Goal: Transaction & Acquisition: Purchase product/service

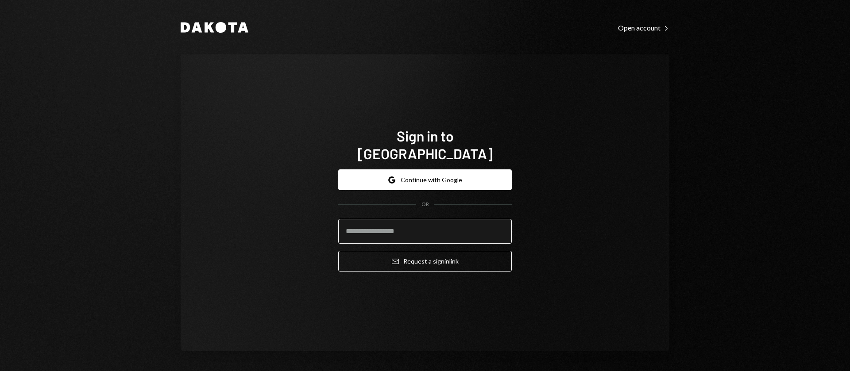
drag, startPoint x: 410, startPoint y: 216, endPoint x: 479, endPoint y: 225, distance: 70.1
click at [414, 219] on input "email" at bounding box center [424, 231] width 173 height 25
click at [0, 371] on com-1password-button at bounding box center [0, 371] width 0 height 0
type input "**********"
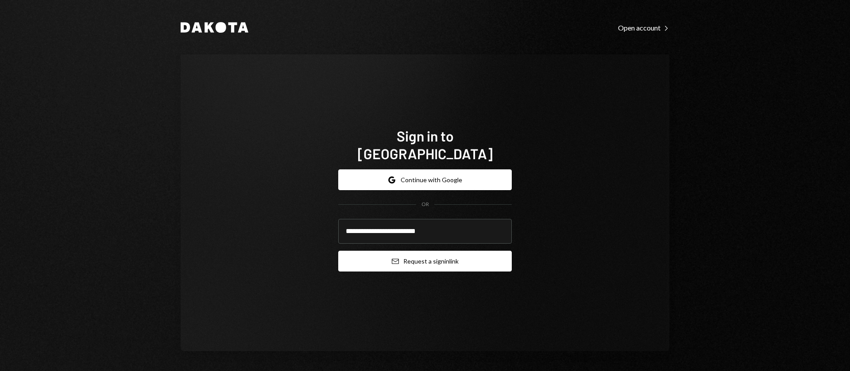
click at [429, 256] on button "Email Request a sign in link" at bounding box center [424, 261] width 173 height 21
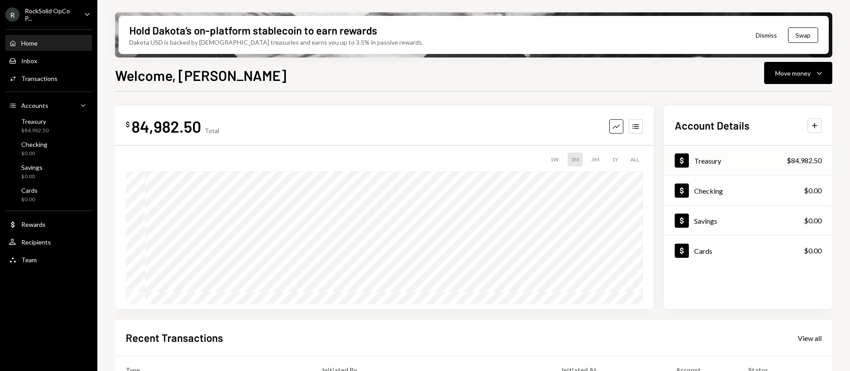
click at [713, 166] on div "Dollar Treasury" at bounding box center [697, 161] width 46 height 14
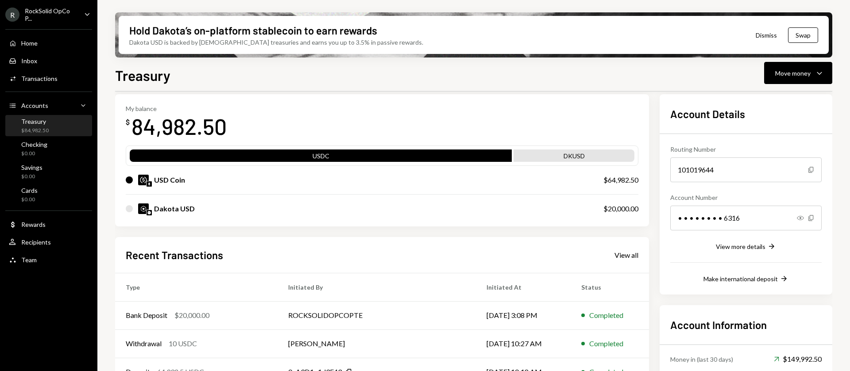
scroll to position [51, 0]
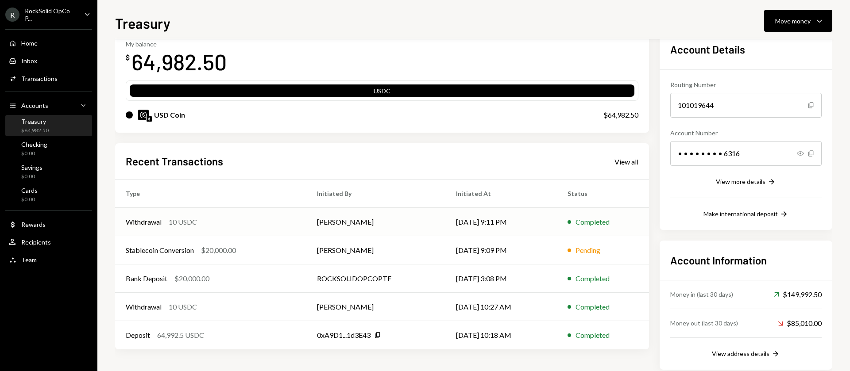
click at [393, 220] on td "[PERSON_NAME]" at bounding box center [375, 222] width 139 height 28
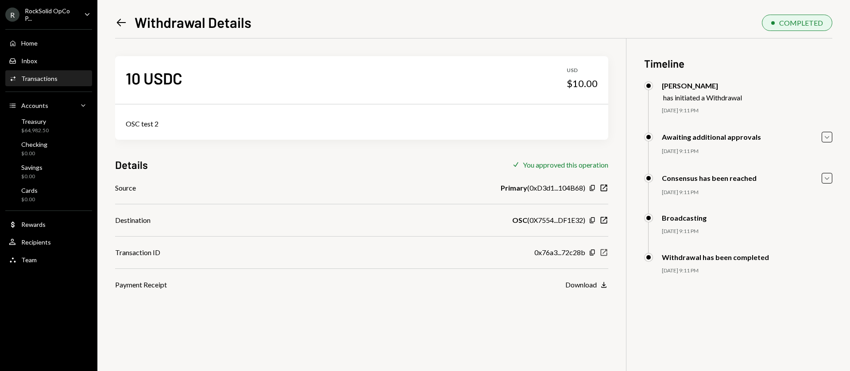
click at [605, 252] on icon "New Window" at bounding box center [603, 252] width 9 height 9
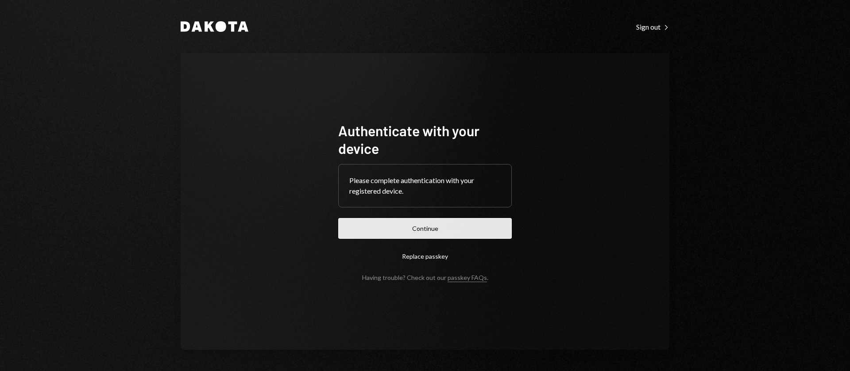
click at [406, 218] on button "Continue" at bounding box center [424, 228] width 173 height 21
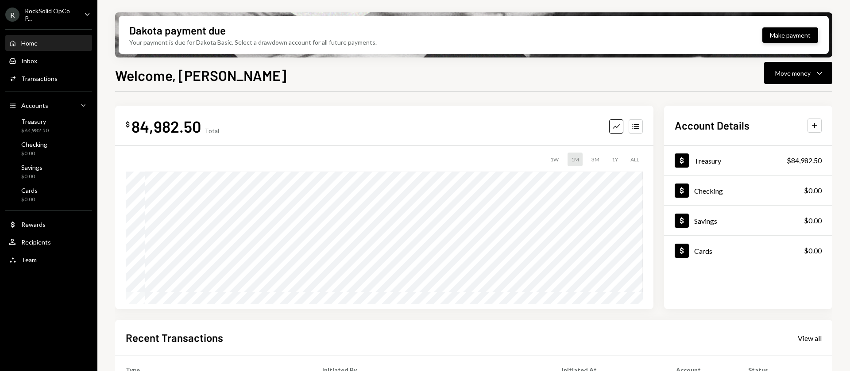
click at [782, 36] on button "Make payment" at bounding box center [790, 34] width 56 height 15
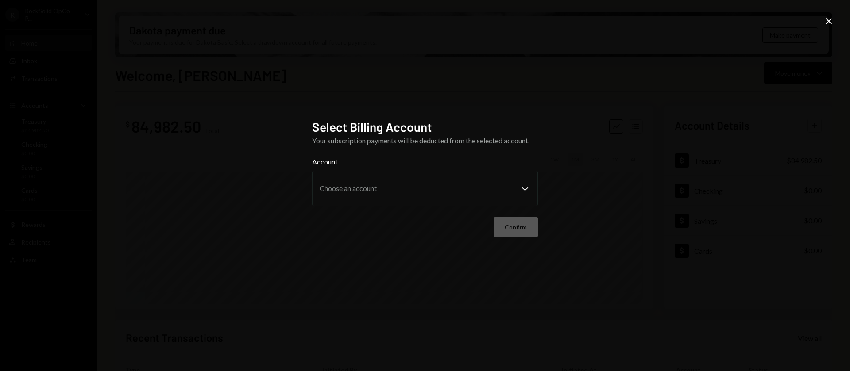
click at [0, 0] on label "Address" at bounding box center [0, 0] width 0 height 0
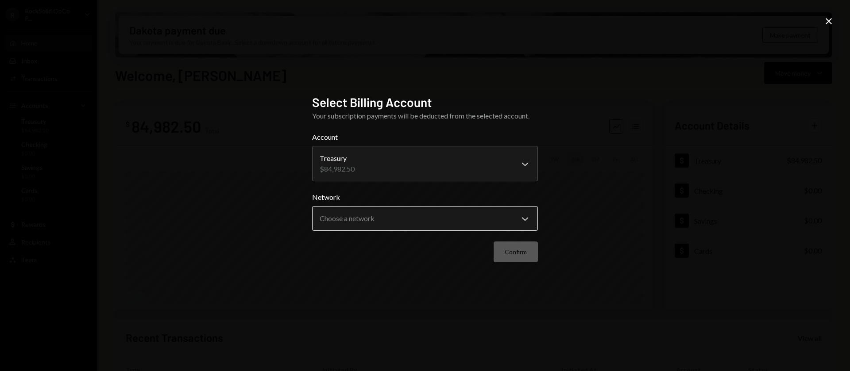
click at [418, 223] on body "R RockSolid OpCo P... Caret Down Home Home Inbox Inbox Activities Transactions …" at bounding box center [425, 185] width 850 height 371
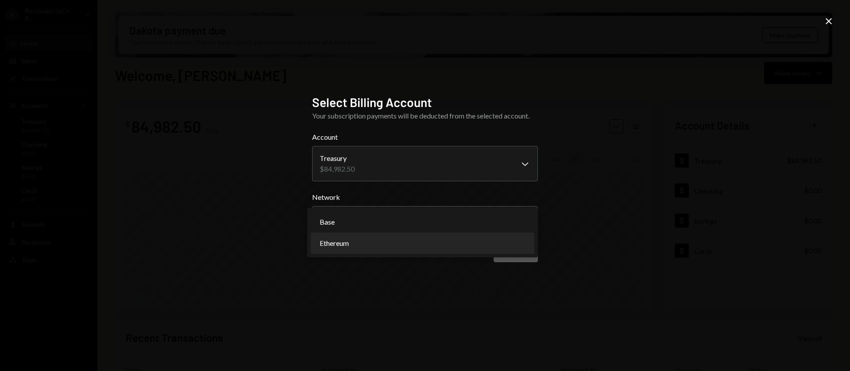
select select "**********"
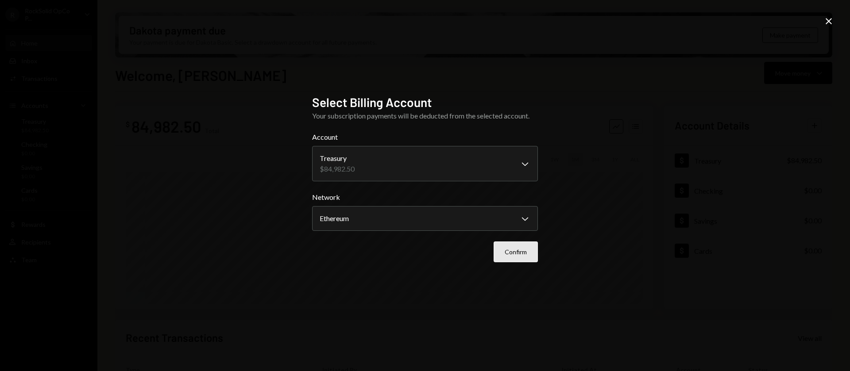
click at [519, 256] on button "Confirm" at bounding box center [515, 252] width 44 height 21
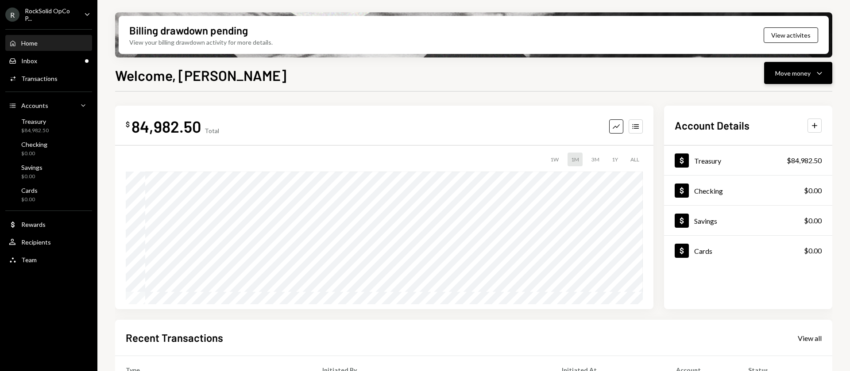
click at [793, 78] on div "Move money Caret Down" at bounding box center [798, 73] width 46 height 11
click at [770, 104] on div "Withdraw Send" at bounding box center [784, 100] width 89 height 20
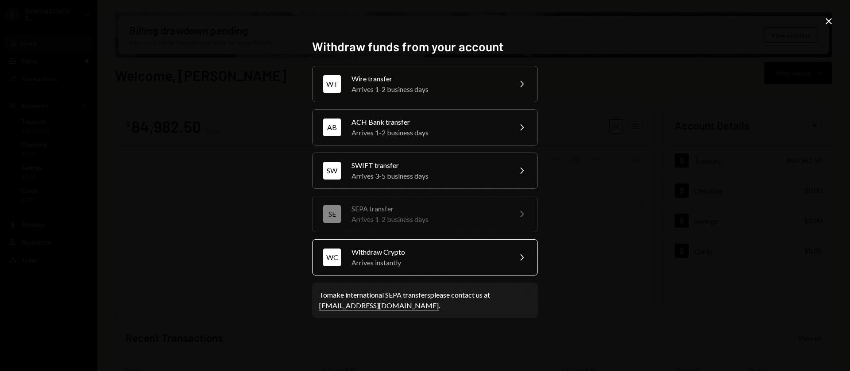
click at [400, 262] on div "Arrives instantly" at bounding box center [428, 263] width 154 height 11
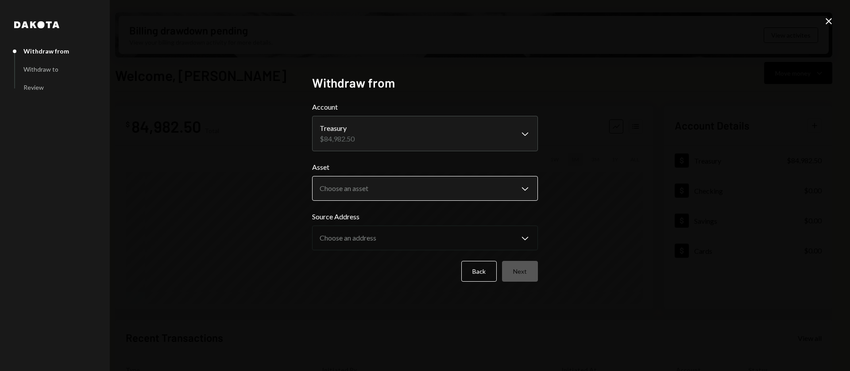
click at [369, 192] on body "R RockSolid OpCo P... Caret Down Home Home Inbox Inbox Activities Transactions …" at bounding box center [425, 185] width 850 height 371
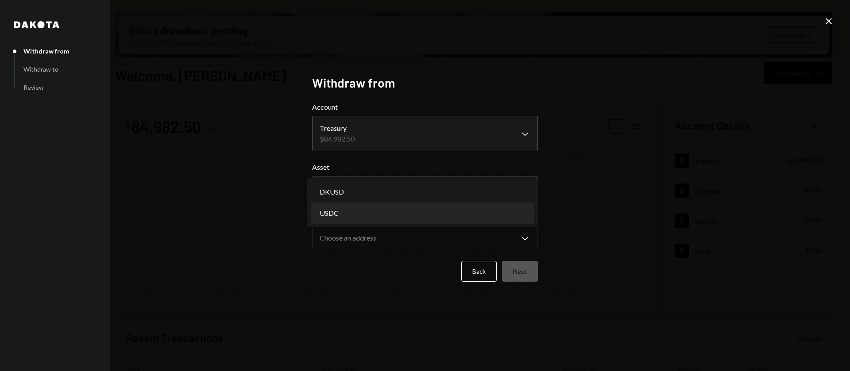
select select "****"
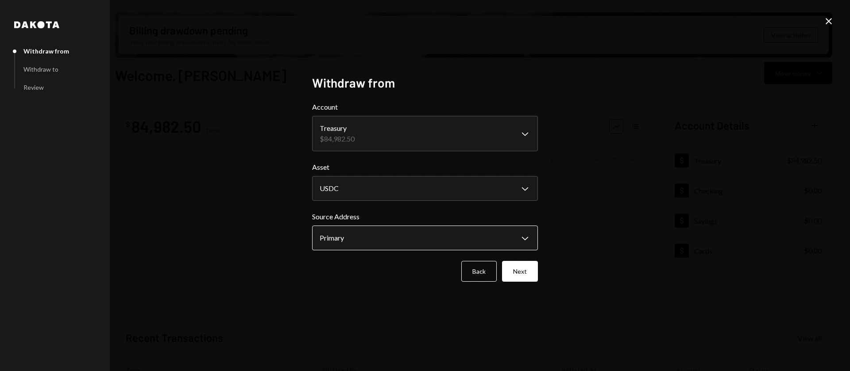
click at [366, 240] on body "R RockSolid OpCo P... Caret Down Home Home Inbox Inbox Activities Transactions …" at bounding box center [425, 185] width 850 height 371
click at [415, 227] on button "Primary Chevron Down" at bounding box center [425, 238] width 226 height 25
drag, startPoint x: 513, startPoint y: 275, endPoint x: 463, endPoint y: 275, distance: 49.6
click at [463, 275] on div "Back Next" at bounding box center [425, 271] width 226 height 21
click at [481, 273] on button "Back" at bounding box center [478, 271] width 35 height 21
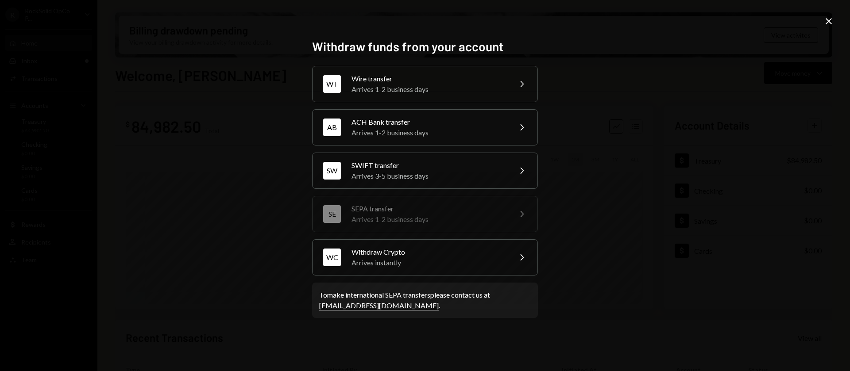
click at [831, 21] on icon "Close" at bounding box center [828, 21] width 11 height 11
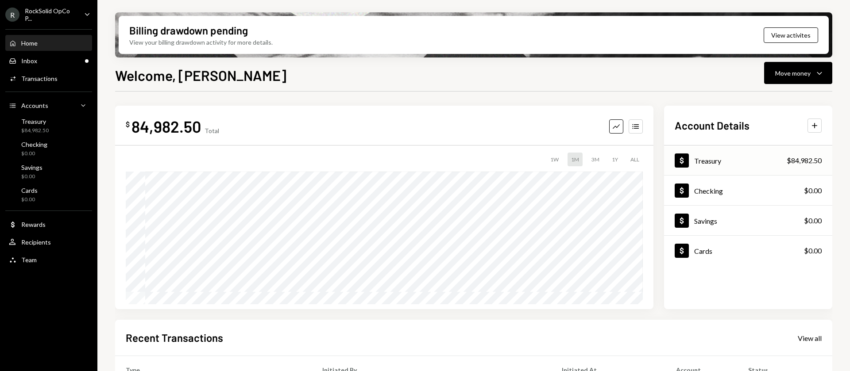
click at [700, 161] on div "Treasury" at bounding box center [707, 161] width 27 height 8
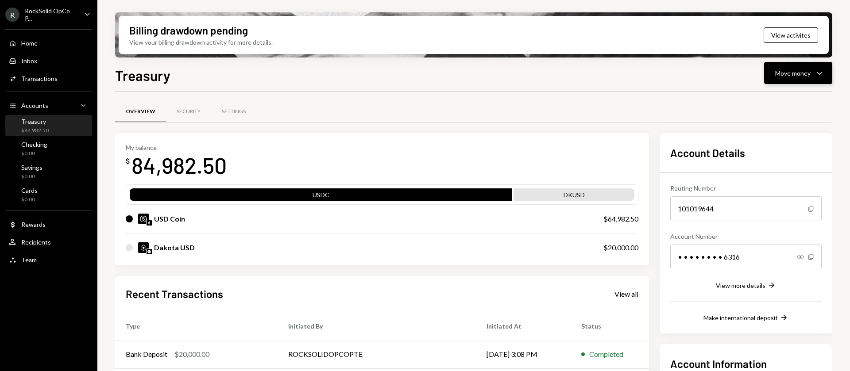
click at [793, 70] on div "Move money" at bounding box center [792, 73] width 35 height 9
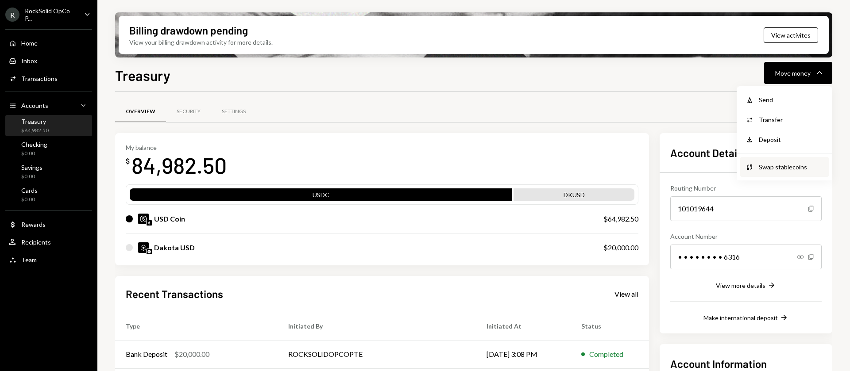
click at [770, 167] on div "Swap stablecoins" at bounding box center [791, 166] width 65 height 9
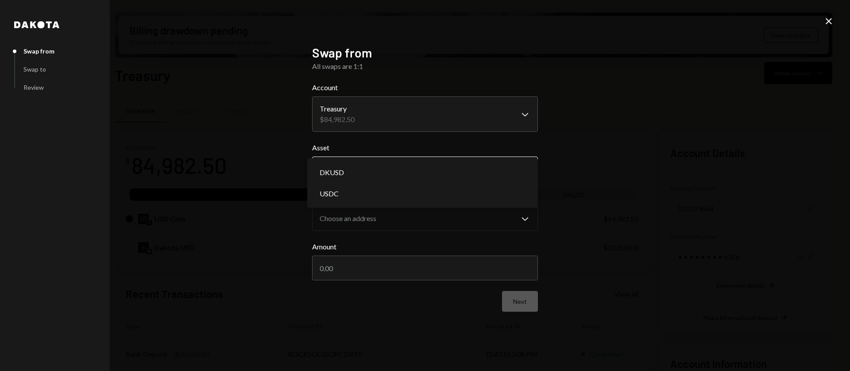
click at [393, 179] on body "R RockSolid OpCo P... Caret Down Home Home Inbox Inbox Activities Transactions …" at bounding box center [425, 185] width 850 height 371
select select "*****"
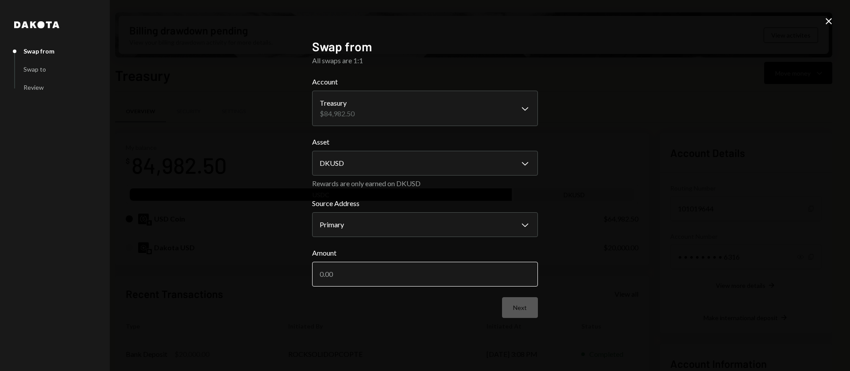
click at [376, 282] on input "Amount" at bounding box center [425, 274] width 226 height 25
click at [376, 280] on input "Amount" at bounding box center [425, 274] width 226 height 25
type input "20000"
click at [515, 309] on button "Next" at bounding box center [520, 307] width 36 height 21
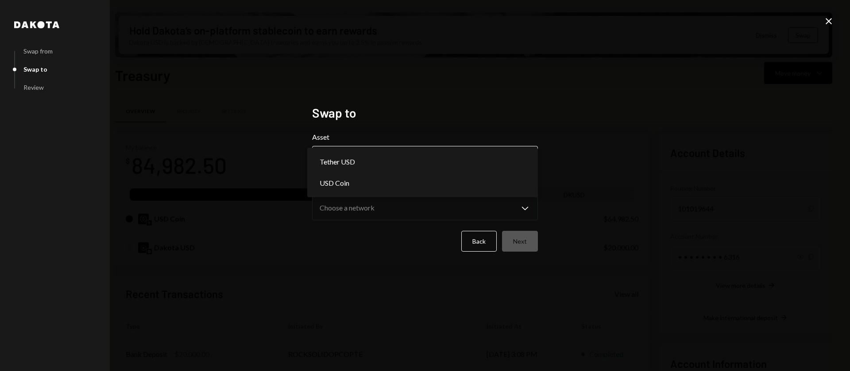
click at [393, 160] on body "R RockSolid OpCo P... Caret Down Home Home Inbox Inbox Activities Transactions …" at bounding box center [425, 185] width 850 height 371
select select "****"
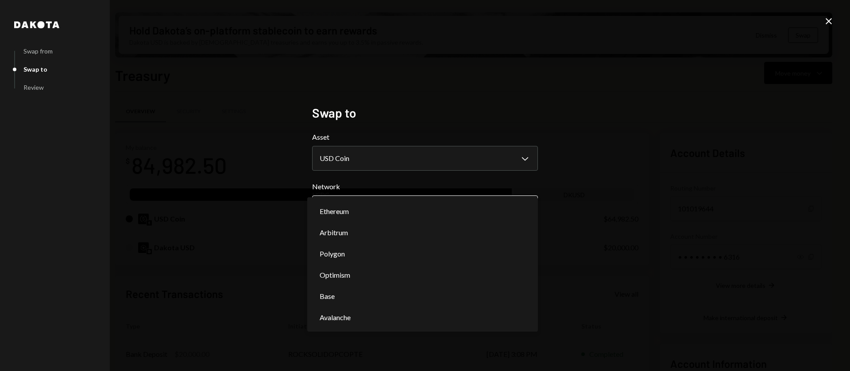
click at [369, 214] on body "R RockSolid OpCo P... Caret Down Home Home Inbox Inbox Activities Transactions …" at bounding box center [425, 185] width 850 height 371
select select "**********"
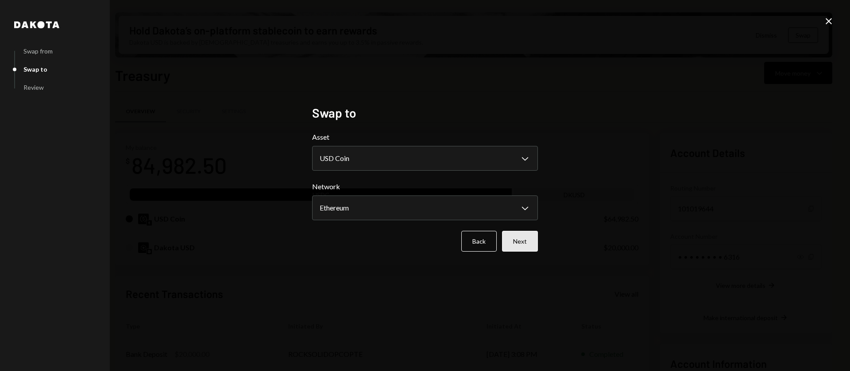
click at [529, 243] on button "Next" at bounding box center [520, 241] width 36 height 21
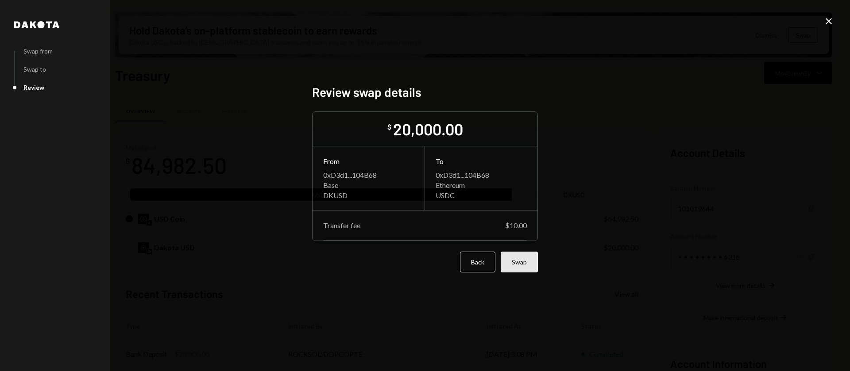
click at [521, 264] on button "Swap" at bounding box center [519, 262] width 37 height 21
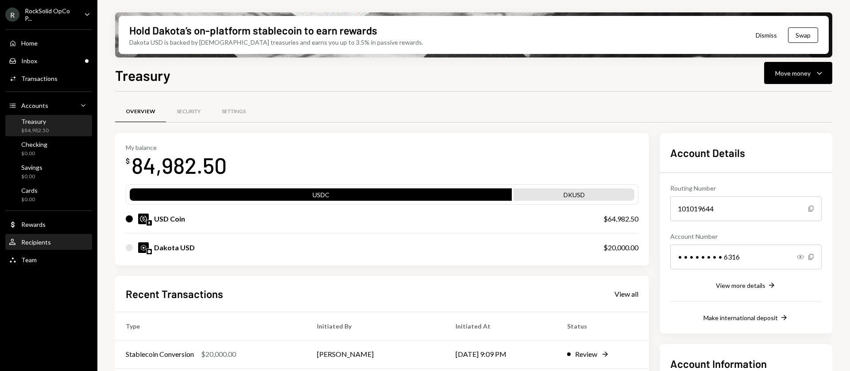
click at [48, 244] on div "Recipients" at bounding box center [36, 243] width 30 height 8
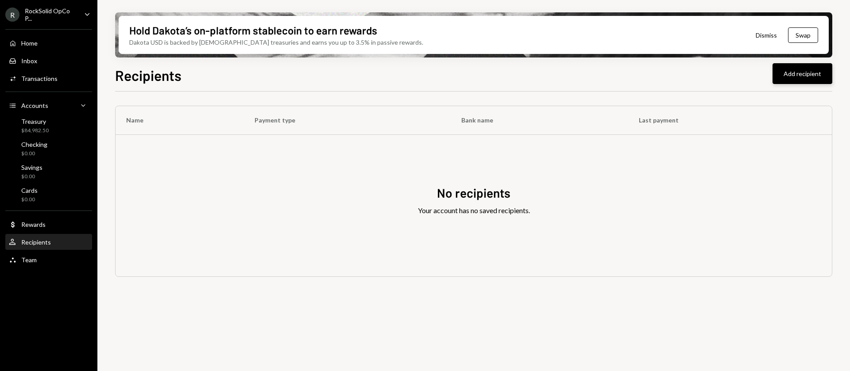
click at [791, 75] on button "Add recipient" at bounding box center [802, 73] width 60 height 21
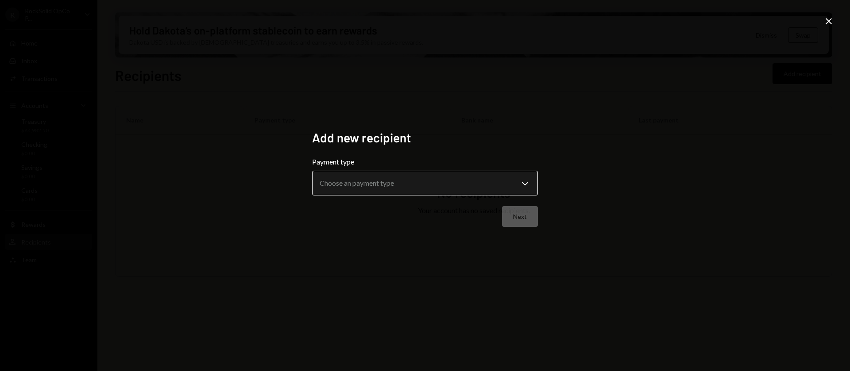
click at [356, 187] on body "**********" at bounding box center [425, 185] width 850 height 371
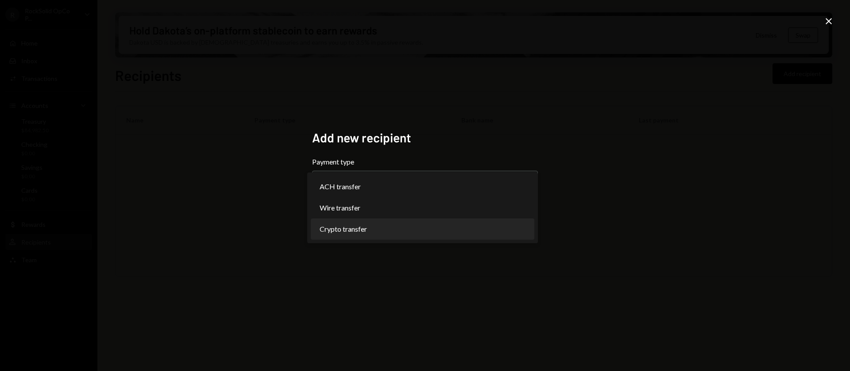
select select "******"
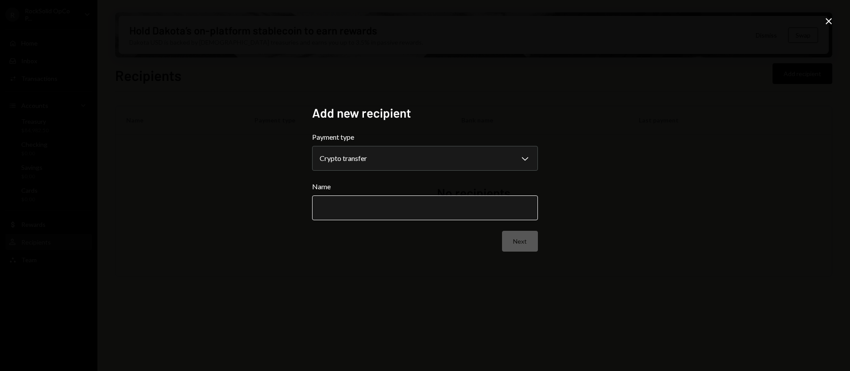
click at [361, 215] on input "Name" at bounding box center [425, 208] width 226 height 25
type input "***"
click at [509, 244] on button "Next" at bounding box center [520, 241] width 36 height 21
click at [387, 166] on body "R RockSolid OpCo P... Caret Down Home Home Inbox Inbox Activities Transactions …" at bounding box center [425, 185] width 850 height 371
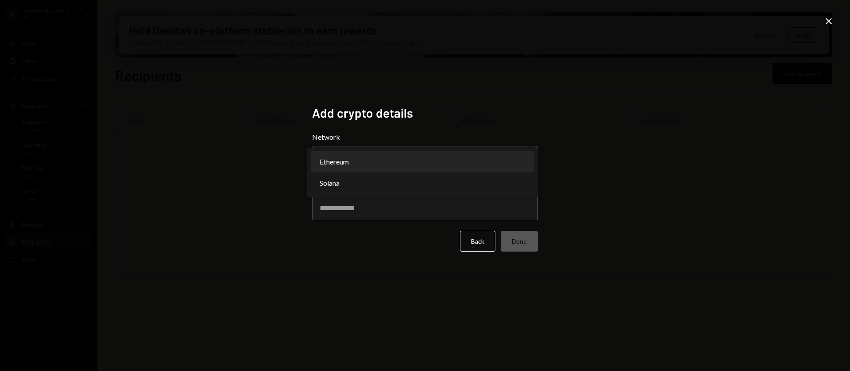
select select "**********"
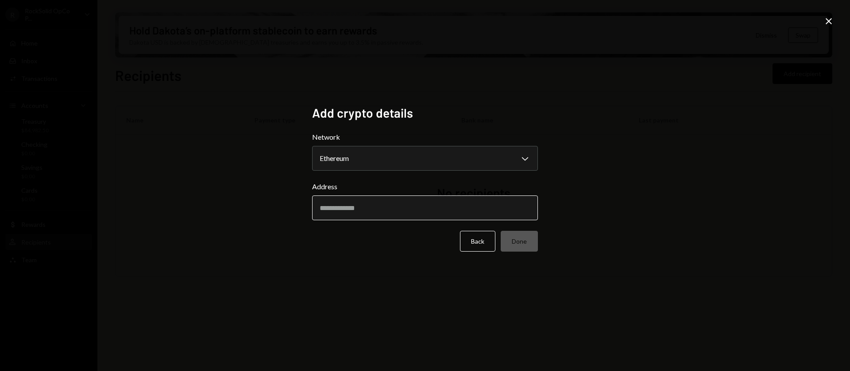
click at [364, 217] on input "Address" at bounding box center [425, 208] width 226 height 25
drag, startPoint x: 323, startPoint y: 331, endPoint x: 321, endPoint y: 362, distance: 30.1
click at [323, 332] on div "Add crypto details Network Ethereum Chevron Down ******** ****** Address Back D…" at bounding box center [425, 185] width 850 height 371
click at [362, 211] on input "Address" at bounding box center [425, 208] width 226 height 25
paste input "**********"
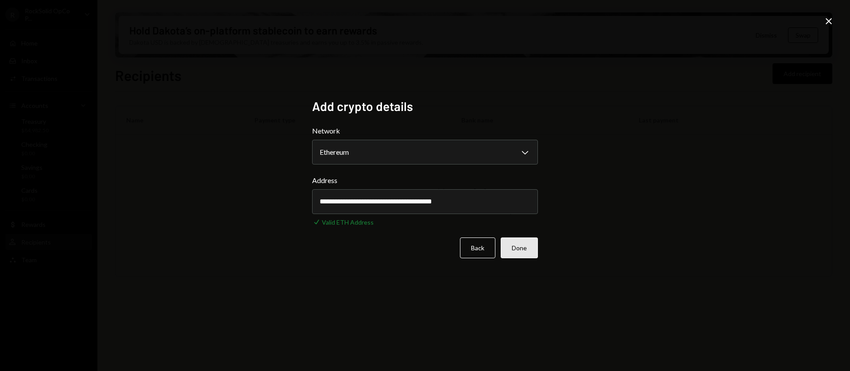
type input "**********"
click at [510, 246] on button "Done" at bounding box center [519, 248] width 37 height 21
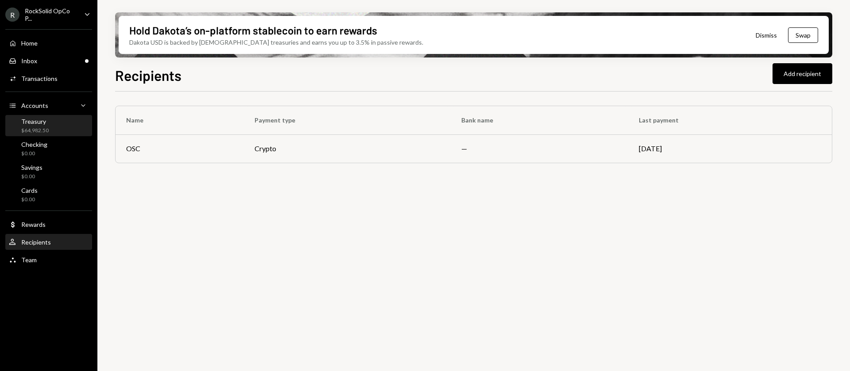
click at [47, 128] on div "$64,982.50" at bounding box center [34, 131] width 27 height 8
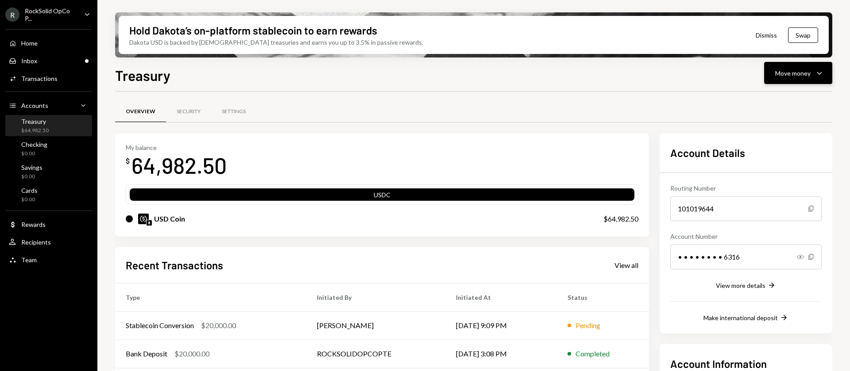
click at [796, 73] on div "Move money" at bounding box center [792, 73] width 35 height 9
click at [776, 101] on div "Send" at bounding box center [791, 99] width 65 height 9
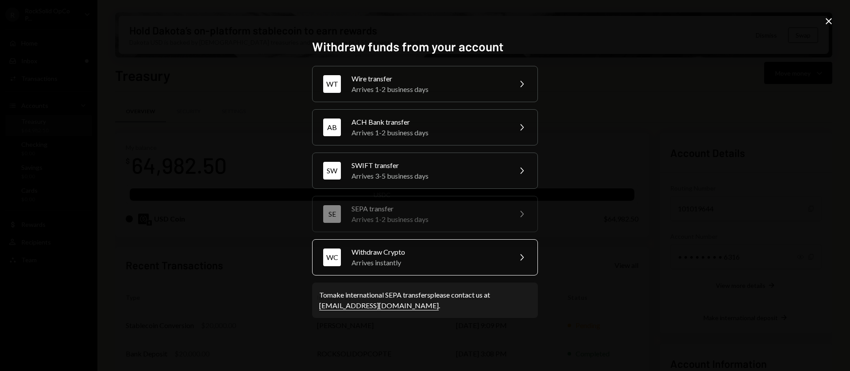
click at [387, 255] on div "Withdraw Crypto" at bounding box center [428, 252] width 154 height 11
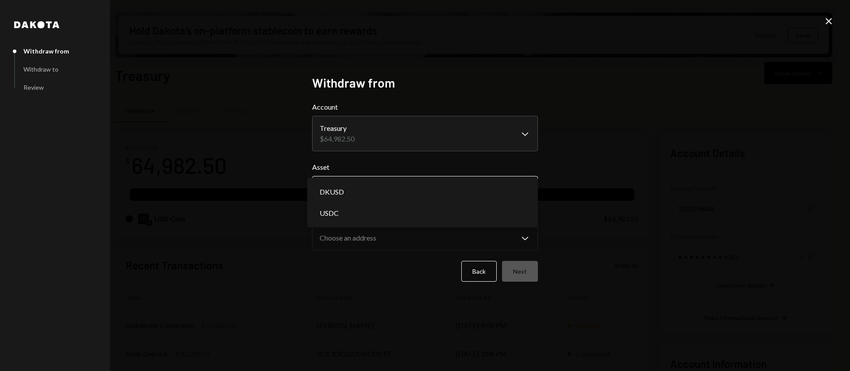
click at [366, 194] on body "R RockSolid OpCo P... Caret Down Home Home Inbox Inbox Activities Transactions …" at bounding box center [425, 185] width 850 height 371
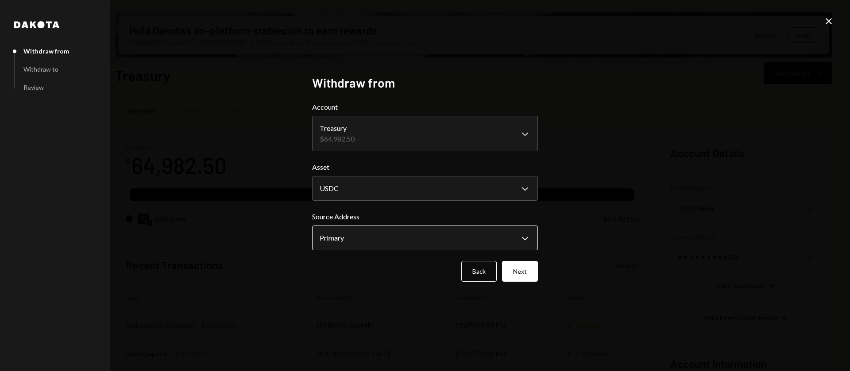
click at [368, 238] on body "R RockSolid OpCo P... Caret Down Home Home Inbox Inbox Activities Transactions …" at bounding box center [425, 185] width 850 height 371
click at [518, 271] on button "Next" at bounding box center [520, 271] width 36 height 21
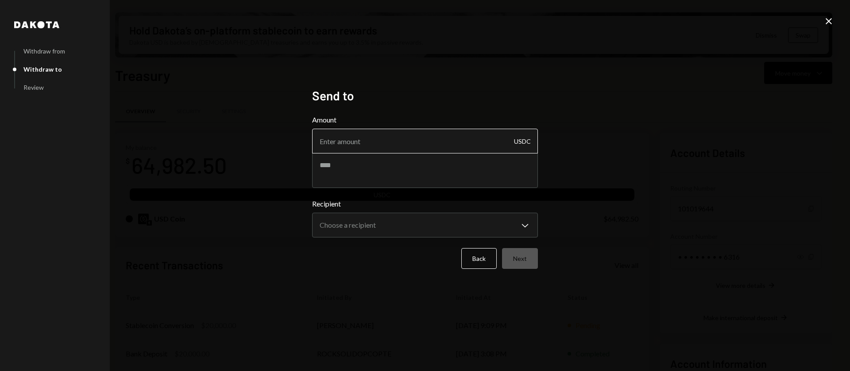
click at [345, 144] on input "Amount" at bounding box center [425, 141] width 226 height 25
type input "10"
type textarea "**********"
click at [412, 221] on body "R RockSolid OpCo P... Caret Down Home Home Inbox Inbox Activities Transactions …" at bounding box center [425, 185] width 850 height 371
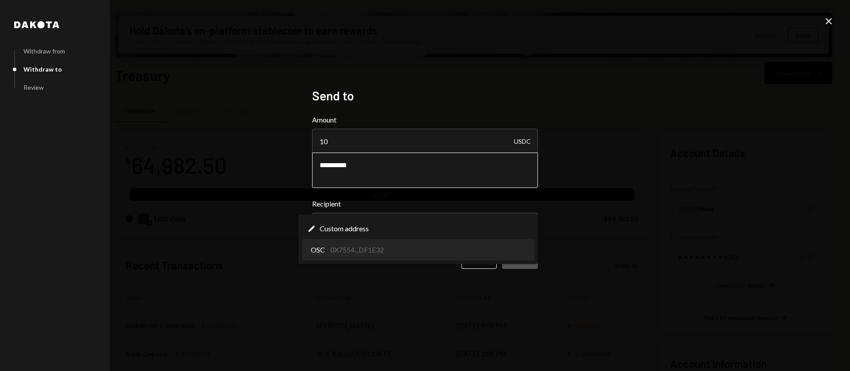
select select "**********"
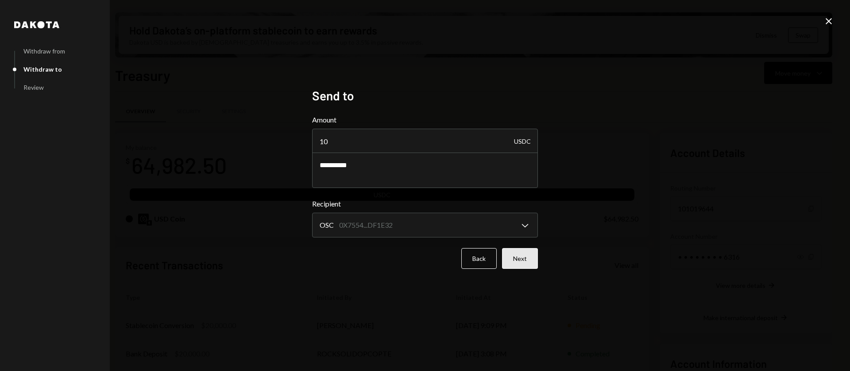
click at [521, 261] on button "Next" at bounding box center [520, 258] width 36 height 21
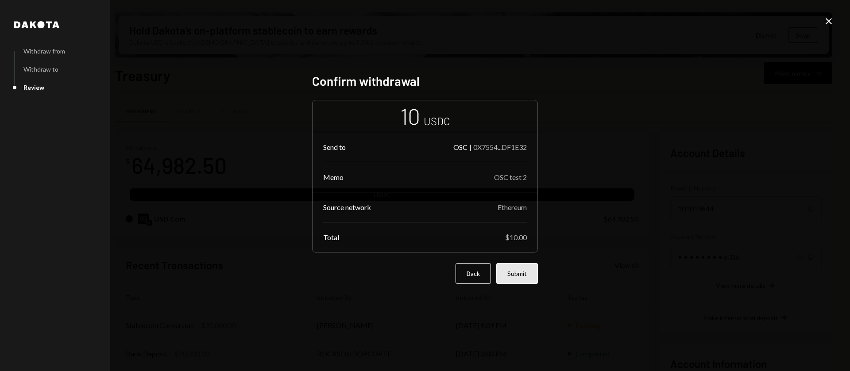
click at [516, 273] on button "Submit" at bounding box center [517, 273] width 42 height 21
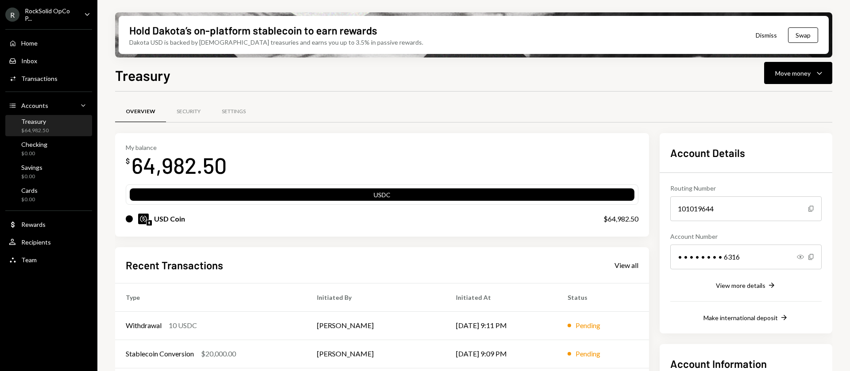
click at [767, 35] on button "Dismiss" at bounding box center [765, 35] width 43 height 21
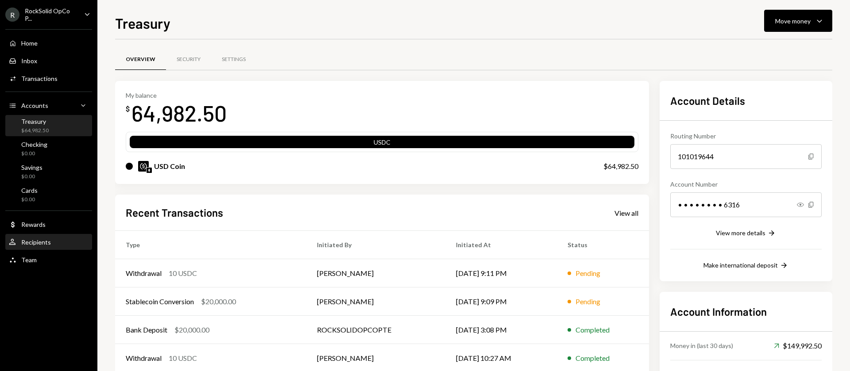
click at [53, 242] on div "User Recipients" at bounding box center [49, 243] width 80 height 8
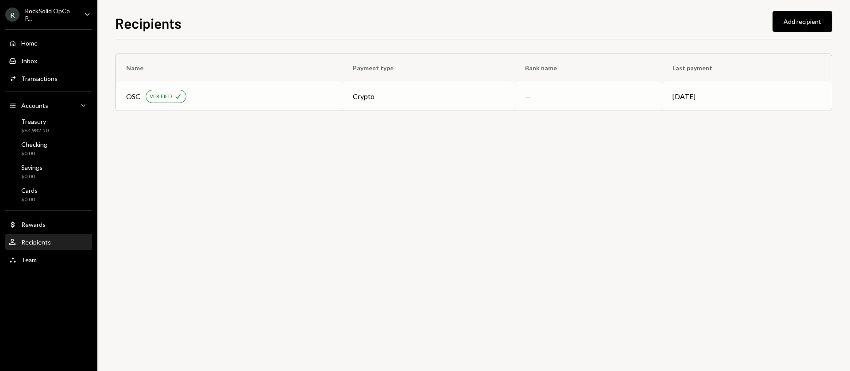
click at [273, 100] on div "OSC VERIFIED Check" at bounding box center [228, 96] width 205 height 13
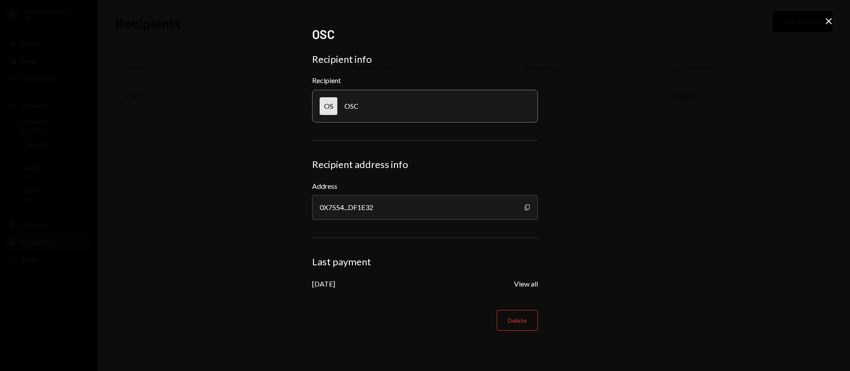
click at [529, 206] on icon "button" at bounding box center [526, 207] width 5 height 6
click at [832, 16] on icon "Close" at bounding box center [828, 21] width 11 height 11
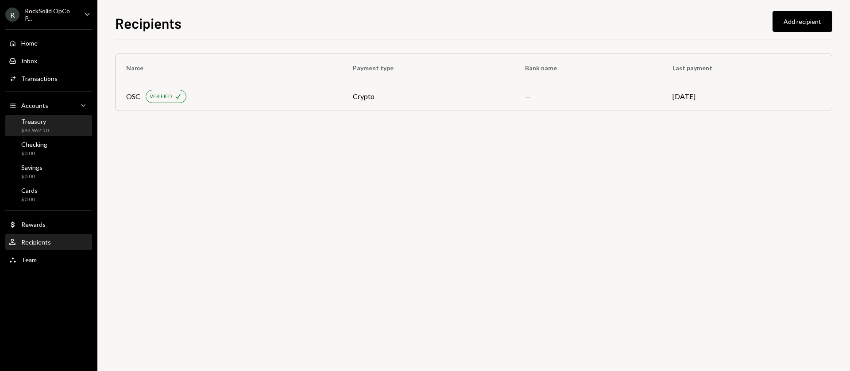
click at [54, 126] on div "Treasury $84,962.50" at bounding box center [49, 126] width 80 height 17
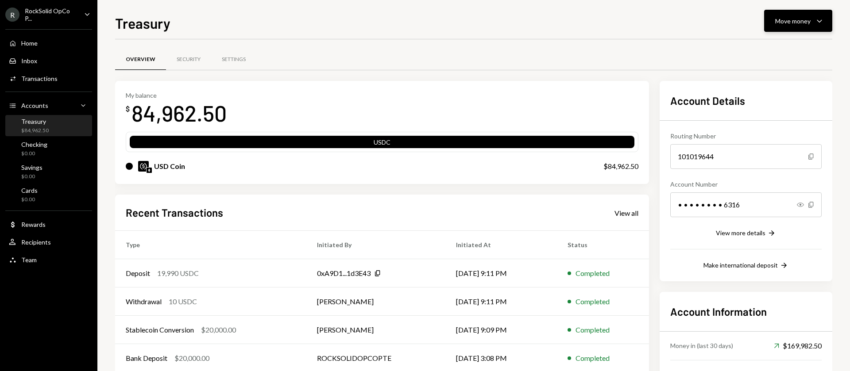
click at [787, 25] on div "Move money" at bounding box center [792, 20] width 35 height 9
click at [767, 51] on div "Send" at bounding box center [791, 47] width 65 height 9
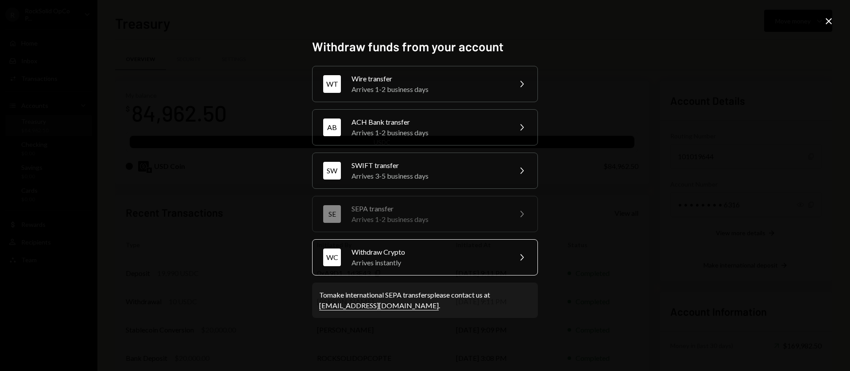
click at [401, 267] on div "Arrives instantly" at bounding box center [428, 263] width 154 height 11
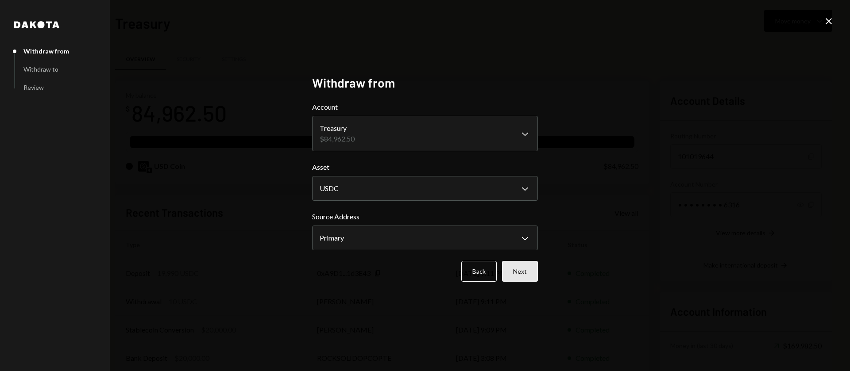
click at [523, 277] on button "Next" at bounding box center [520, 271] width 36 height 21
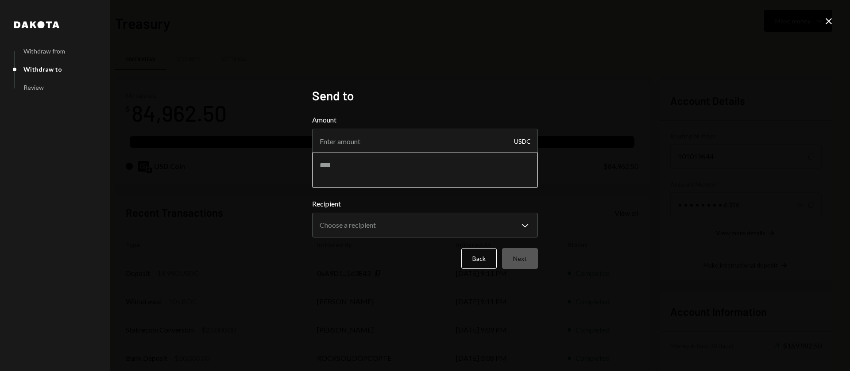
click at [402, 169] on textarea at bounding box center [425, 170] width 226 height 35
click at [408, 144] on input "Amount" at bounding box center [425, 141] width 226 height 25
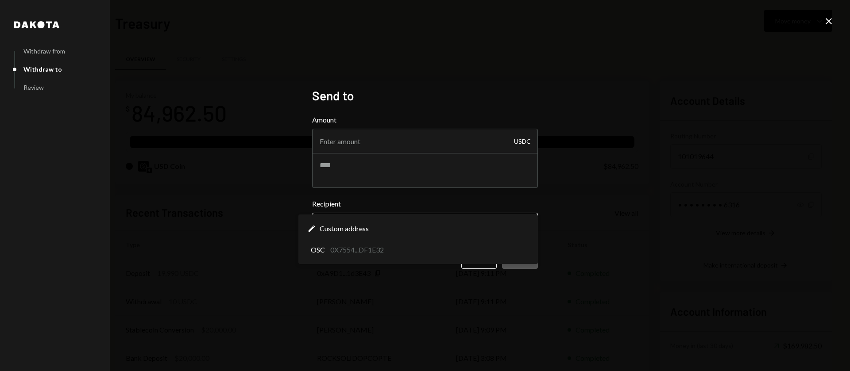
click at [348, 227] on body "R RockSolid OpCo P... Caret Down Home Home Inbox Inbox Activities Transactions …" at bounding box center [425, 185] width 850 height 371
select select "**********"
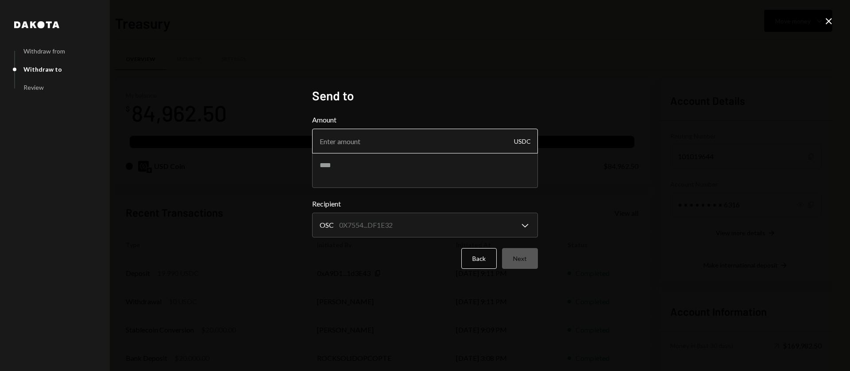
click at [349, 141] on input "Amount" at bounding box center [425, 141] width 226 height 25
click at [383, 173] on textarea at bounding box center [425, 170] width 226 height 35
click at [376, 147] on input "Amount" at bounding box center [425, 141] width 226 height 25
click at [346, 146] on input "Amount" at bounding box center [425, 141] width 226 height 25
type input "648"
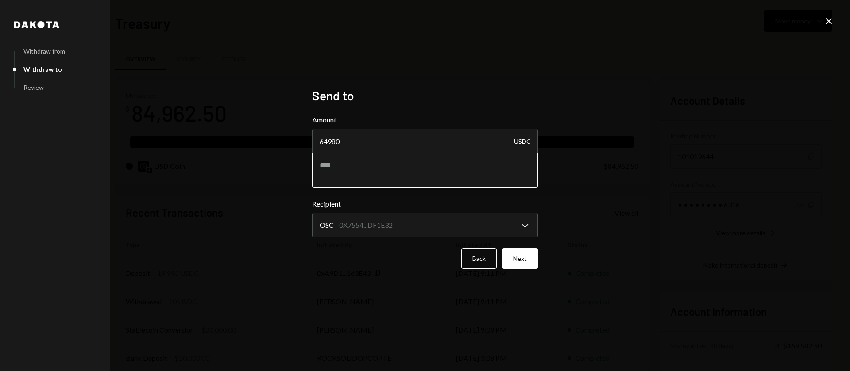
type input "64980"
click at [360, 167] on textarea at bounding box center [425, 170] width 226 height 35
type textarea "**********"
click at [517, 262] on button "Next" at bounding box center [520, 258] width 36 height 21
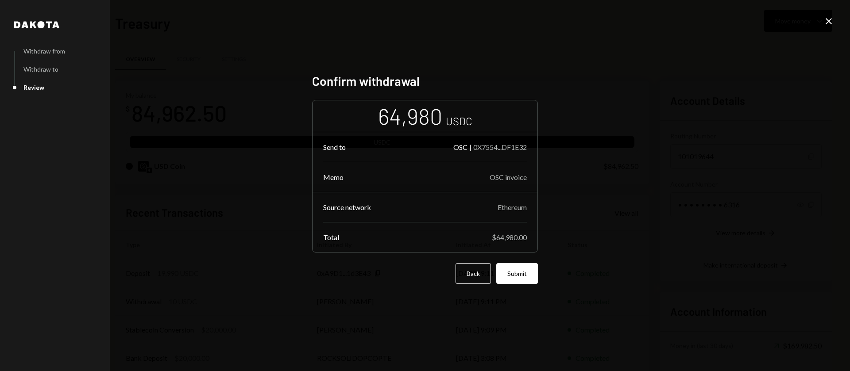
click at [827, 22] on icon at bounding box center [828, 21] width 6 height 6
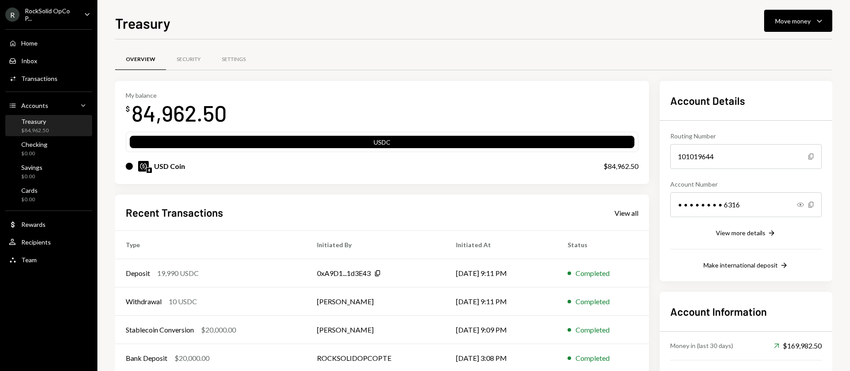
click at [86, 21] on div "R RockSolid OpCo P... Caret Down" at bounding box center [48, 14] width 97 height 15
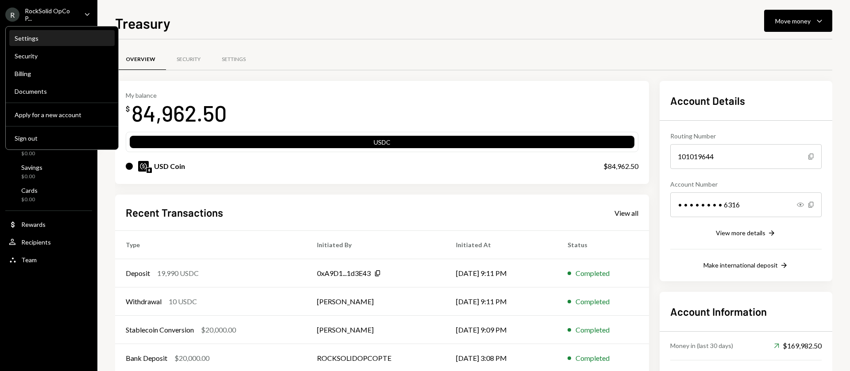
click at [34, 39] on div "Settings" at bounding box center [62, 39] width 95 height 8
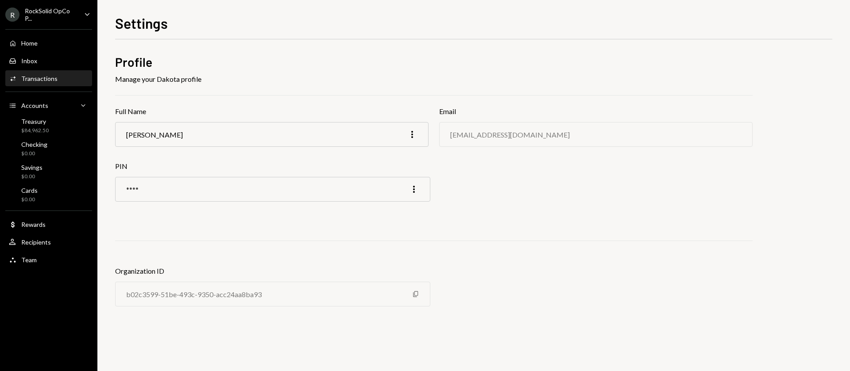
click at [47, 75] on div "Transactions" at bounding box center [39, 79] width 36 height 8
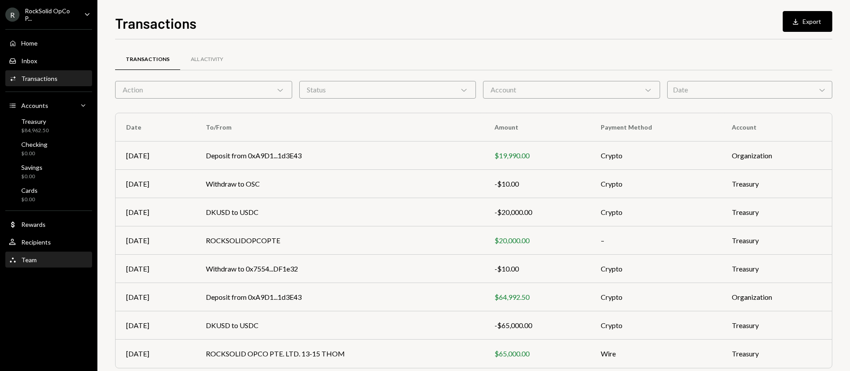
click at [39, 262] on div "Team Team" at bounding box center [49, 260] width 80 height 8
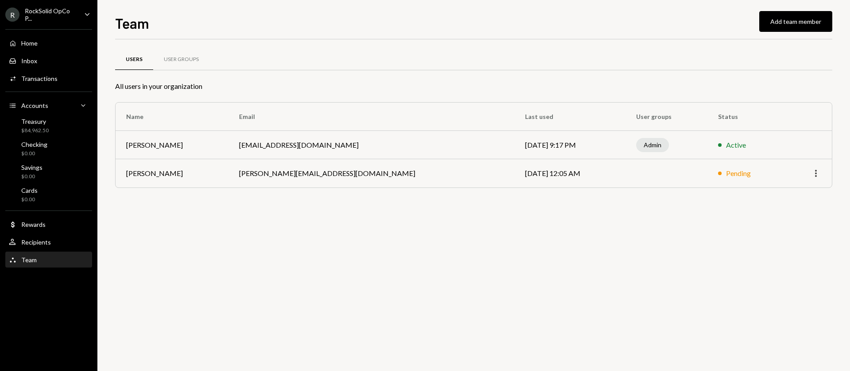
click at [820, 177] on icon "More" at bounding box center [815, 173] width 11 height 11
click at [816, 175] on icon "More" at bounding box center [815, 173] width 11 height 11
click at [181, 54] on div "User Groups" at bounding box center [181, 59] width 56 height 21
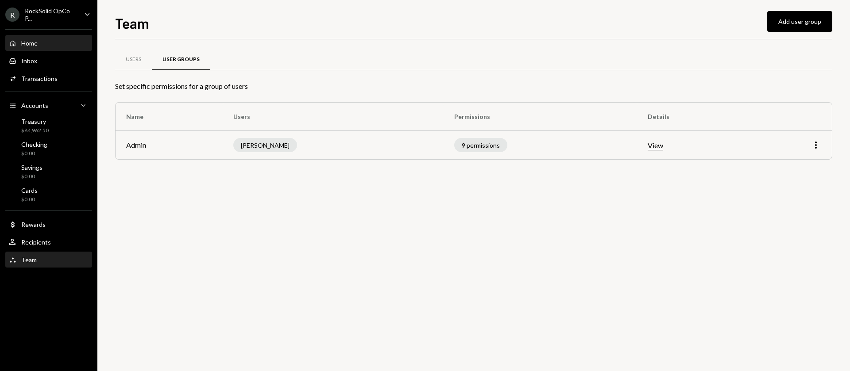
click at [36, 41] on div "Home" at bounding box center [29, 43] width 16 height 8
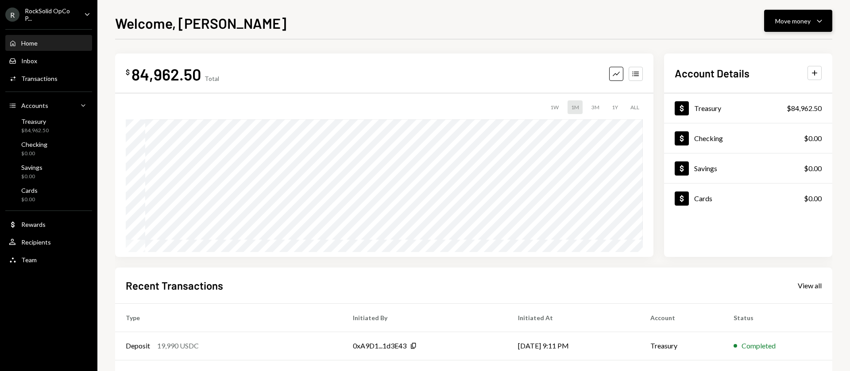
click at [797, 16] on div "Move money" at bounding box center [792, 20] width 35 height 9
click at [35, 262] on div "Team" at bounding box center [28, 260] width 15 height 8
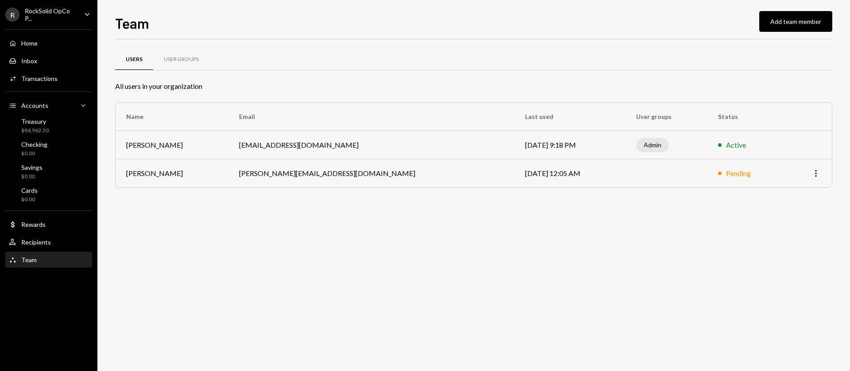
click at [813, 175] on icon "More" at bounding box center [815, 173] width 11 height 11
click at [640, 204] on div "Users User Groups All users in your organization Name Email Last used User grou…" at bounding box center [473, 130] width 717 height 152
click at [170, 62] on div "User Groups" at bounding box center [181, 60] width 35 height 8
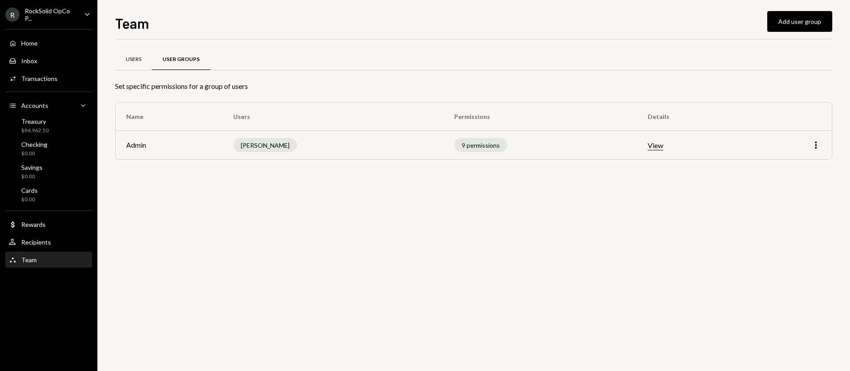
click at [139, 59] on div "Users" at bounding box center [133, 60] width 15 height 8
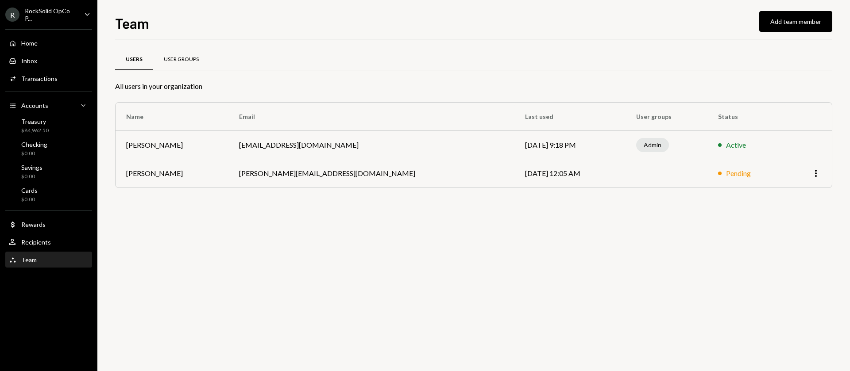
click at [177, 59] on div "User Groups" at bounding box center [181, 60] width 35 height 8
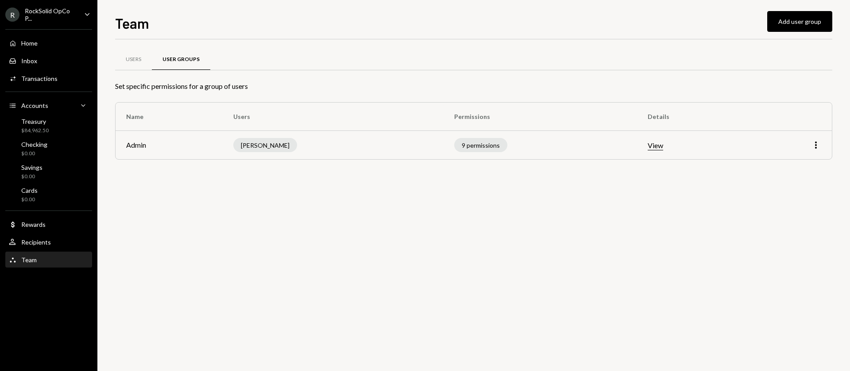
click at [435, 158] on td "[PERSON_NAME]" at bounding box center [333, 145] width 221 height 28
drag, startPoint x: 809, startPoint y: 148, endPoint x: 818, endPoint y: 148, distance: 8.4
click at [810, 148] on div "More" at bounding box center [790, 145] width 62 height 11
click at [818, 148] on icon "More" at bounding box center [815, 145] width 11 height 11
click at [796, 163] on div "Edit" at bounding box center [795, 163] width 44 height 15
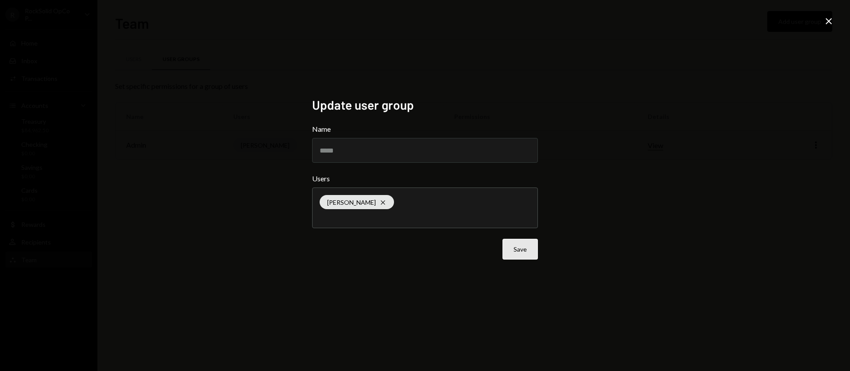
click at [521, 252] on button "Save" at bounding box center [519, 249] width 35 height 21
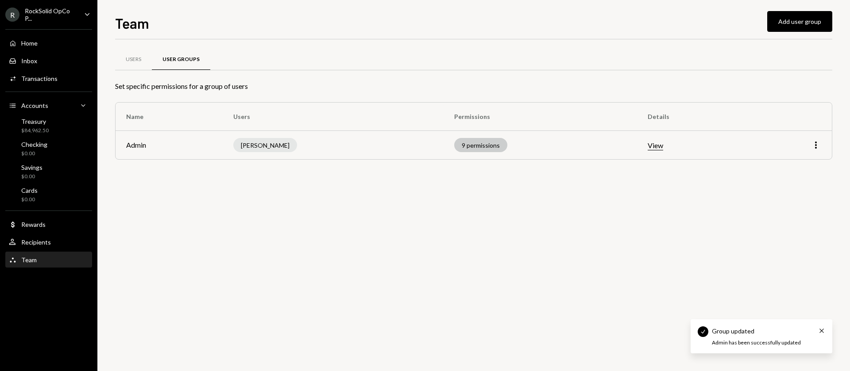
click at [471, 145] on div "9 permissions" at bounding box center [480, 145] width 53 height 14
click at [396, 148] on td "[PERSON_NAME]" at bounding box center [333, 145] width 221 height 28
click at [38, 107] on div "Accounts" at bounding box center [34, 106] width 27 height 8
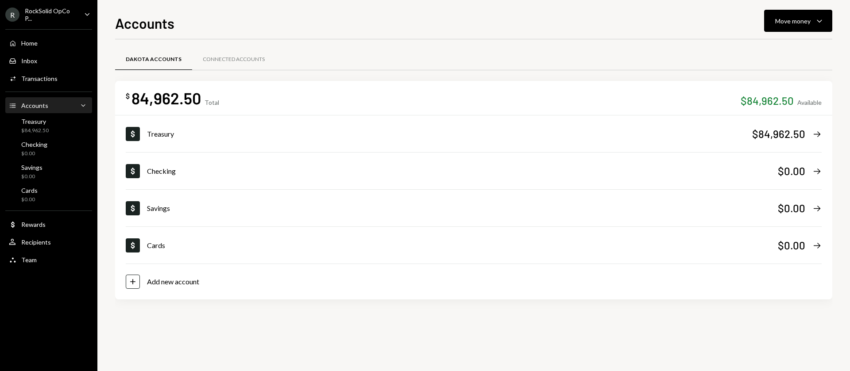
click at [53, 9] on div "RockSolid OpCo P..." at bounding box center [51, 14] width 52 height 15
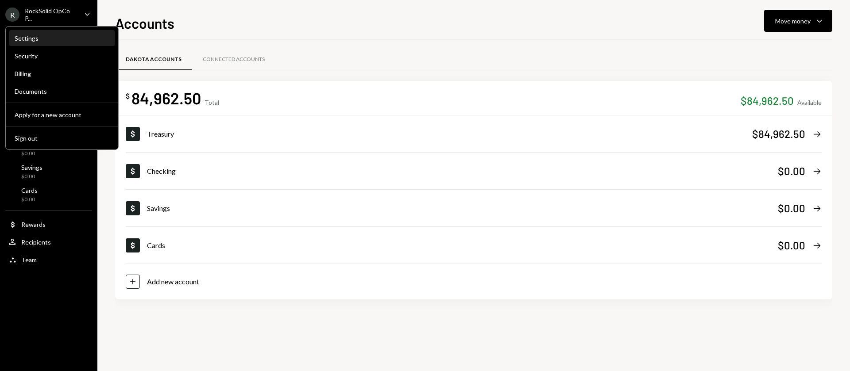
click at [32, 45] on div "Settings" at bounding box center [62, 38] width 95 height 15
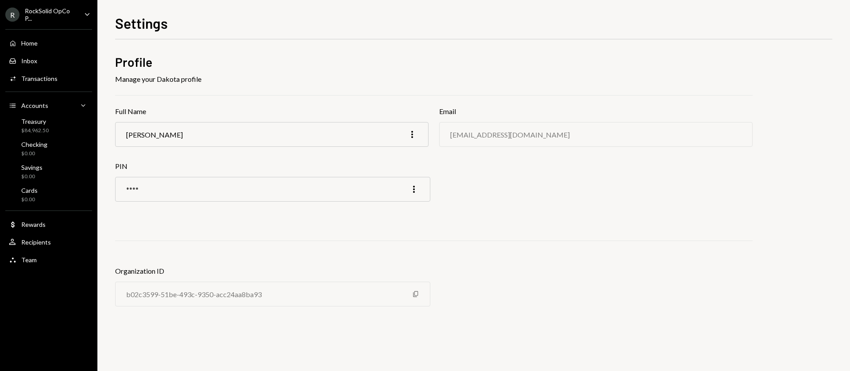
click at [44, 12] on div "RockSolid OpCo P..." at bounding box center [51, 14] width 52 height 15
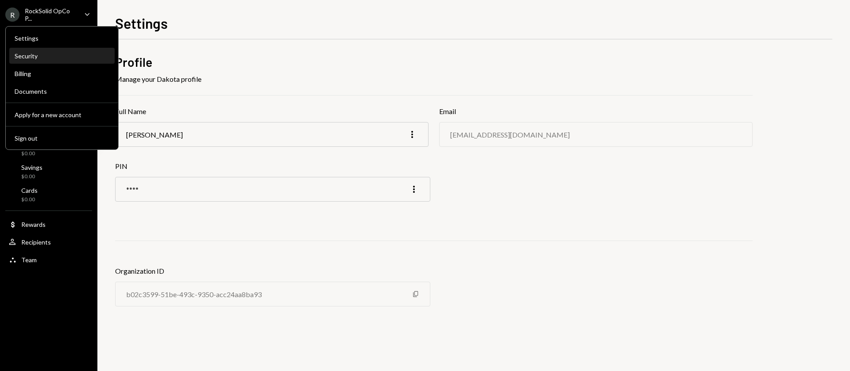
click at [40, 57] on div "Security" at bounding box center [62, 56] width 95 height 8
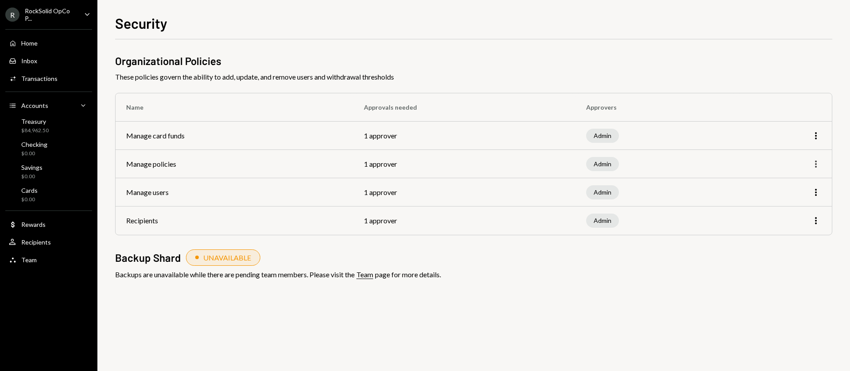
click at [816, 168] on icon "More" at bounding box center [815, 164] width 11 height 11
click at [790, 184] on div "Edit" at bounding box center [795, 182] width 44 height 15
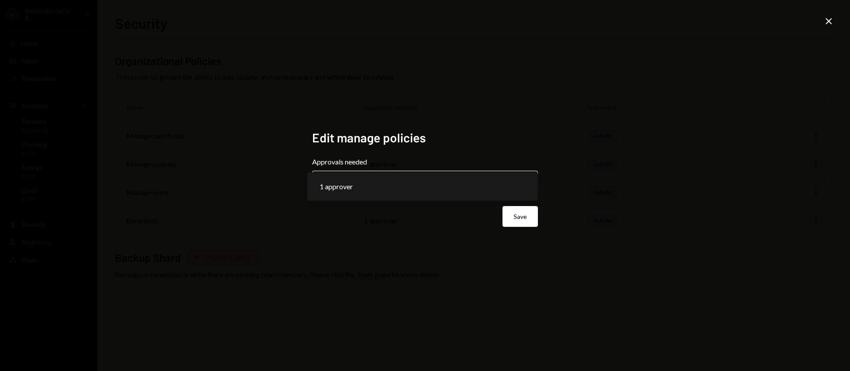
click at [436, 185] on body "**********" at bounding box center [425, 185] width 850 height 371
click at [830, 16] on icon "Close" at bounding box center [828, 21] width 11 height 11
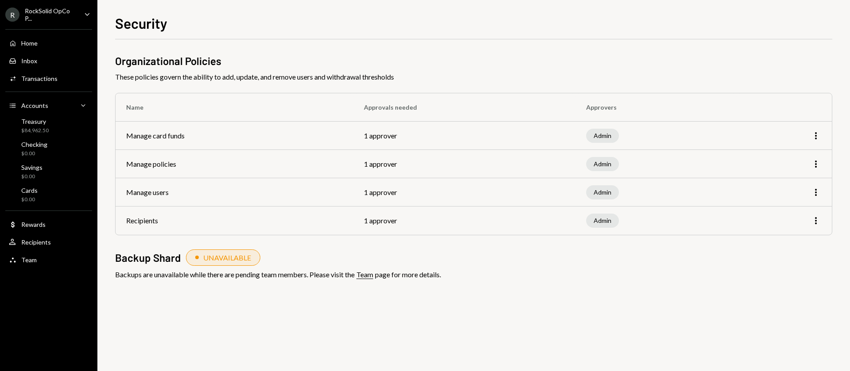
click at [64, 25] on div "Home Home Inbox Inbox Activities Transactions Accounts Accounts Caret Down Trea…" at bounding box center [48, 147] width 97 height 246
click at [69, 17] on div "RockSolid OpCo P..." at bounding box center [51, 14] width 52 height 15
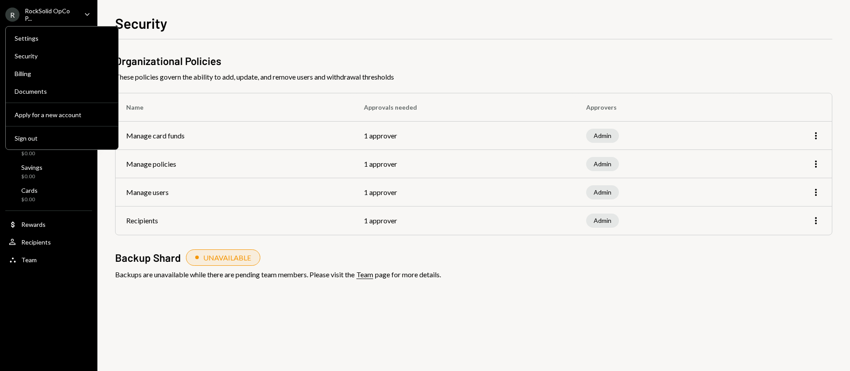
click at [31, 6] on ul "R RockSolid OpCo P... Caret Down Home Home Inbox Inbox Activities Transactions …" at bounding box center [48, 135] width 97 height 270
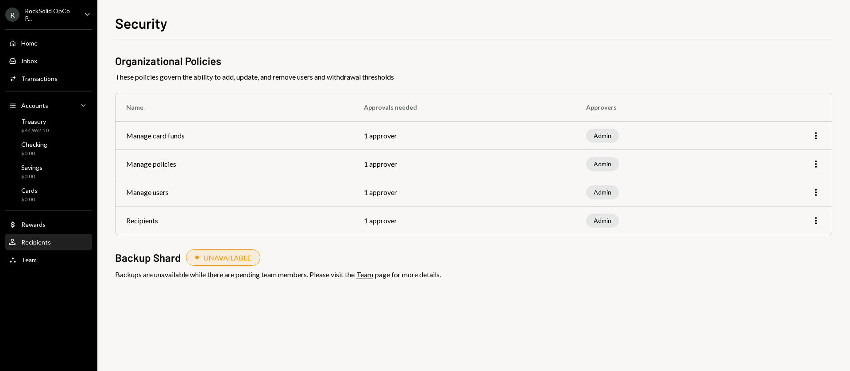
click at [32, 245] on div "Recipients" at bounding box center [36, 243] width 30 height 8
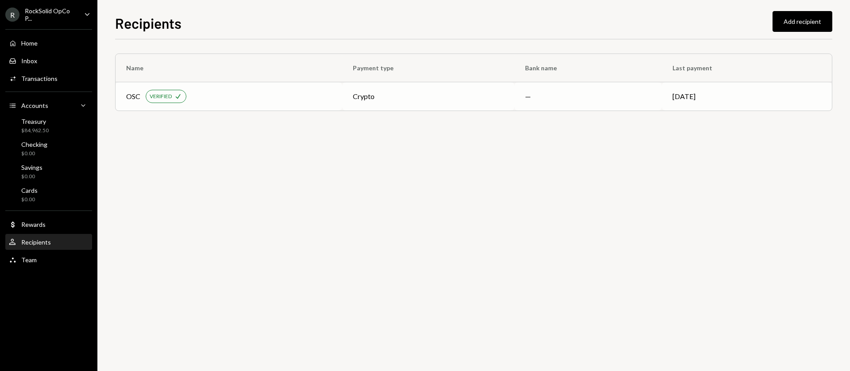
click at [762, 105] on td "Aug 26" at bounding box center [747, 96] width 170 height 28
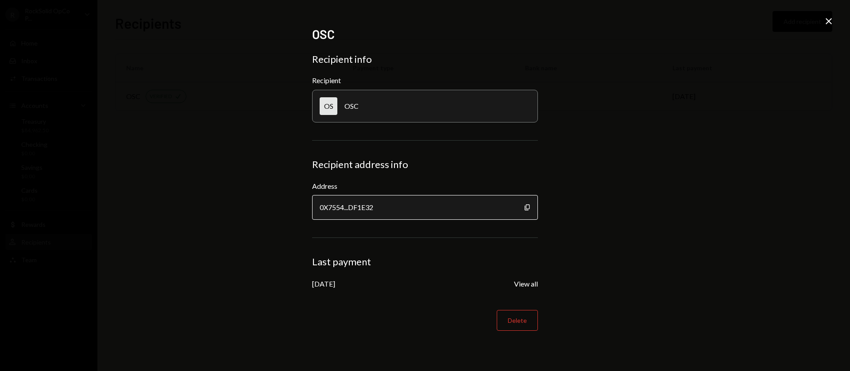
click at [482, 210] on div "0X7554...DF1E32" at bounding box center [425, 207] width 226 height 25
click at [527, 208] on icon "Copy" at bounding box center [527, 207] width 7 height 7
click at [830, 16] on icon "Close" at bounding box center [828, 21] width 11 height 11
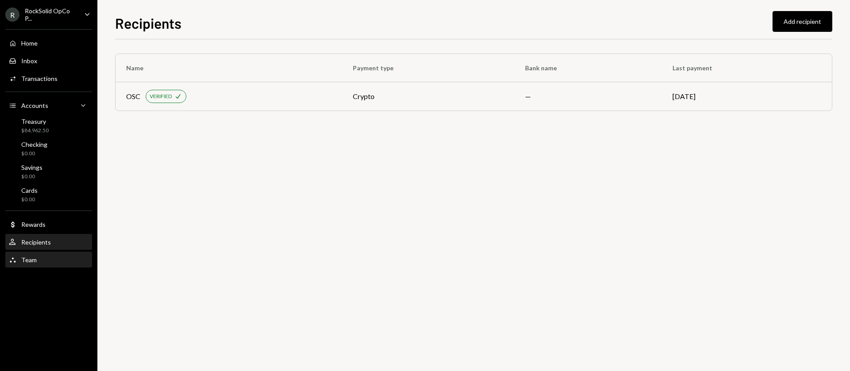
click at [31, 265] on div "Team Team" at bounding box center [49, 260] width 80 height 15
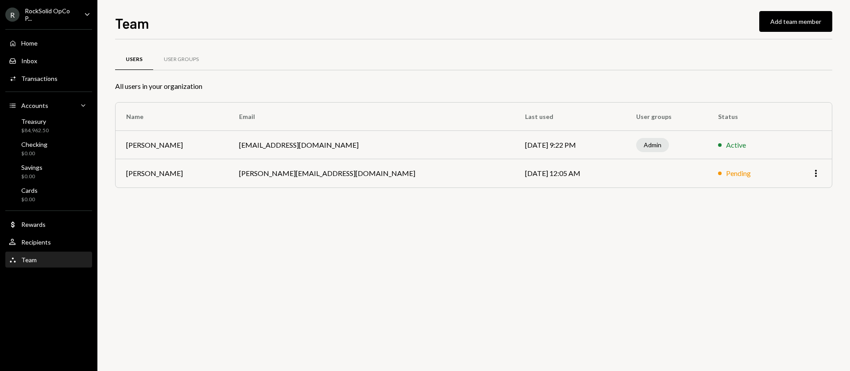
drag, startPoint x: 520, startPoint y: 177, endPoint x: 774, endPoint y: 188, distance: 255.1
click at [520, 177] on td "Aug 19, 2025 12:05 AM" at bounding box center [569, 173] width 111 height 28
click at [811, 173] on icon "More" at bounding box center [815, 173] width 11 height 11
drag, startPoint x: 475, startPoint y: 280, endPoint x: 436, endPoint y: 297, distance: 42.2
click at [474, 280] on div "Users User Groups All users in your organization Name Email Last used User grou…" at bounding box center [473, 205] width 717 height 332
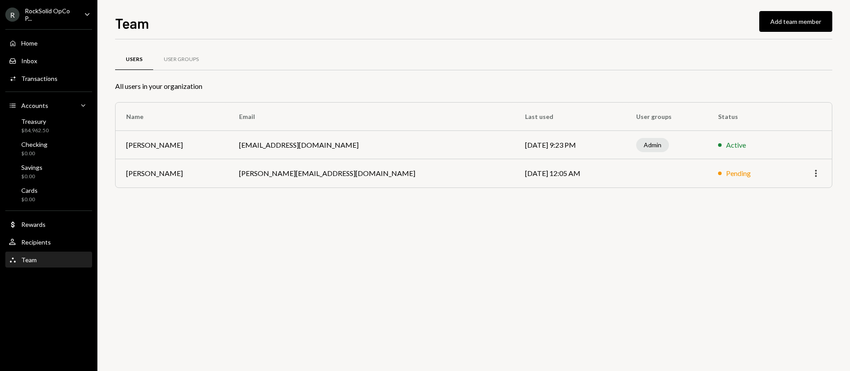
click at [815, 175] on icon "More" at bounding box center [815, 173] width 11 height 11
click at [789, 188] on div "Remove" at bounding box center [795, 192] width 44 height 15
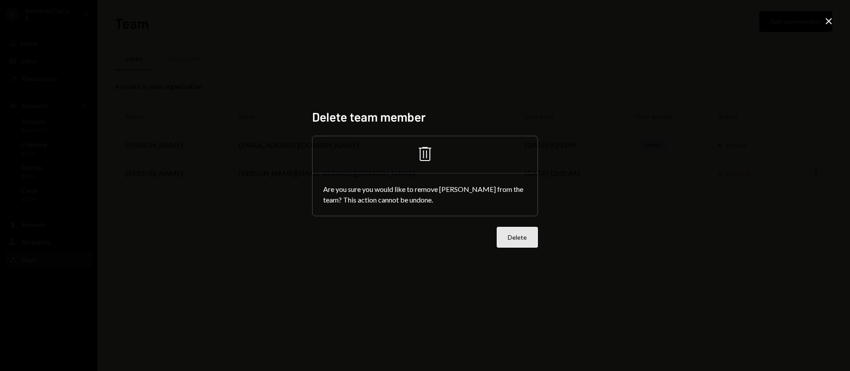
click at [516, 243] on button "Delete" at bounding box center [517, 237] width 41 height 21
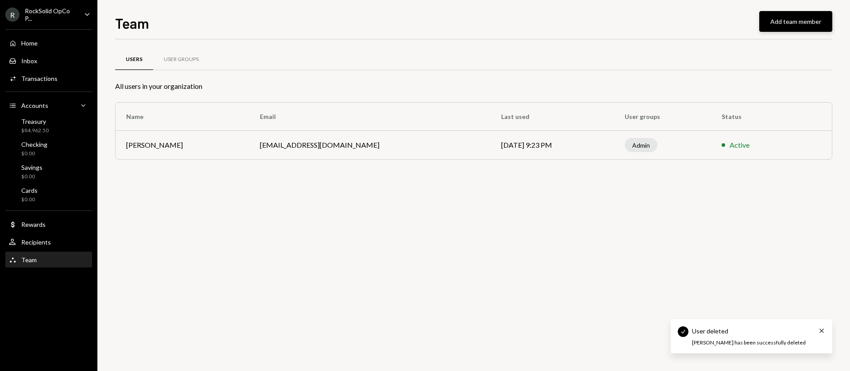
click at [778, 21] on button "Add team member" at bounding box center [795, 21] width 73 height 21
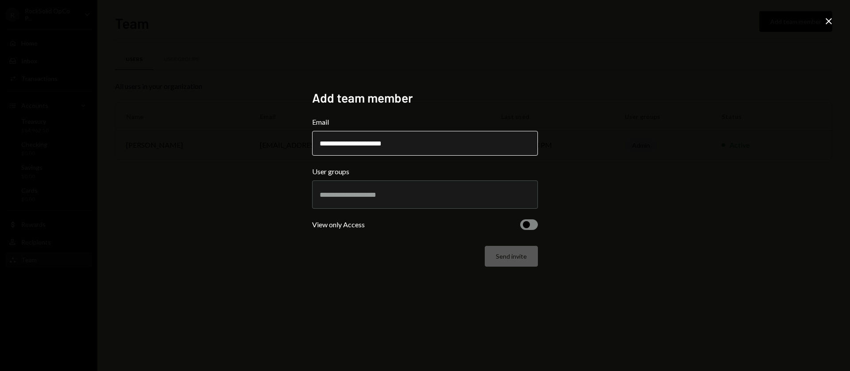
type input "**********"
click at [371, 200] on div at bounding box center [425, 195] width 211 height 22
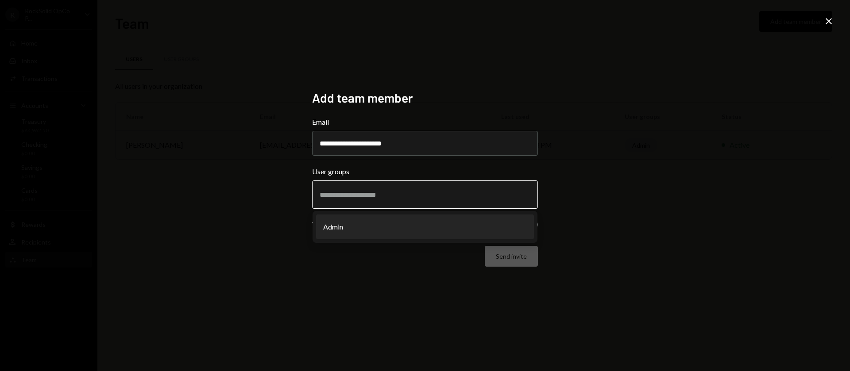
click at [360, 229] on li "Admin" at bounding box center [425, 227] width 218 height 25
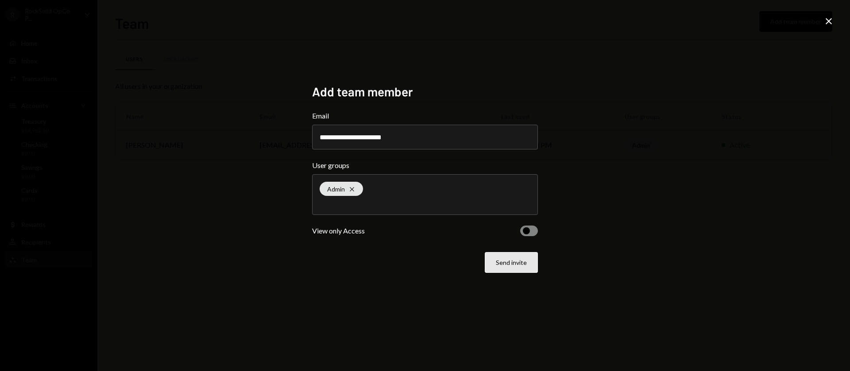
click at [512, 266] on button "Send invite" at bounding box center [511, 262] width 53 height 21
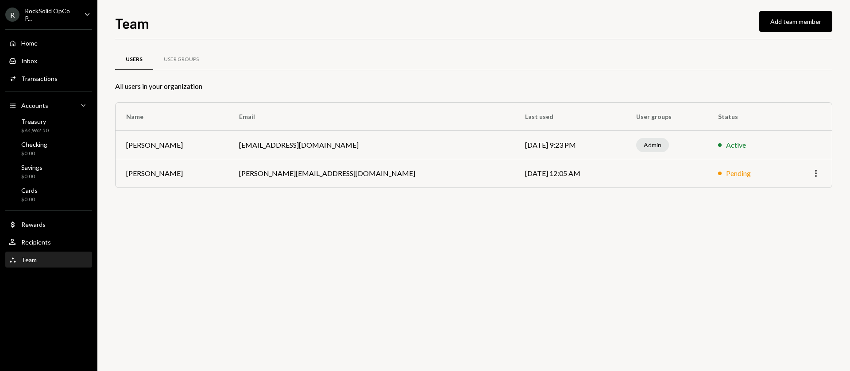
click at [813, 177] on icon "More" at bounding box center [815, 173] width 11 height 11
click at [266, 141] on td "ben+opco@rocksolid.network" at bounding box center [371, 145] width 286 height 28
copy td "ben+opco@rocksolid.network"
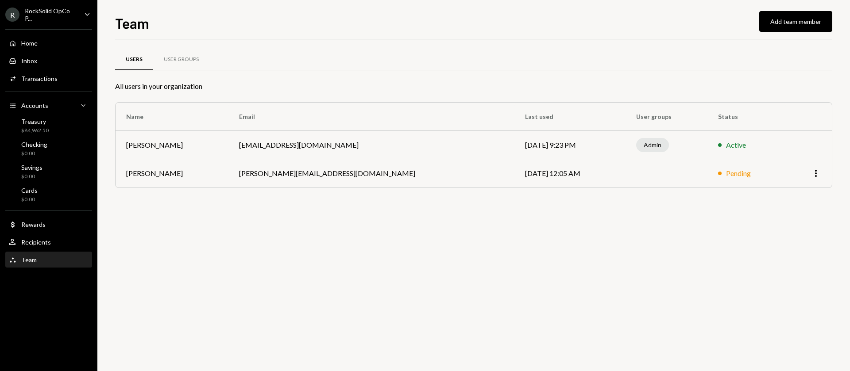
click at [821, 175] on td "More" at bounding box center [809, 173] width 46 height 28
click at [818, 176] on icon "More" at bounding box center [815, 173] width 11 height 11
click at [784, 195] on div "Remove" at bounding box center [795, 192] width 44 height 15
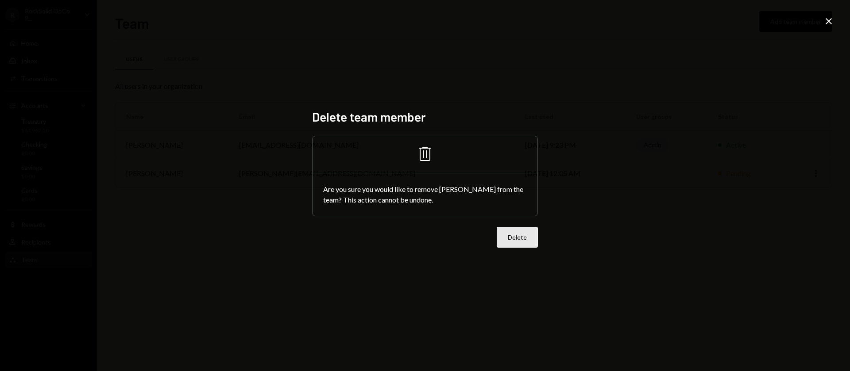
click at [502, 242] on button "Delete" at bounding box center [517, 237] width 41 height 21
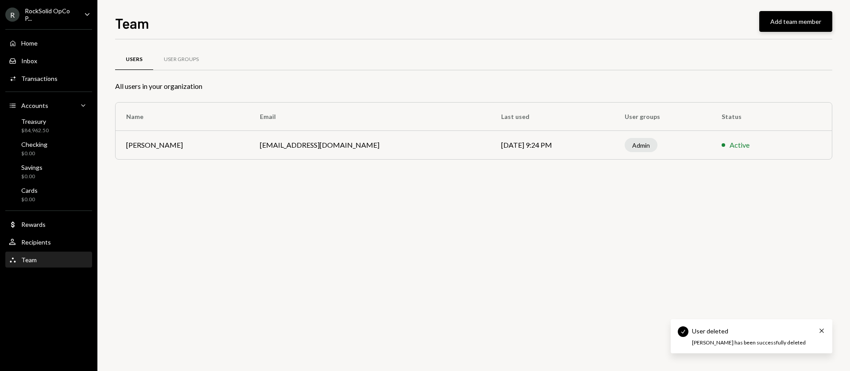
click at [782, 26] on button "Add team member" at bounding box center [795, 21] width 73 height 21
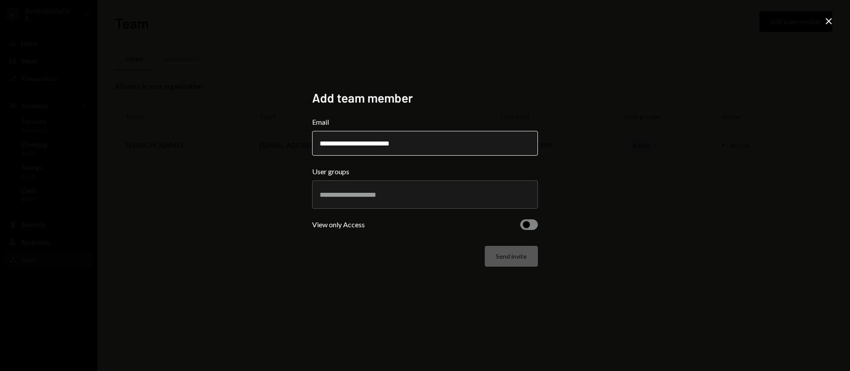
click at [324, 145] on input "**********" at bounding box center [425, 143] width 226 height 25
type input "**********"
click at [360, 202] on div at bounding box center [425, 195] width 211 height 22
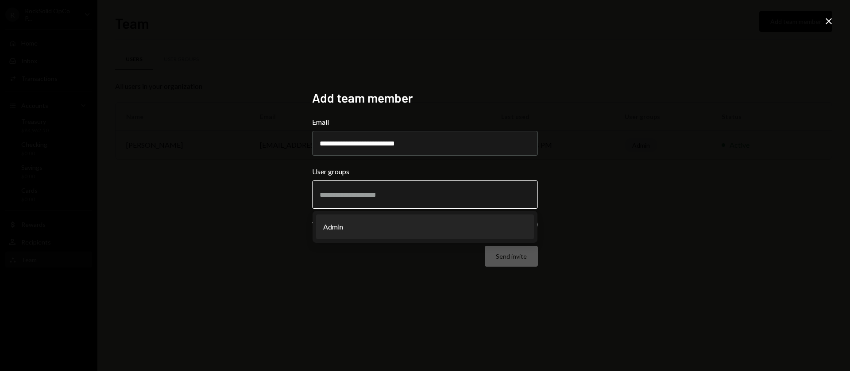
click at [362, 225] on li "Admin" at bounding box center [425, 227] width 218 height 25
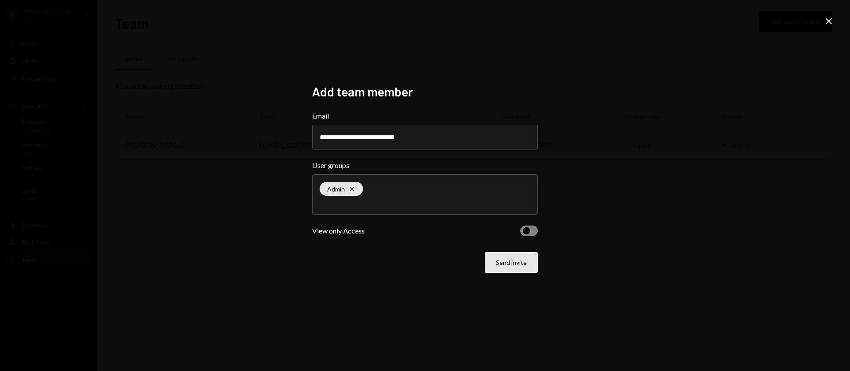
click at [504, 265] on button "Send invite" at bounding box center [511, 262] width 53 height 21
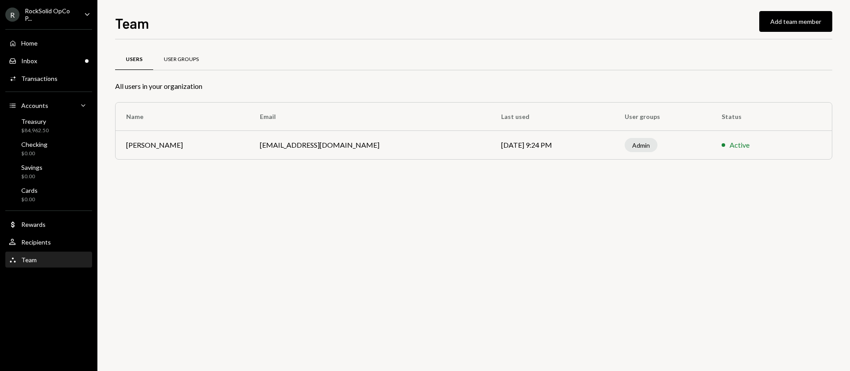
click at [185, 62] on div "User Groups" at bounding box center [181, 60] width 35 height 8
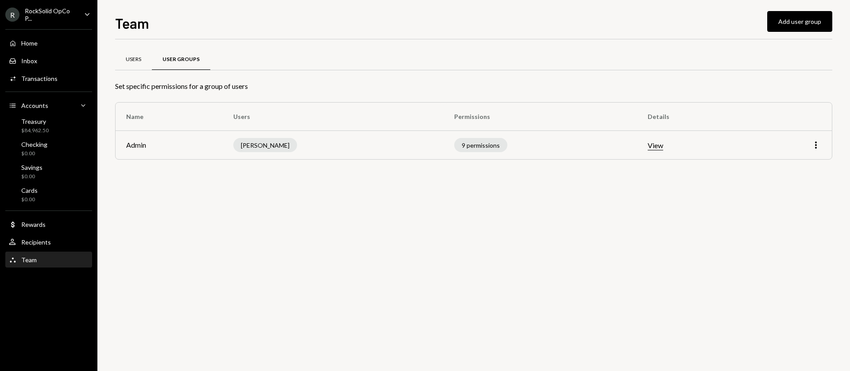
click at [130, 61] on div "Users" at bounding box center [133, 60] width 15 height 8
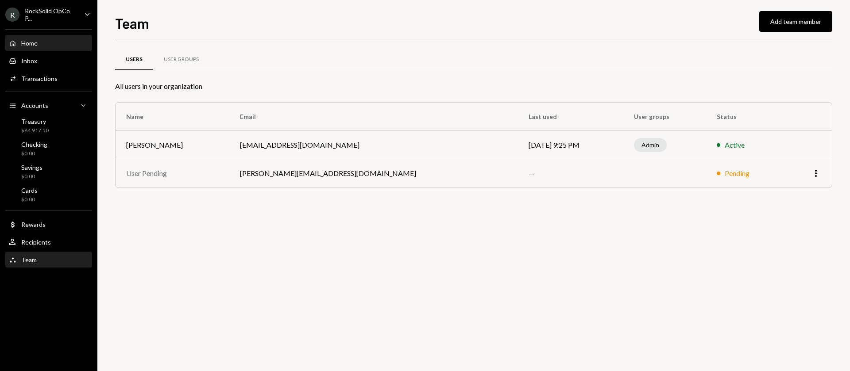
click at [30, 42] on div "Home" at bounding box center [29, 43] width 16 height 8
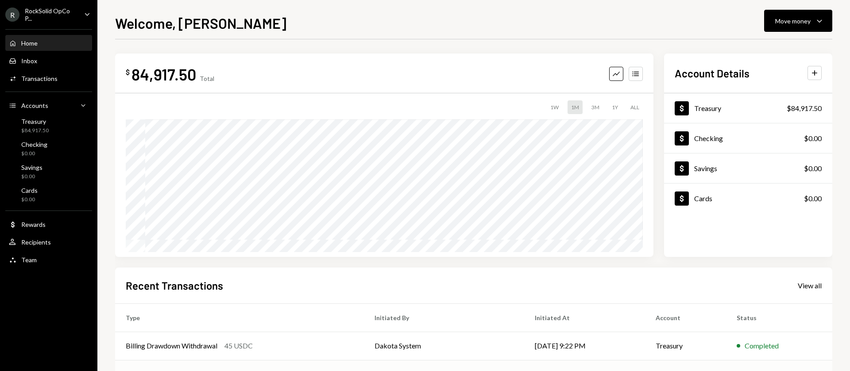
scroll to position [120, 0]
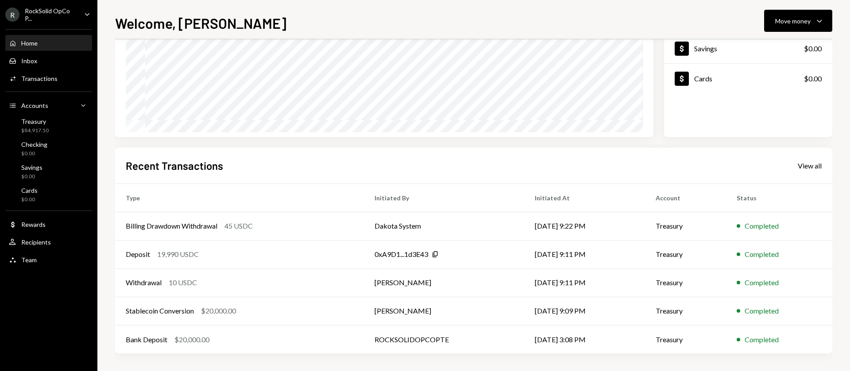
click at [65, 3] on ul "R RockSolid OpCo P... Caret Down Home Home Inbox Inbox Activities Transactions …" at bounding box center [48, 135] width 97 height 270
click at [70, 18] on div "RockSolid OpCo P..." at bounding box center [51, 14] width 52 height 15
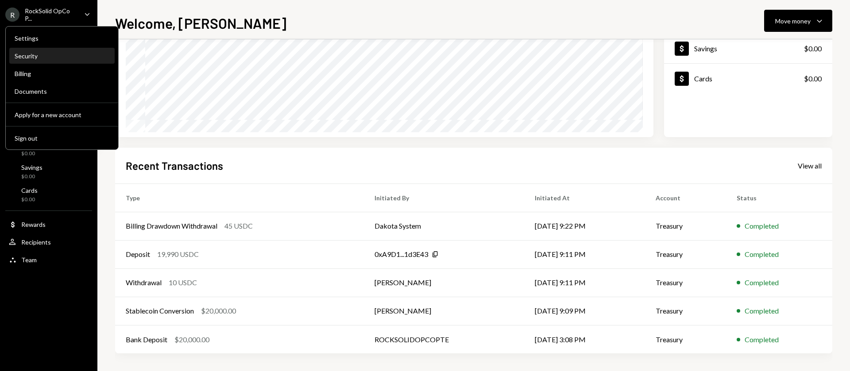
click at [36, 50] on div "Security" at bounding box center [62, 56] width 95 height 15
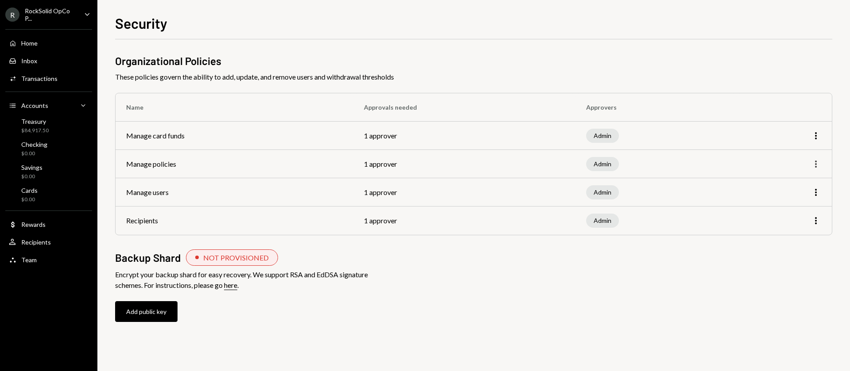
click at [816, 166] on icon "button" at bounding box center [816, 164] width 2 height 7
click at [782, 185] on div "Edit" at bounding box center [795, 182] width 44 height 15
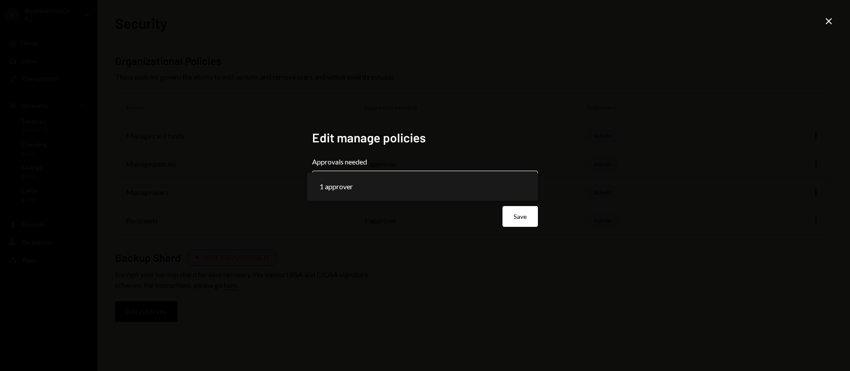
click at [512, 185] on body "**********" at bounding box center [425, 185] width 850 height 371
click at [833, 23] on icon "Close" at bounding box center [828, 21] width 11 height 11
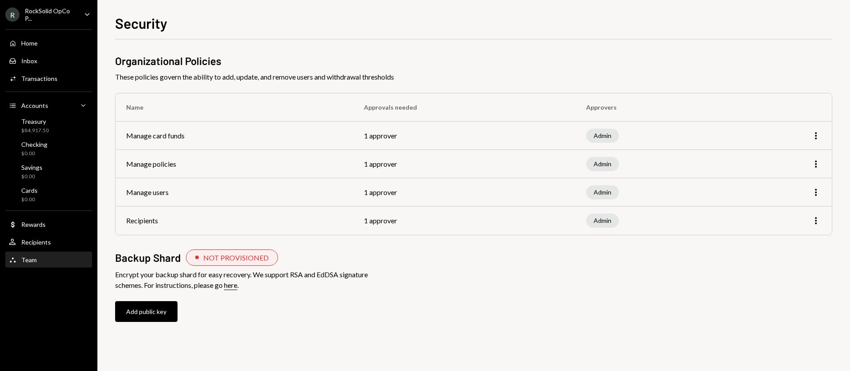
click at [35, 264] on div "Team Team" at bounding box center [49, 260] width 80 height 15
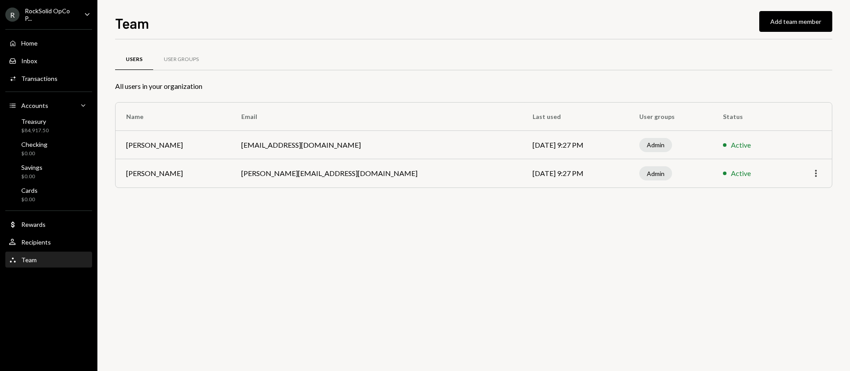
click at [811, 173] on icon "More" at bounding box center [815, 173] width 11 height 11
click at [815, 173] on icon "button" at bounding box center [816, 173] width 2 height 7
drag, startPoint x: 558, startPoint y: 256, endPoint x: 504, endPoint y: 244, distance: 55.7
click at [558, 256] on div "Users User Groups All users in your organization Name Email Last used User grou…" at bounding box center [473, 205] width 717 height 332
click at [169, 56] on div "User Groups" at bounding box center [181, 60] width 35 height 8
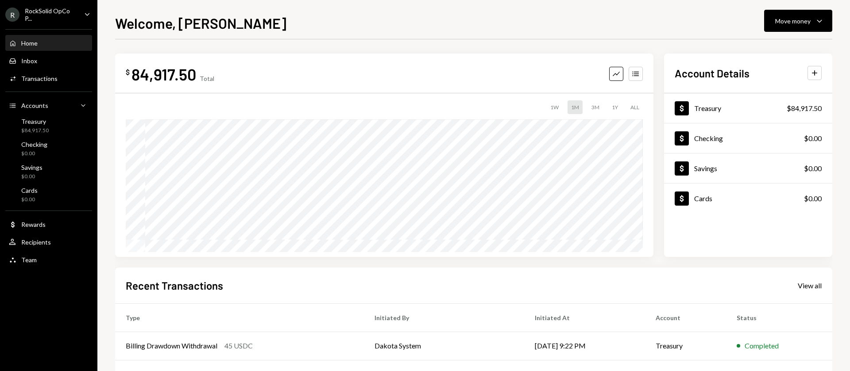
click at [44, 19] on div "RockSolid OpCo P..." at bounding box center [51, 14] width 52 height 15
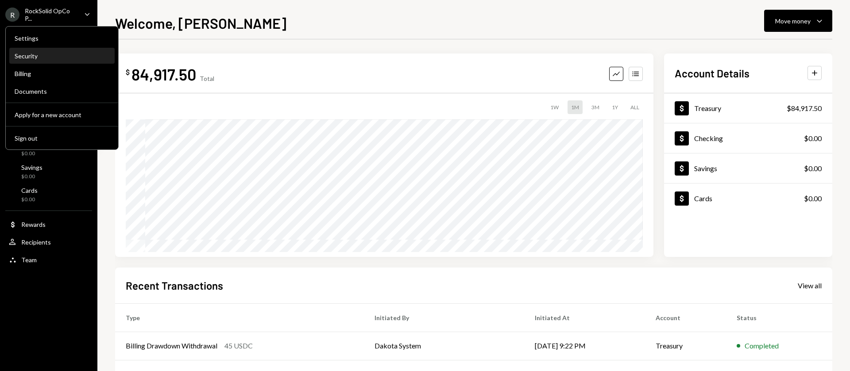
click at [37, 58] on div "Security" at bounding box center [62, 56] width 95 height 8
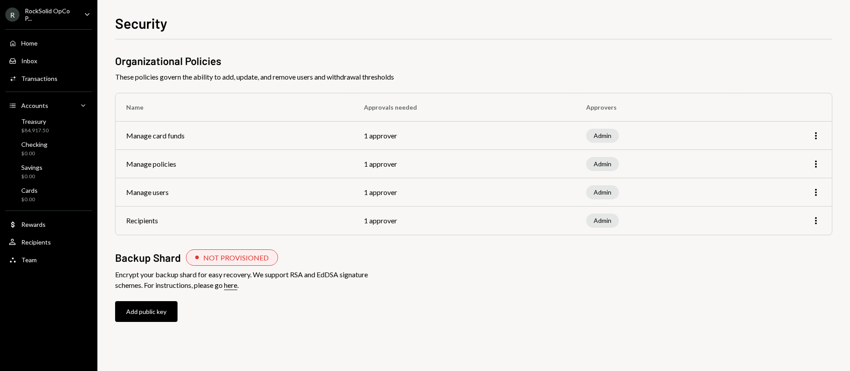
click at [389, 189] on td "1 approver" at bounding box center [464, 192] width 222 height 28
click at [819, 160] on icon "More" at bounding box center [815, 164] width 11 height 11
click at [816, 162] on icon "button" at bounding box center [816, 164] width 2 height 7
click at [815, 166] on icon "button" at bounding box center [816, 164] width 2 height 7
click at [790, 179] on div "Edit" at bounding box center [795, 182] width 44 height 15
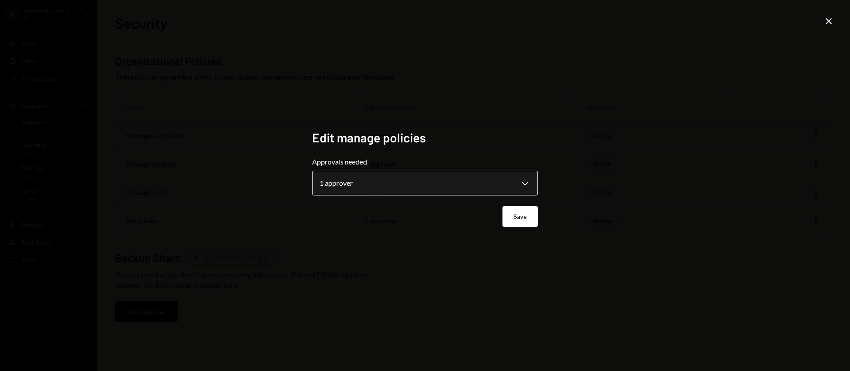
click at [447, 177] on body "**********" at bounding box center [425, 185] width 850 height 371
click at [824, 21] on icon "Close" at bounding box center [828, 21] width 11 height 11
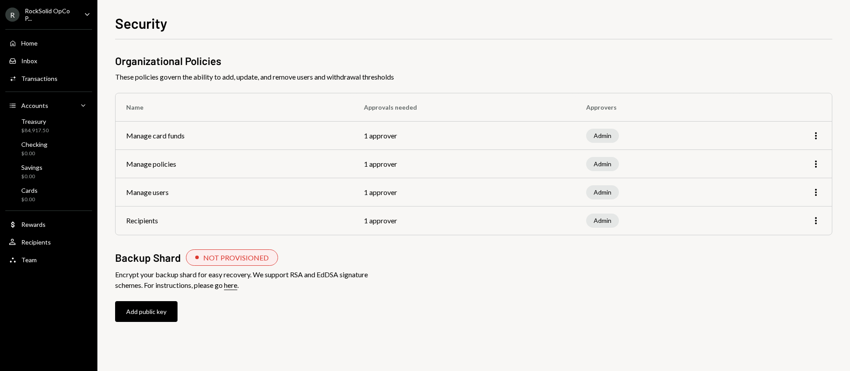
click at [66, 15] on div "RockSolid OpCo P..." at bounding box center [51, 14] width 52 height 15
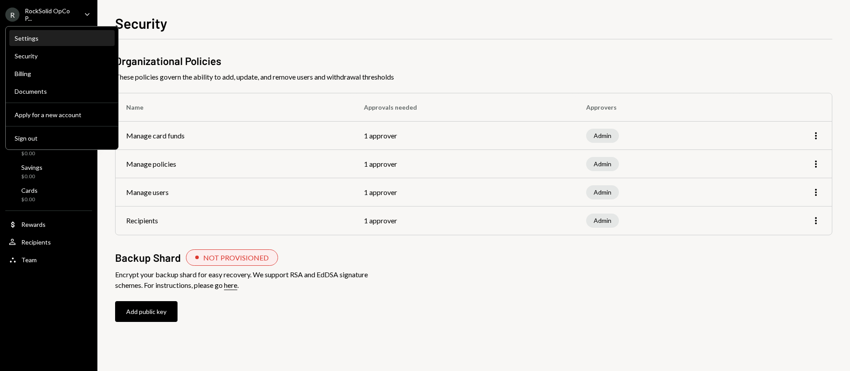
click at [35, 41] on div "Settings" at bounding box center [62, 39] width 95 height 8
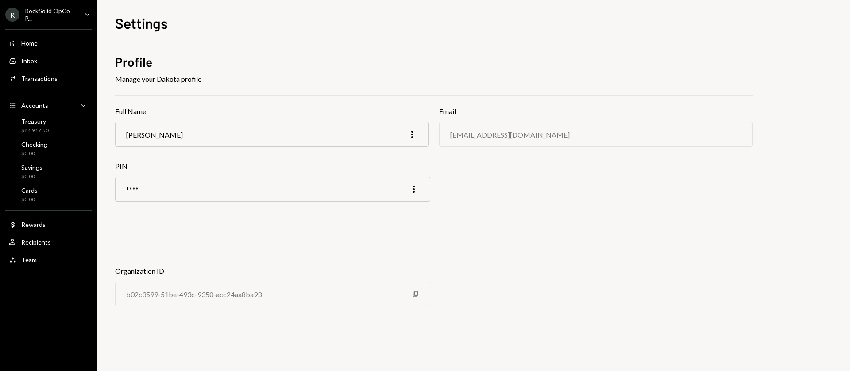
click at [73, 13] on div "RockSolid OpCo P..." at bounding box center [51, 14] width 52 height 15
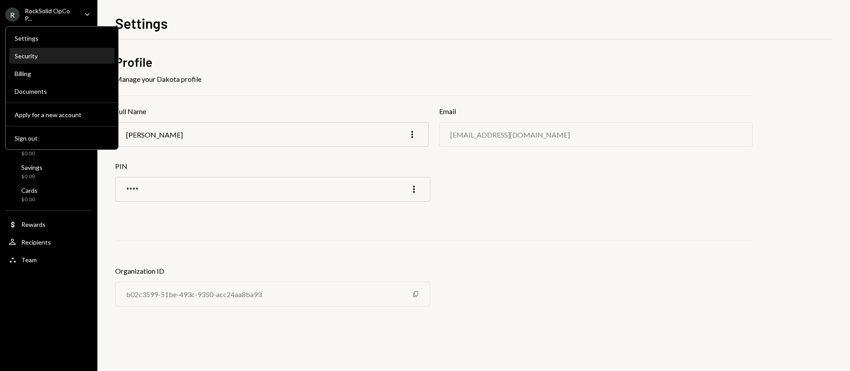
click at [33, 60] on div "Security" at bounding box center [62, 56] width 95 height 15
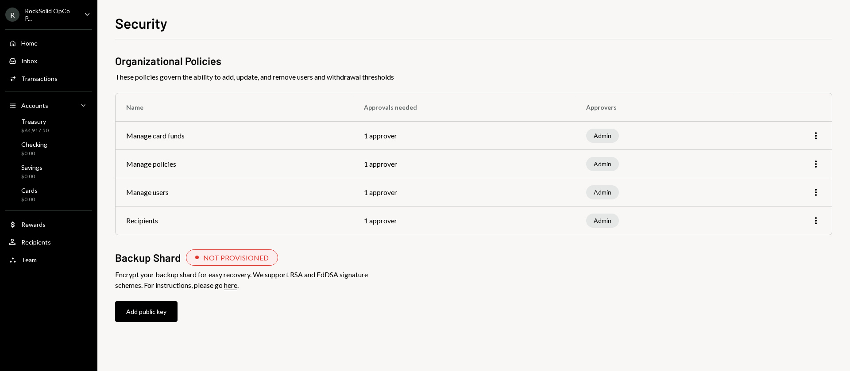
click at [21, 251] on div "Home Home Inbox Inbox Activities Transactions Accounts Accounts Caret Down Trea…" at bounding box center [48, 147] width 97 height 246
click at [24, 260] on div "Team" at bounding box center [28, 260] width 15 height 8
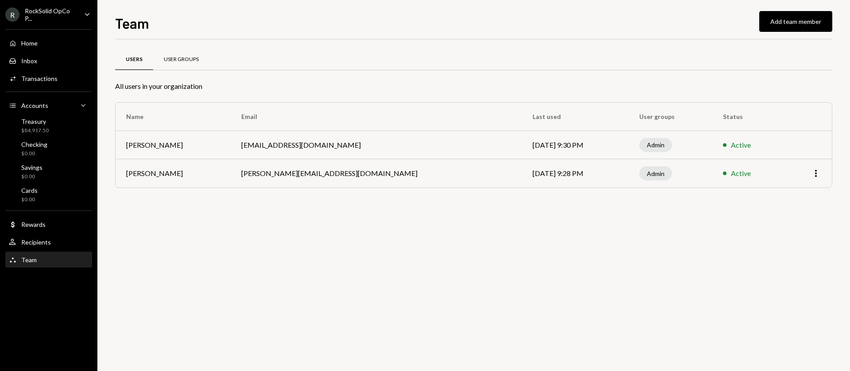
click at [172, 59] on div "User Groups" at bounding box center [181, 60] width 35 height 8
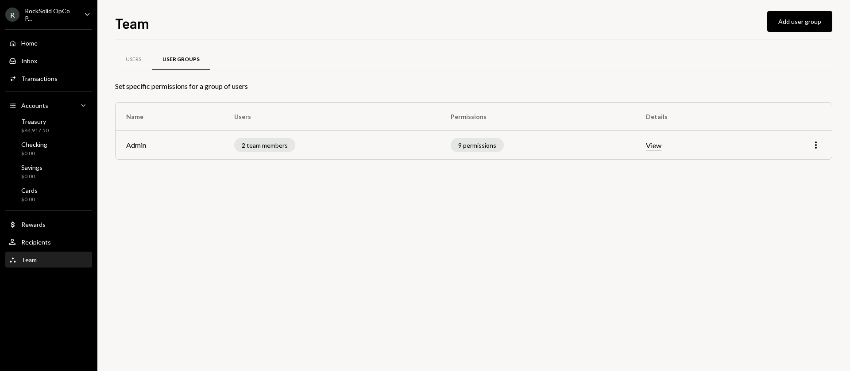
click at [177, 144] on td "Admin" at bounding box center [170, 145] width 108 height 28
drag, startPoint x: 142, startPoint y: 148, endPoint x: 407, endPoint y: 146, distance: 265.1
click at [153, 147] on td "Admin" at bounding box center [170, 145] width 108 height 28
click at [475, 141] on div "9 permissions" at bounding box center [477, 145] width 53 height 14
click at [476, 154] on td "9 permissions" at bounding box center [537, 145] width 195 height 28
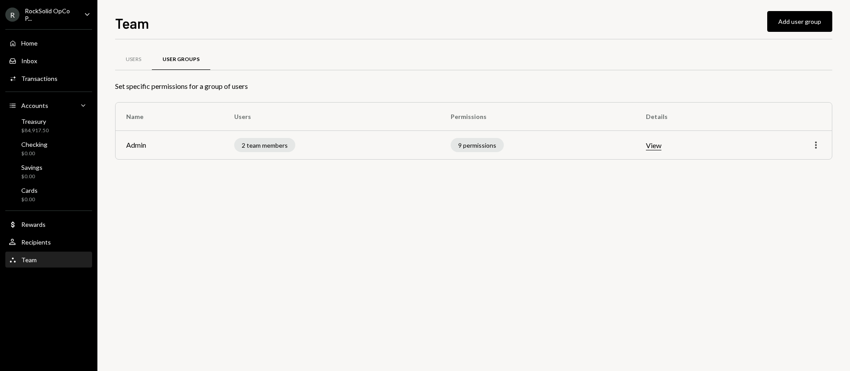
click at [812, 143] on icon "More" at bounding box center [815, 145] width 11 height 11
click at [794, 162] on div "Edit" at bounding box center [795, 163] width 44 height 15
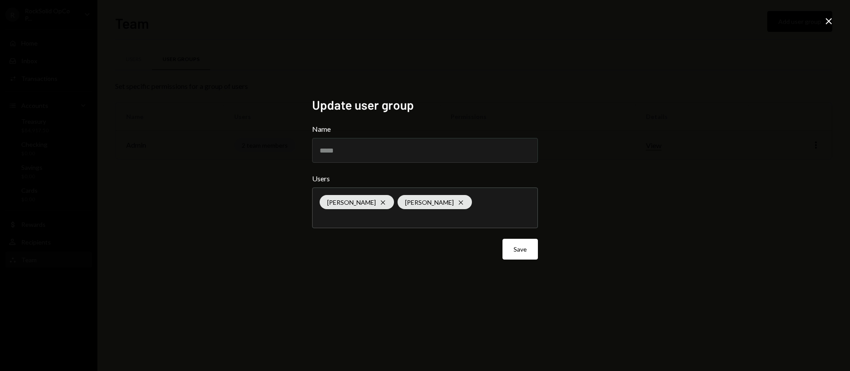
click at [835, 18] on div "Update user group Name ***** Users [PERSON_NAME] Cross [PERSON_NAME] Cross Save…" at bounding box center [425, 185] width 850 height 371
click at [838, 20] on div "Update user group Name ***** Users [PERSON_NAME] Cross [PERSON_NAME] Cross Save…" at bounding box center [425, 185] width 850 height 371
click at [823, 22] on icon "Close" at bounding box center [828, 21] width 11 height 11
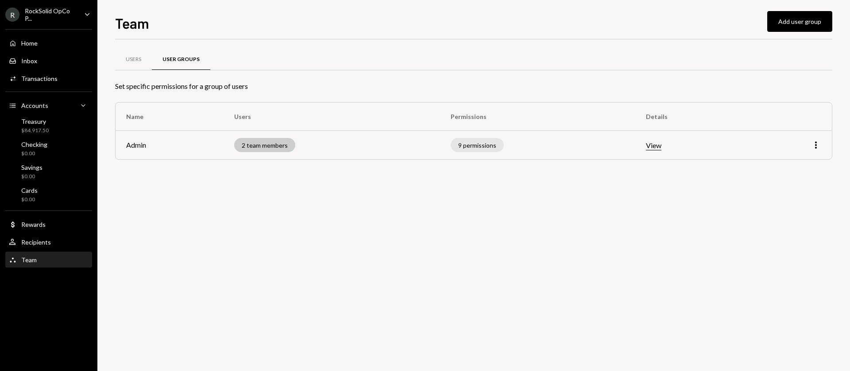
click at [284, 143] on div "2 team members" at bounding box center [264, 145] width 61 height 14
click at [459, 149] on div "9 permissions" at bounding box center [477, 145] width 53 height 14
click at [472, 149] on div "9 permissions" at bounding box center [477, 145] width 53 height 14
click at [477, 146] on div "9 permissions" at bounding box center [477, 145] width 53 height 14
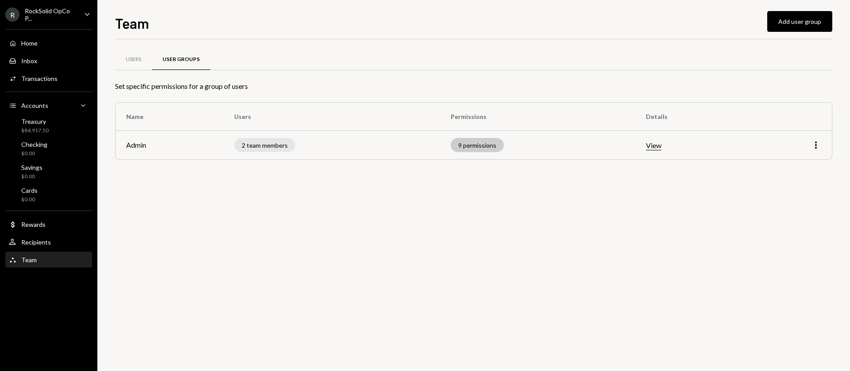
click at [477, 146] on div "9 permissions" at bounding box center [477, 145] width 53 height 14
drag, startPoint x: 477, startPoint y: 146, endPoint x: 551, endPoint y: 143, distance: 73.5
click at [478, 146] on div "9 permissions" at bounding box center [477, 145] width 53 height 14
click at [654, 146] on button "View" at bounding box center [653, 145] width 15 height 9
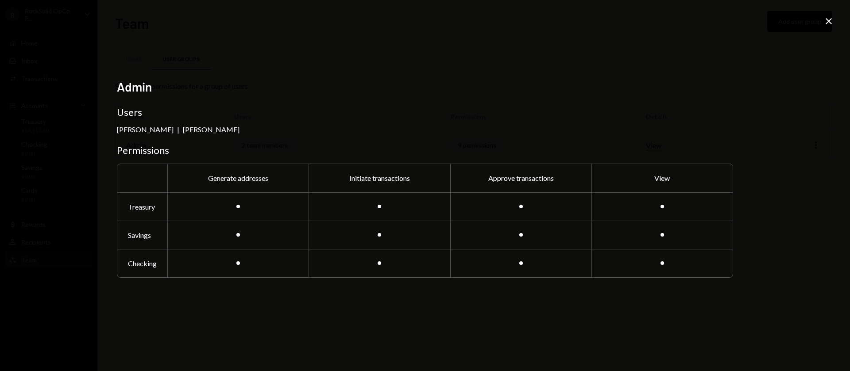
click at [826, 20] on icon "Close" at bounding box center [828, 21] width 11 height 11
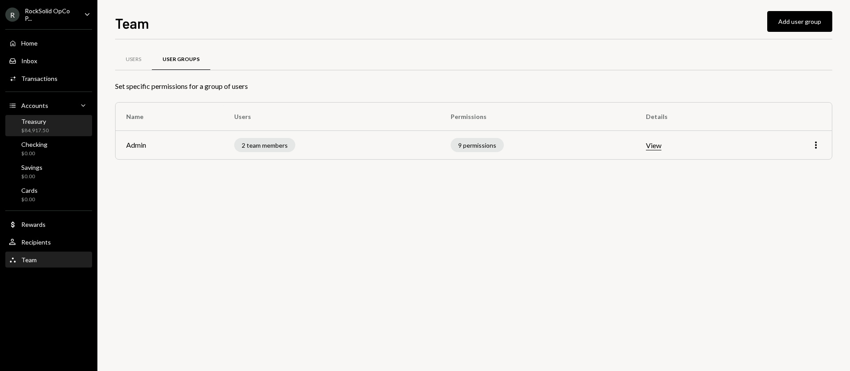
click at [63, 128] on div "Treasury $84,917.50" at bounding box center [49, 126] width 80 height 17
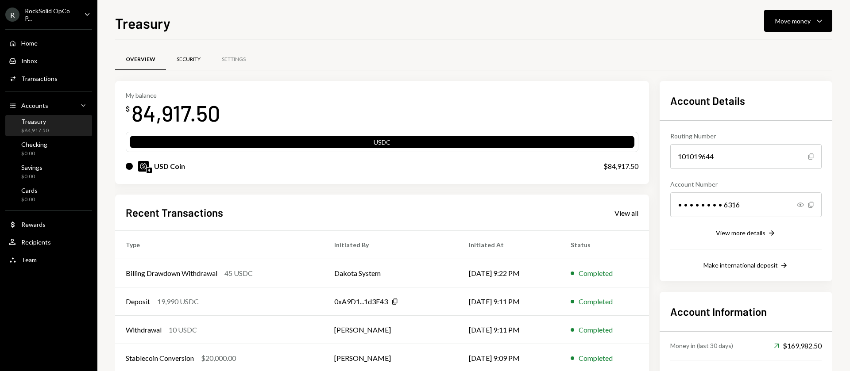
click at [181, 61] on div "Security" at bounding box center [189, 60] width 24 height 8
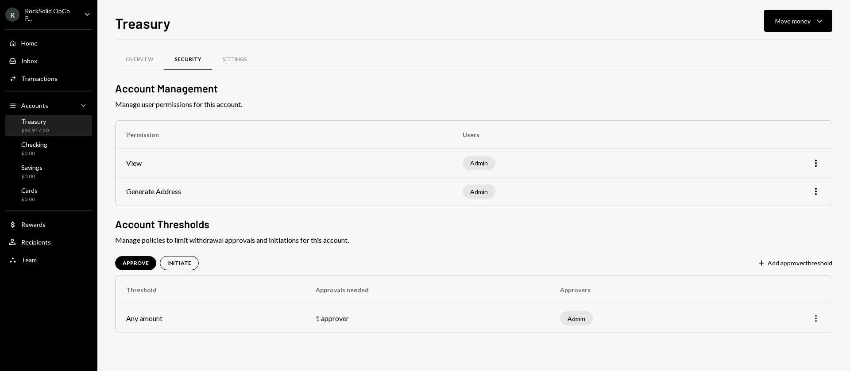
click at [815, 317] on icon "More" at bounding box center [815, 318] width 11 height 11
click at [793, 338] on div "Edit" at bounding box center [795, 337] width 44 height 15
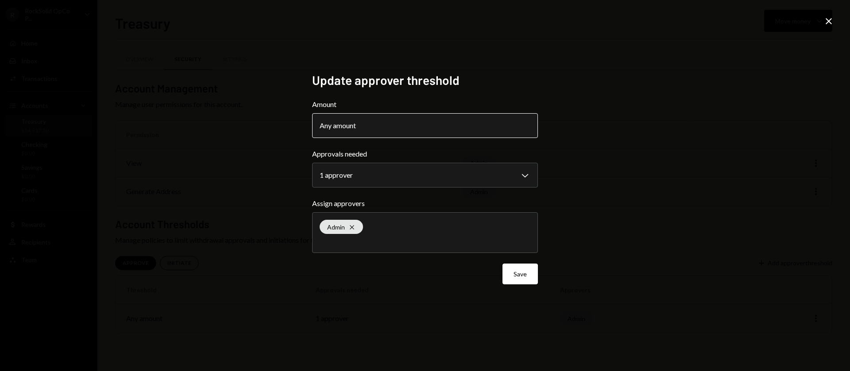
click at [368, 132] on button "Any amount" at bounding box center [425, 125] width 226 height 25
click at [373, 127] on button "Any amount" at bounding box center [425, 125] width 226 height 25
click at [339, 127] on div "Any amount" at bounding box center [341, 125] width 42 height 11
click at [360, 184] on body "**********" at bounding box center [425, 185] width 850 height 371
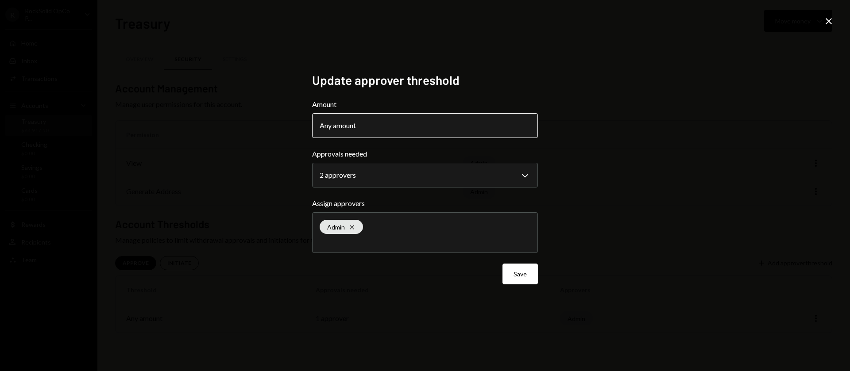
click at [349, 127] on div "Any amount" at bounding box center [341, 125] width 42 height 11
click at [349, 128] on div "Any amount" at bounding box center [341, 125] width 42 height 11
click at [363, 129] on button "Any amount" at bounding box center [425, 125] width 226 height 25
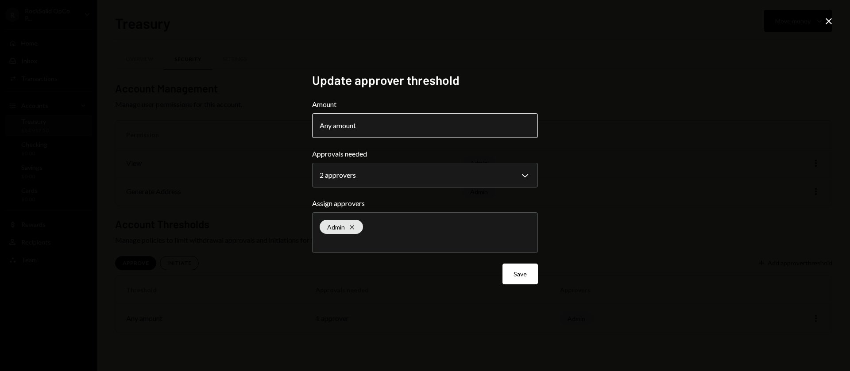
click at [363, 129] on button "Any amount" at bounding box center [425, 125] width 226 height 25
click at [374, 174] on body "**********" at bounding box center [425, 185] width 850 height 371
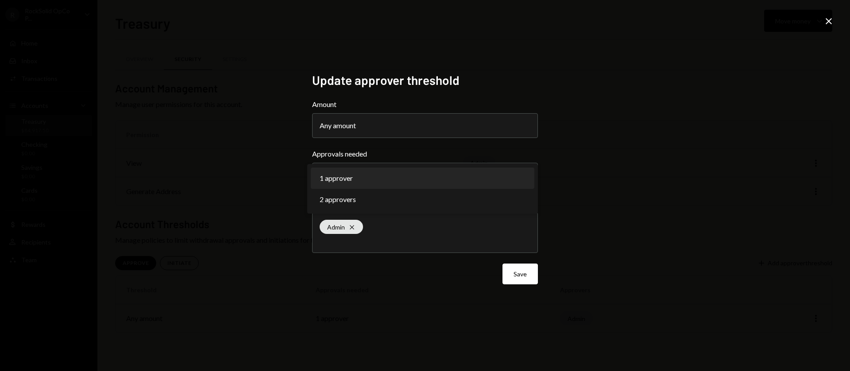
select select "*"
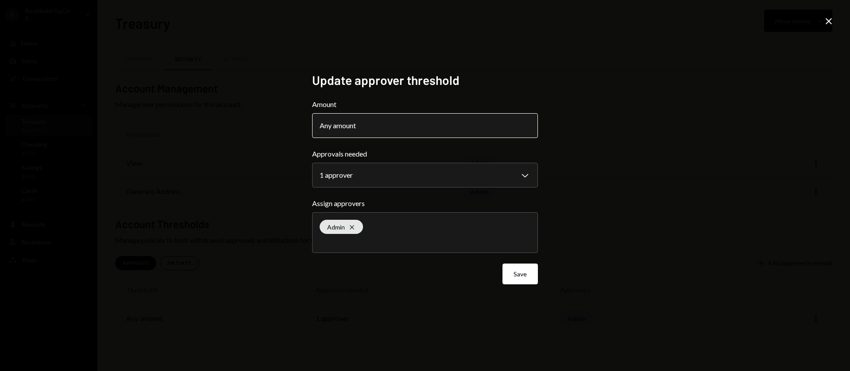
click at [368, 128] on button "Any amount" at bounding box center [425, 125] width 226 height 25
click at [381, 128] on button "Any amount" at bounding box center [425, 125] width 226 height 25
click at [833, 23] on icon "Close" at bounding box center [828, 21] width 11 height 11
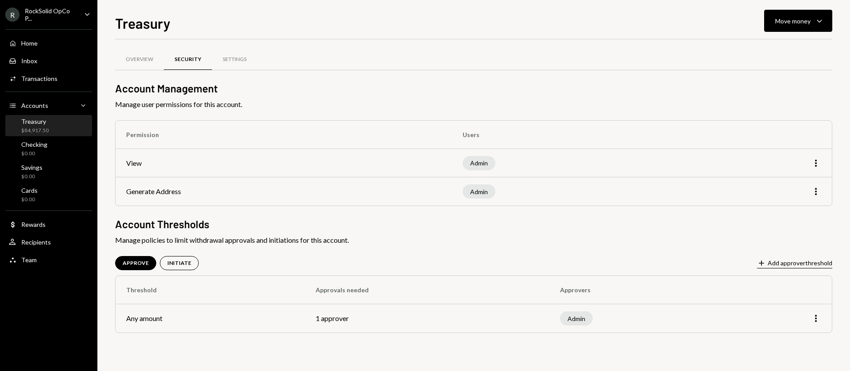
click at [806, 259] on button "Plus Add approver threshold" at bounding box center [794, 264] width 75 height 10
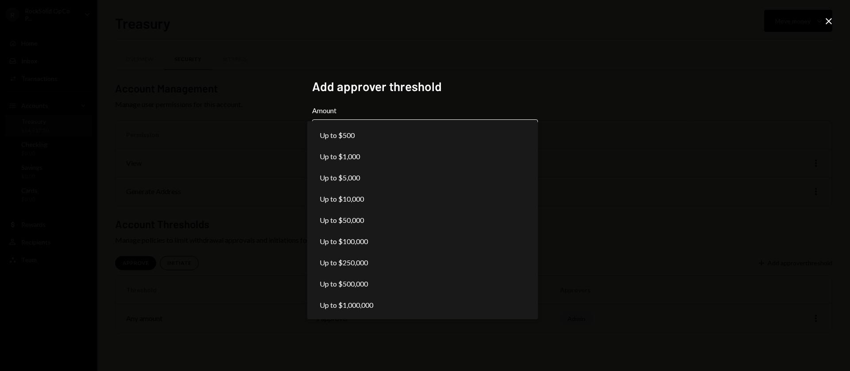
click at [393, 133] on body "**********" at bounding box center [425, 185] width 850 height 371
select select "*****"
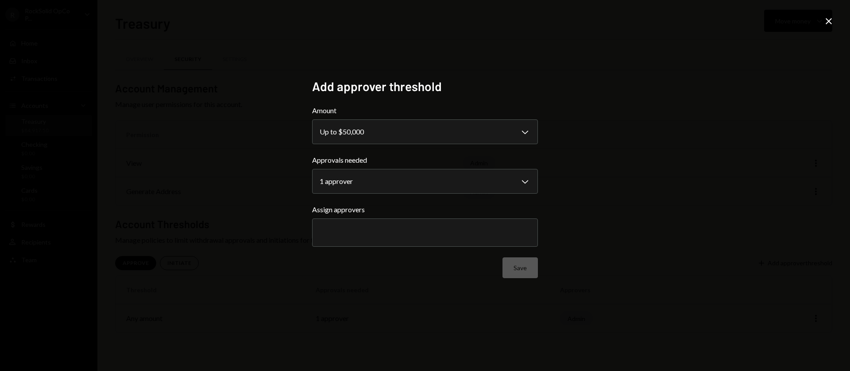
click at [466, 220] on div at bounding box center [425, 233] width 226 height 28
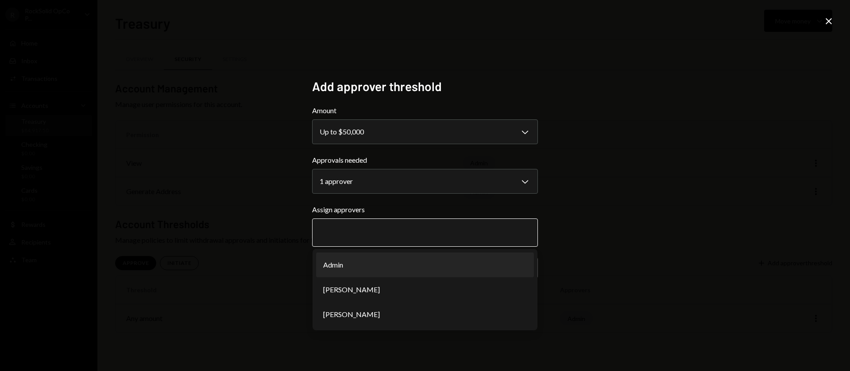
click at [374, 267] on li "Admin" at bounding box center [425, 265] width 218 height 25
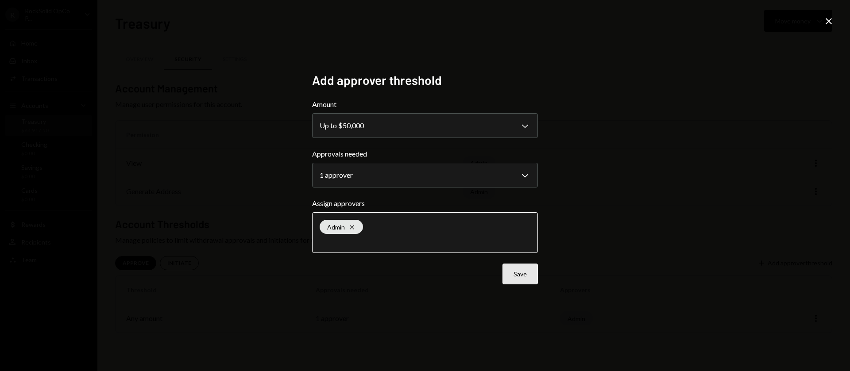
click at [514, 278] on button "Save" at bounding box center [519, 274] width 35 height 21
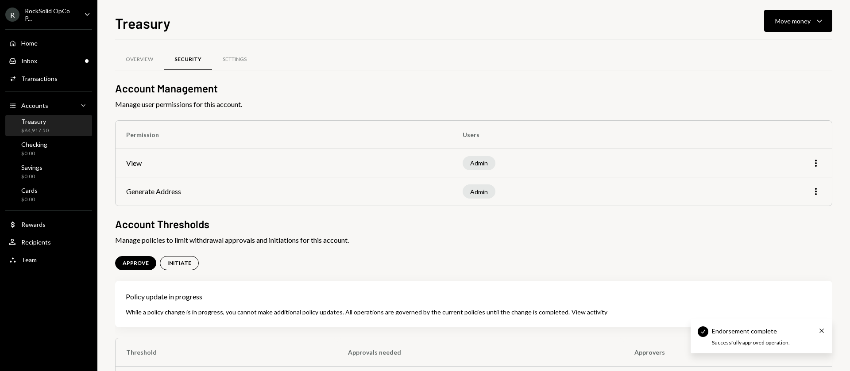
scroll to position [42, 0]
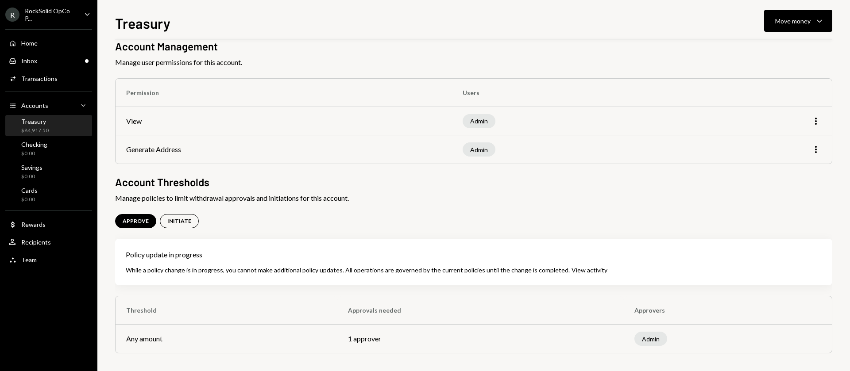
click at [820, 331] on td "Admin" at bounding box center [728, 339] width 208 height 28
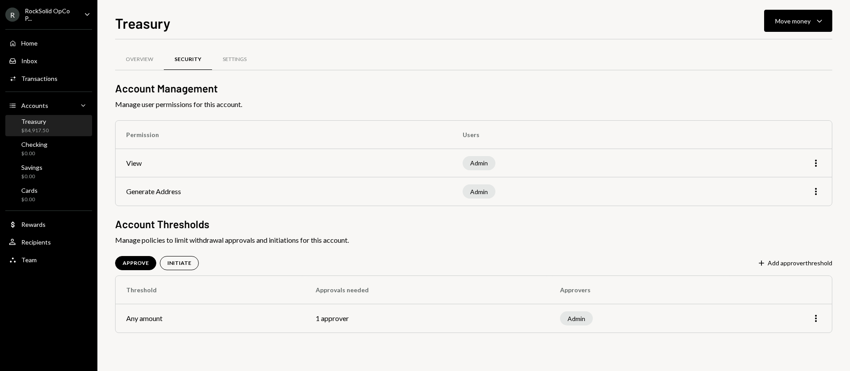
drag, startPoint x: 453, startPoint y: 319, endPoint x: 729, endPoint y: 316, distance: 276.2
click at [470, 319] on td "1 approver" at bounding box center [427, 318] width 244 height 28
click at [816, 320] on icon "More" at bounding box center [815, 318] width 11 height 11
drag, startPoint x: 667, startPoint y: 251, endPoint x: 660, endPoint y: 250, distance: 7.6
click at [667, 251] on div "Overview Security Settings Account Management Manage user permissions for this …" at bounding box center [473, 202] width 717 height 297
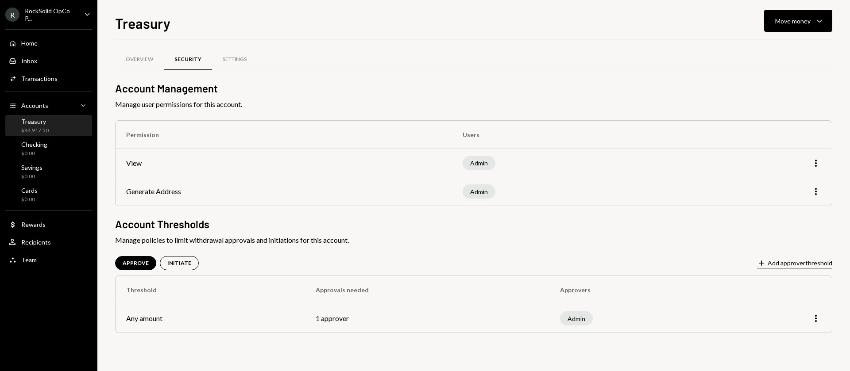
click at [810, 262] on button "Plus Add approver threshold" at bounding box center [794, 264] width 75 height 10
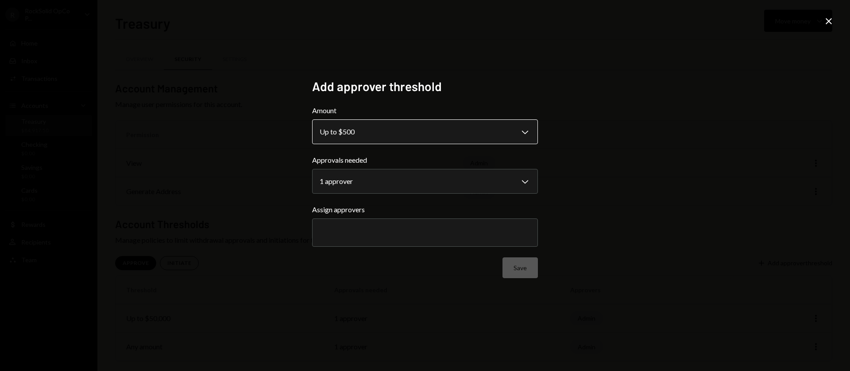
click at [365, 139] on body "**********" at bounding box center [425, 185] width 850 height 371
drag, startPoint x: 659, startPoint y: 177, endPoint x: 769, endPoint y: 109, distance: 129.3
click at [661, 177] on div "**********" at bounding box center [425, 185] width 850 height 371
click at [823, 19] on icon "Close" at bounding box center [828, 21] width 11 height 11
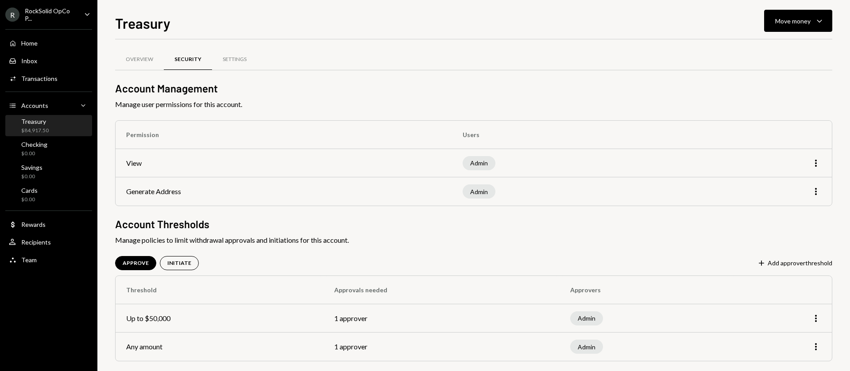
scroll to position [8, 0]
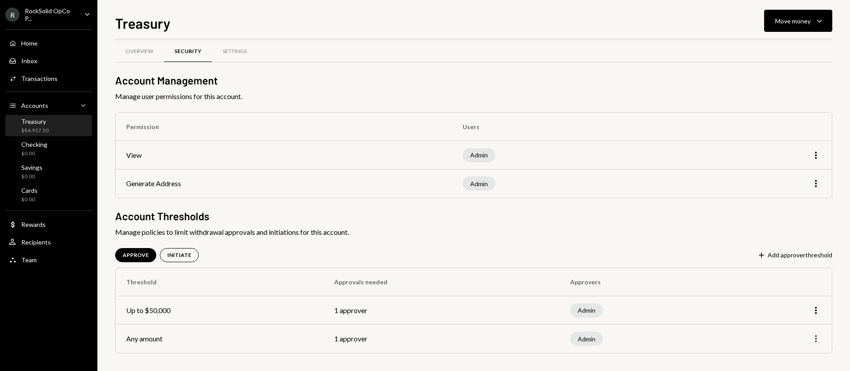
click at [815, 343] on icon "More" at bounding box center [815, 339] width 11 height 11
click at [789, 304] on div "Edit" at bounding box center [795, 304] width 44 height 15
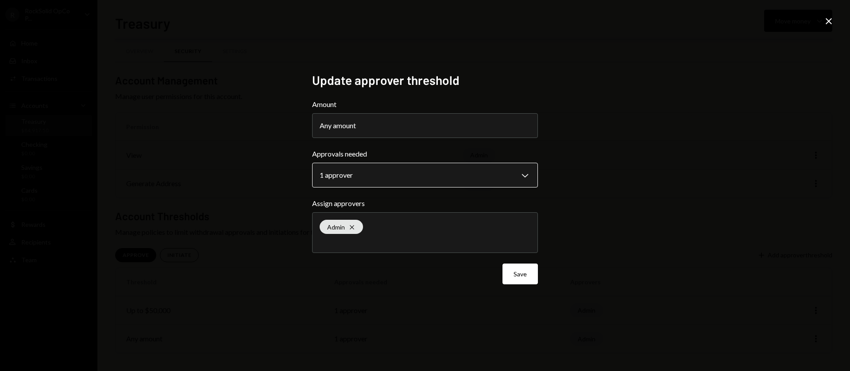
click at [421, 163] on button "1 approver Chevron Down" at bounding box center [425, 175] width 226 height 25
select select "*"
click at [380, 125] on button "Any amount" at bounding box center [425, 125] width 226 height 25
click at [522, 277] on button "Save" at bounding box center [519, 274] width 35 height 21
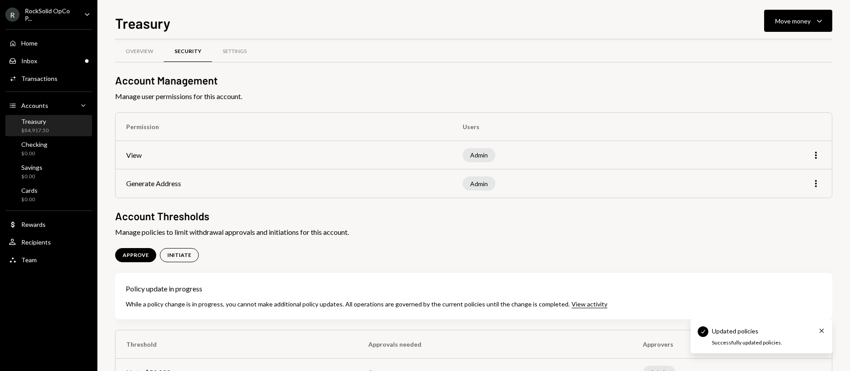
scroll to position [70, 0]
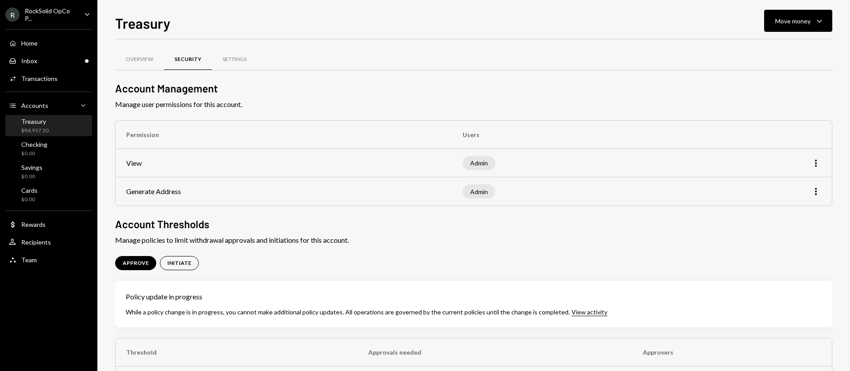
scroll to position [70, 0]
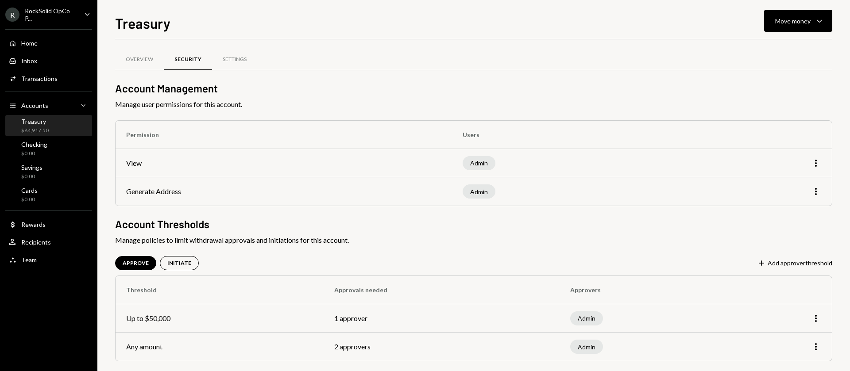
scroll to position [8, 0]
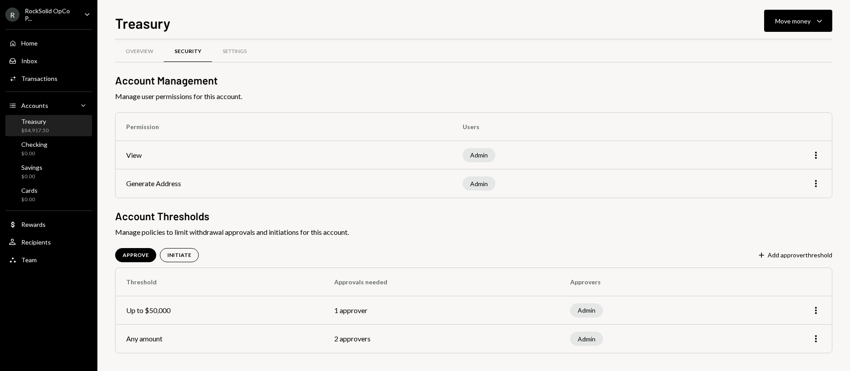
click at [140, 310] on td "Up to $50,000" at bounding box center [220, 311] width 208 height 28
click at [818, 336] on icon "More" at bounding box center [815, 339] width 11 height 11
click at [638, 259] on div "APPROVE INITIATE Plus Add approver threshold" at bounding box center [473, 255] width 717 height 14
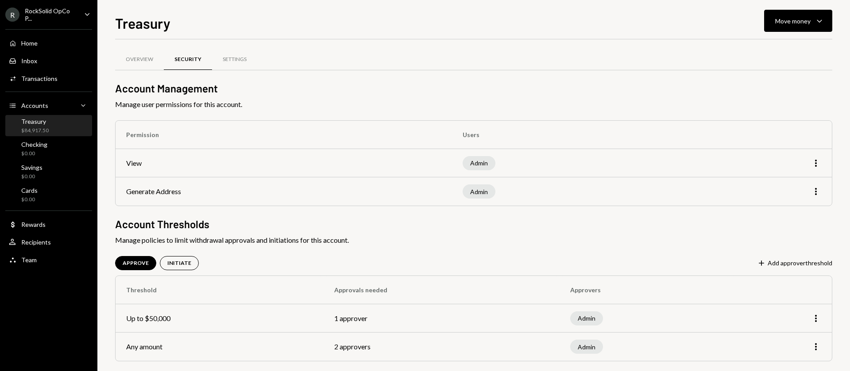
click at [50, 122] on div "Treasury $84,917.50" at bounding box center [49, 126] width 80 height 17
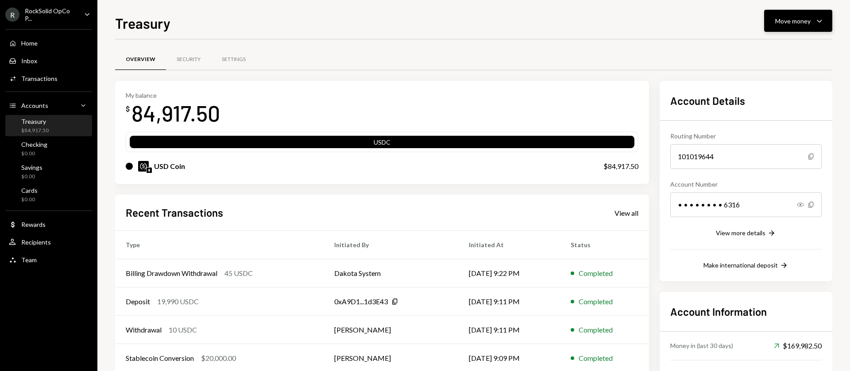
click at [785, 19] on div "Move money" at bounding box center [792, 20] width 35 height 9
click at [771, 52] on div "Withdraw Send" at bounding box center [784, 48] width 89 height 20
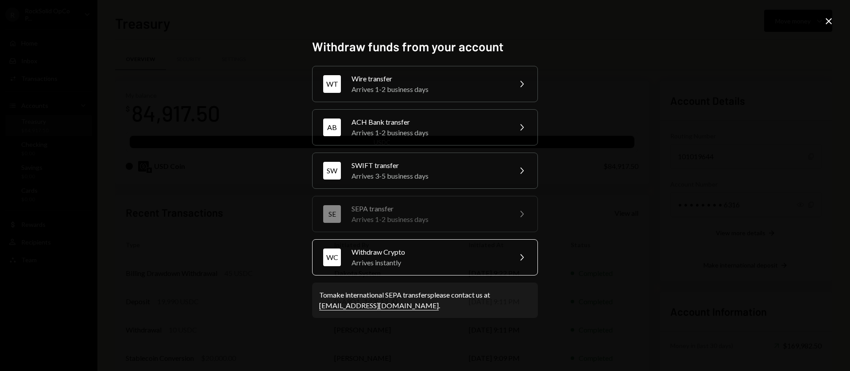
click at [368, 265] on div "Arrives instantly" at bounding box center [428, 263] width 154 height 11
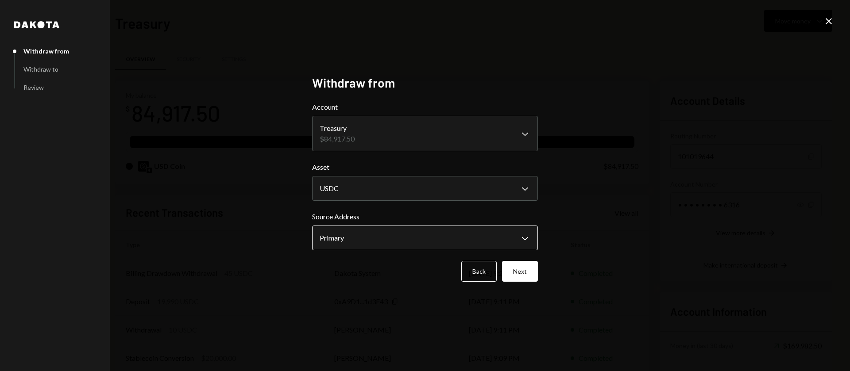
click at [390, 246] on body "R RockSolid OpCo P... Caret Down Home Home Inbox Inbox Activities Transactions …" at bounding box center [425, 185] width 850 height 371
click at [360, 188] on body "R RockSolid OpCo P... Caret Down Home Home Inbox Inbox Activities Transactions …" at bounding box center [425, 185] width 850 height 371
click at [377, 247] on body "R RockSolid OpCo P... Caret Down Home Home Inbox Inbox Activities Transactions …" at bounding box center [425, 185] width 850 height 371
click at [517, 274] on button "Next" at bounding box center [520, 271] width 36 height 21
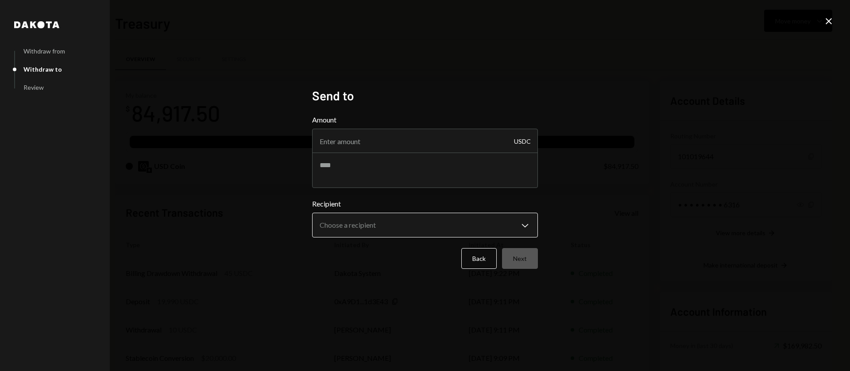
click at [402, 221] on body "R RockSolid OpCo P... Caret Down Home Home Inbox Inbox Activities Transactions …" at bounding box center [425, 185] width 850 height 371
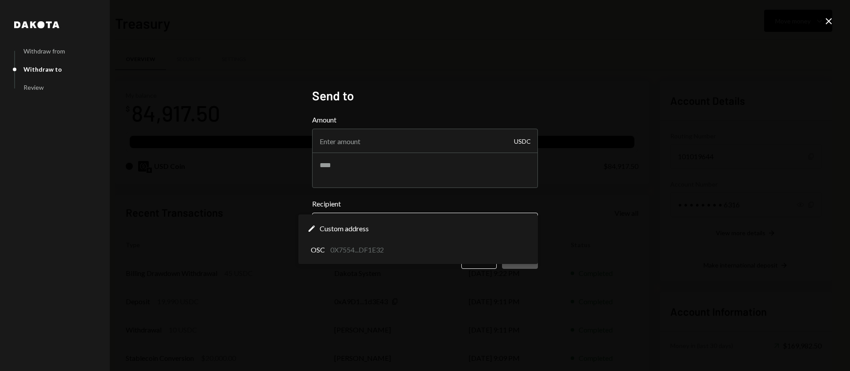
select select "**********"
drag, startPoint x: 377, startPoint y: 253, endPoint x: 384, endPoint y: 223, distance: 30.9
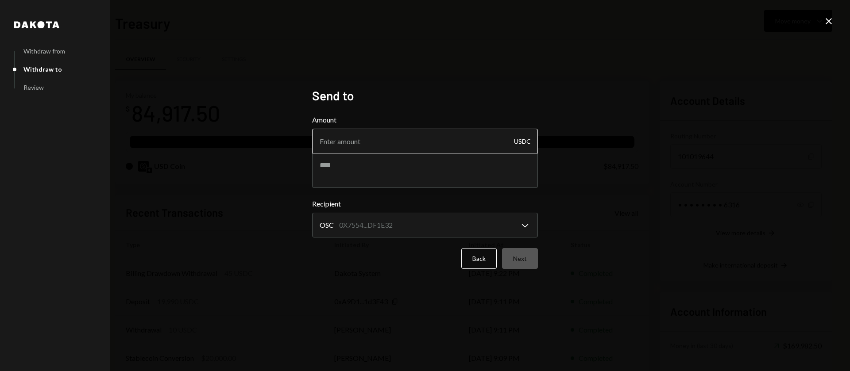
click at [375, 149] on input "Amount" at bounding box center [425, 141] width 226 height 25
type input "64980"
click at [422, 169] on textarea at bounding box center [425, 170] width 226 height 35
drag, startPoint x: 383, startPoint y: 169, endPoint x: 335, endPoint y: 169, distance: 47.8
click at [335, 169] on textarea "**********" at bounding box center [425, 170] width 226 height 35
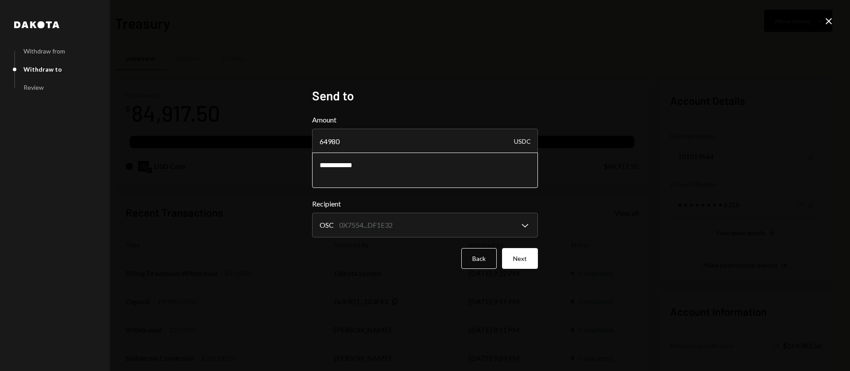
paste textarea "*********"
type textarea "**********"
click at [528, 262] on button "Next" at bounding box center [520, 258] width 36 height 21
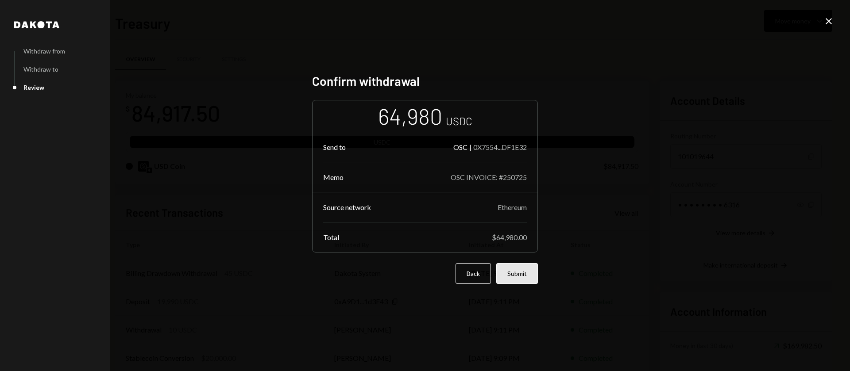
click at [519, 274] on button "Submit" at bounding box center [517, 273] width 42 height 21
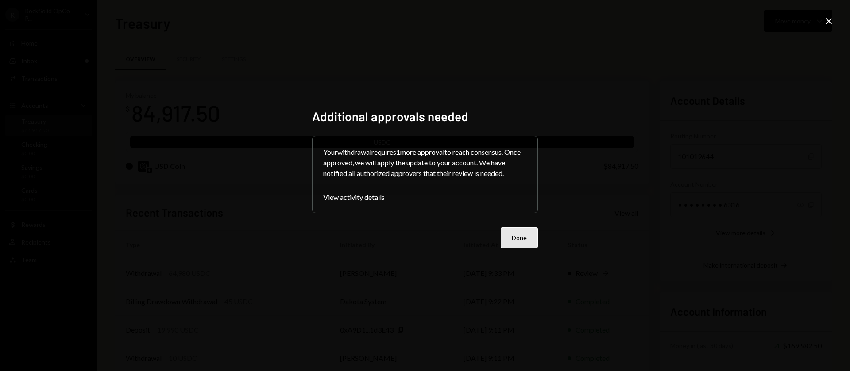
click at [515, 241] on button "Done" at bounding box center [519, 237] width 37 height 21
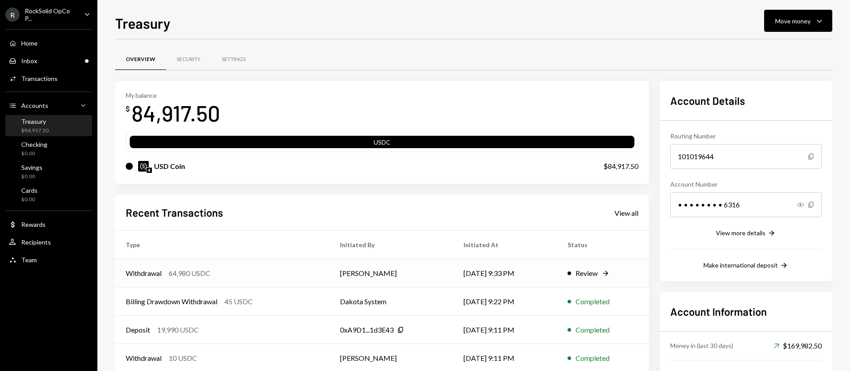
click at [299, 274] on div "Withdrawal 64,980 USDC" at bounding box center [222, 273] width 193 height 11
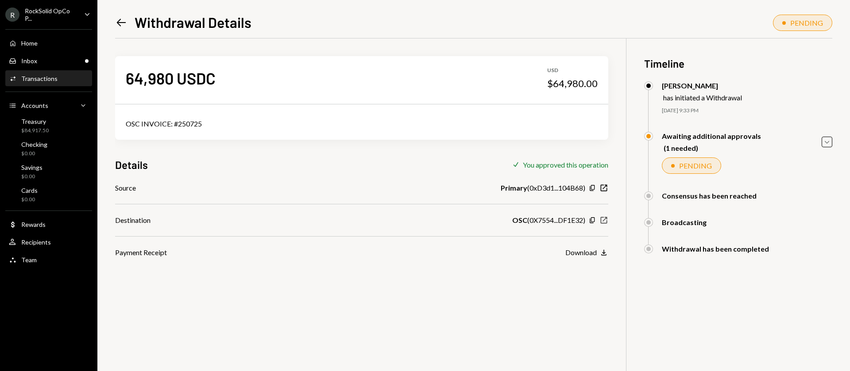
click at [601, 220] on icon "button" at bounding box center [604, 220] width 7 height 7
click at [592, 220] on icon "Copy" at bounding box center [592, 220] width 7 height 7
click at [826, 146] on icon "Caret Down" at bounding box center [827, 142] width 10 height 10
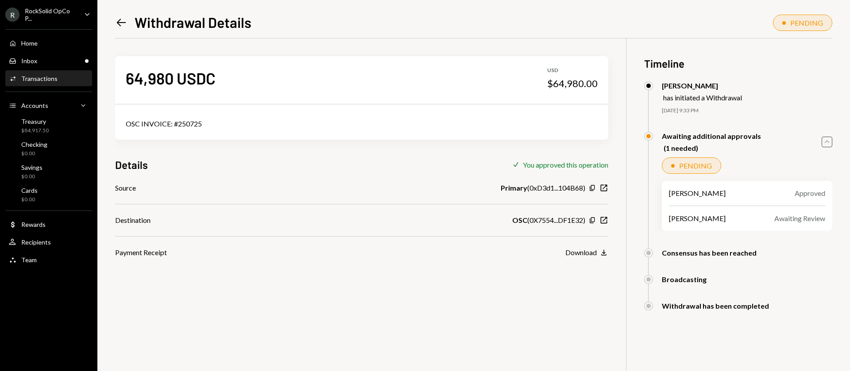
click at [826, 146] on icon "Caret Up" at bounding box center [827, 142] width 10 height 10
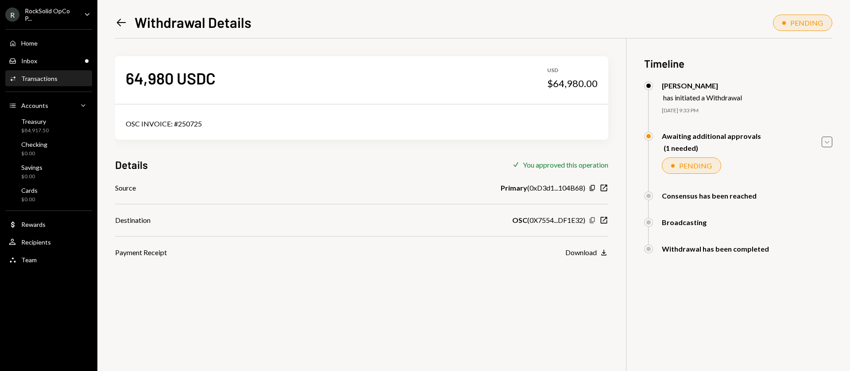
click at [593, 220] on icon "Copy" at bounding box center [592, 220] width 7 height 7
click at [116, 146] on div "64,980 USDC USD $64,980.00 OSC INVOICE: #250725 Details Check You approved this…" at bounding box center [361, 149] width 493 height 220
click at [592, 220] on icon "Copy" at bounding box center [592, 220] width 7 height 7
click at [117, 27] on icon "Left Arrow" at bounding box center [121, 22] width 12 height 12
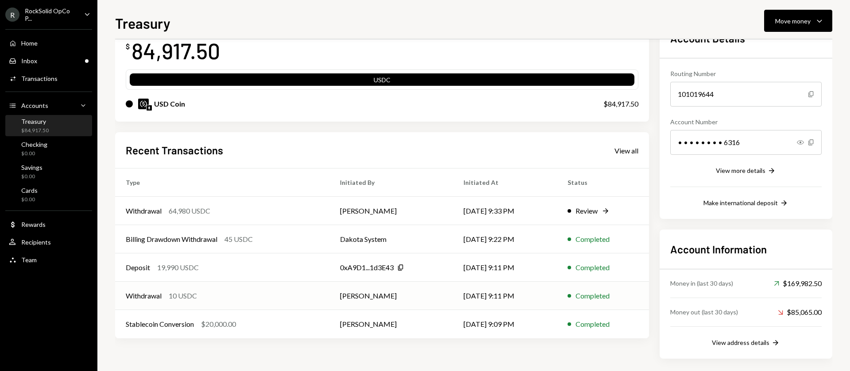
scroll to position [62, 0]
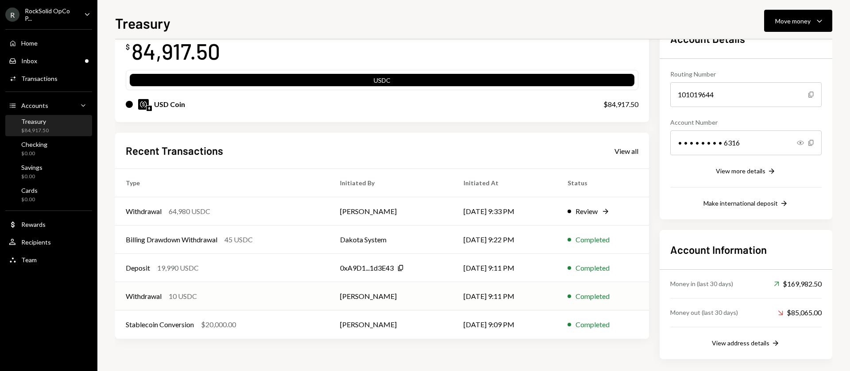
click at [421, 299] on td "[PERSON_NAME]" at bounding box center [390, 296] width 123 height 28
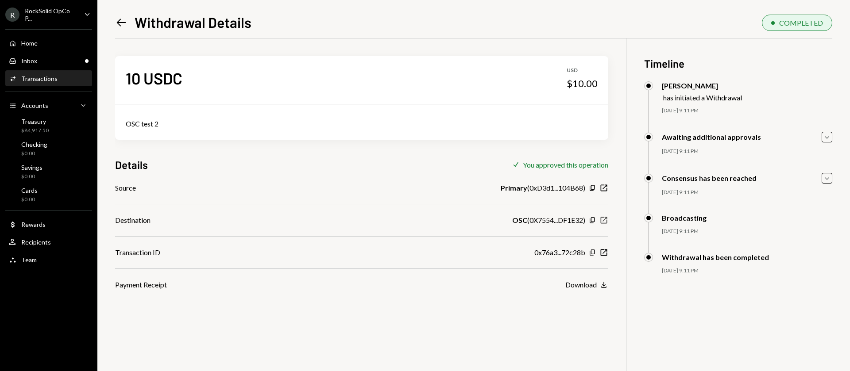
click at [605, 220] on icon "New Window" at bounding box center [603, 220] width 9 height 9
click at [607, 255] on icon "New Window" at bounding box center [603, 252] width 9 height 9
click at [125, 22] on icon at bounding box center [121, 23] width 9 height 8
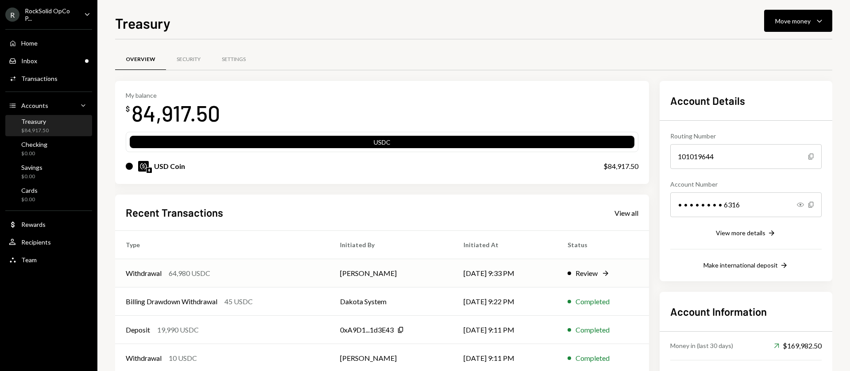
click at [270, 271] on div "Withdrawal 64,980 USDC" at bounding box center [222, 273] width 193 height 11
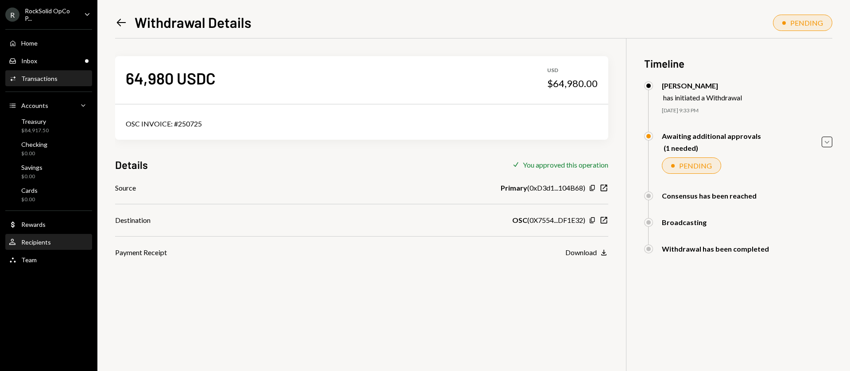
click at [38, 245] on div "Recipients" at bounding box center [36, 243] width 30 height 8
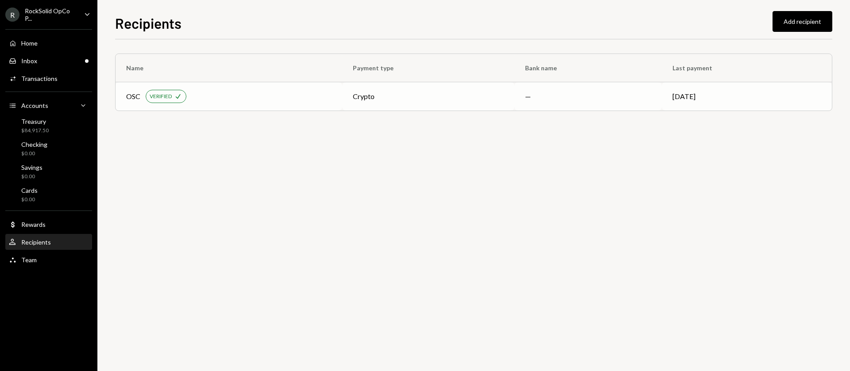
click at [358, 97] on td "crypto" at bounding box center [428, 96] width 172 height 28
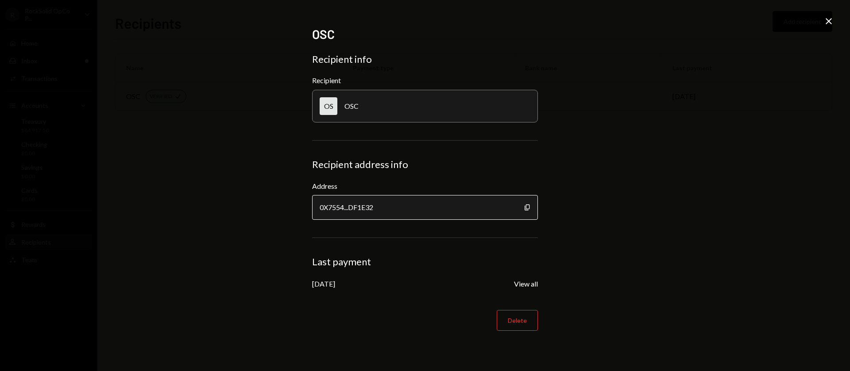
click at [455, 215] on div "0X7554...DF1E32" at bounding box center [425, 207] width 226 height 25
click at [434, 205] on div "0X7554...DF1E32" at bounding box center [425, 207] width 226 height 25
click at [528, 207] on icon "Copy" at bounding box center [527, 207] width 7 height 7
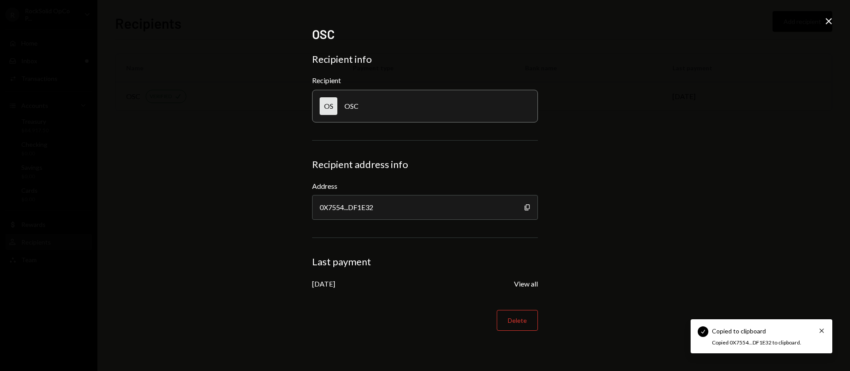
click at [827, 21] on icon "Close" at bounding box center [828, 21] width 11 height 11
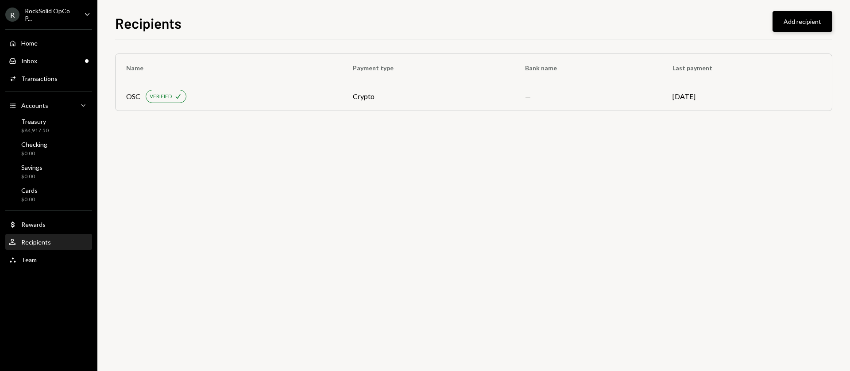
click at [798, 25] on button "Add recipient" at bounding box center [802, 21] width 60 height 21
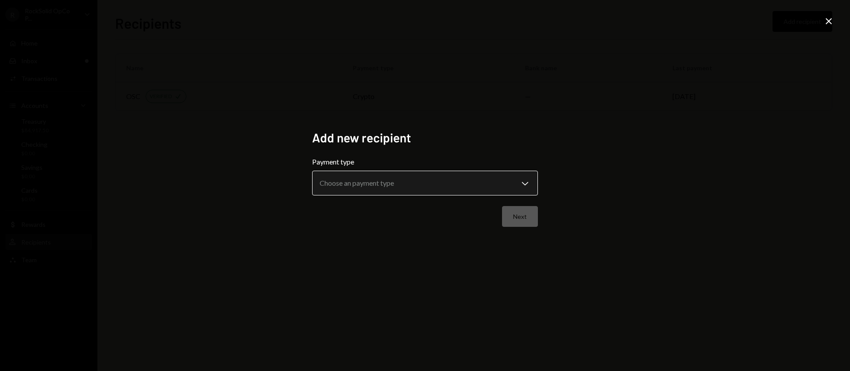
click at [349, 182] on body "**********" at bounding box center [425, 185] width 850 height 371
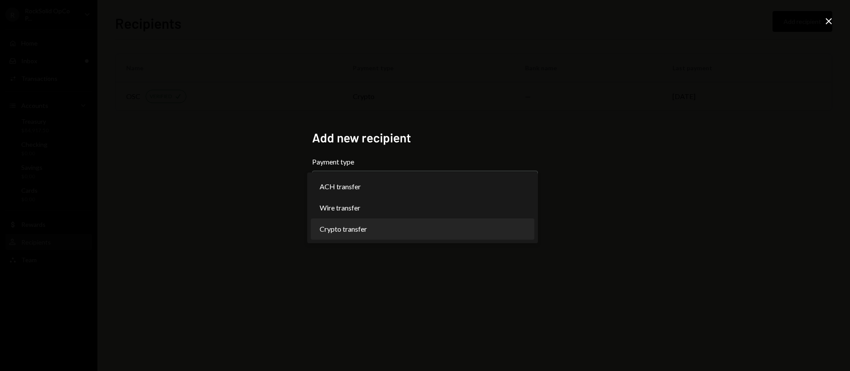
select select "******"
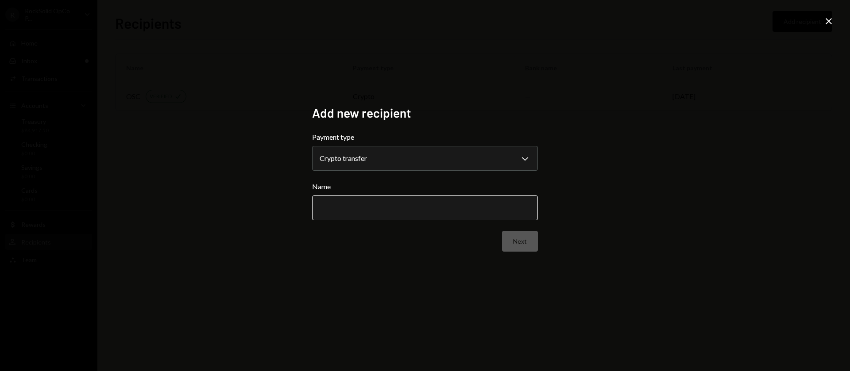
click at [356, 209] on input "Name" at bounding box center [425, 208] width 226 height 25
type input "*******"
click at [522, 240] on button "Next" at bounding box center [520, 241] width 36 height 21
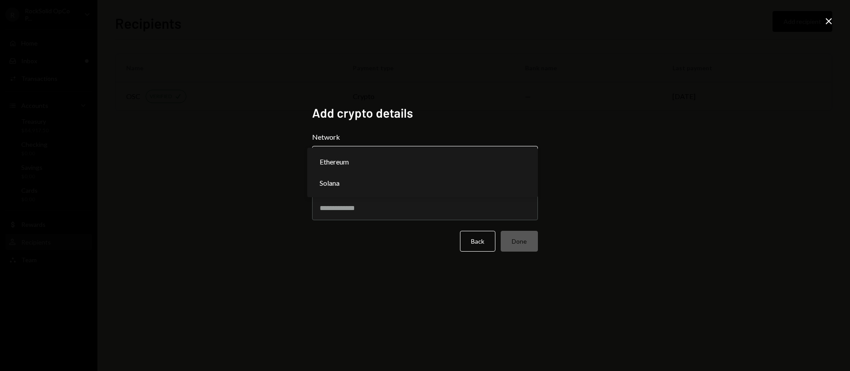
click at [391, 158] on body "R RockSolid OpCo P... Caret Down Home Home Inbox Inbox Activities Transactions …" at bounding box center [425, 185] width 850 height 371
select select "**********"
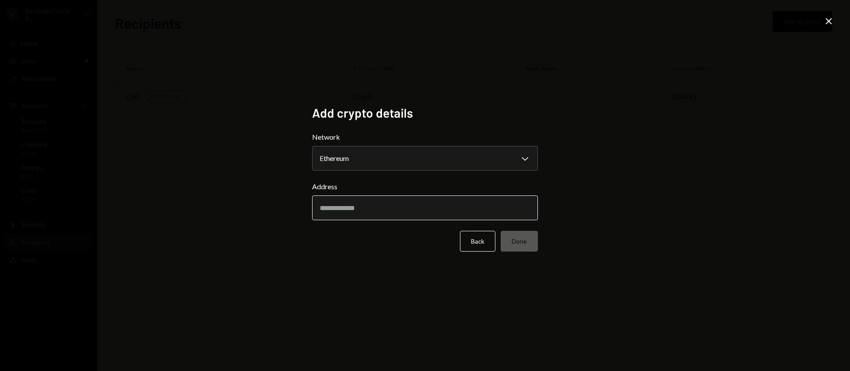
click at [365, 208] on input "Address" at bounding box center [425, 208] width 226 height 25
paste input "**********"
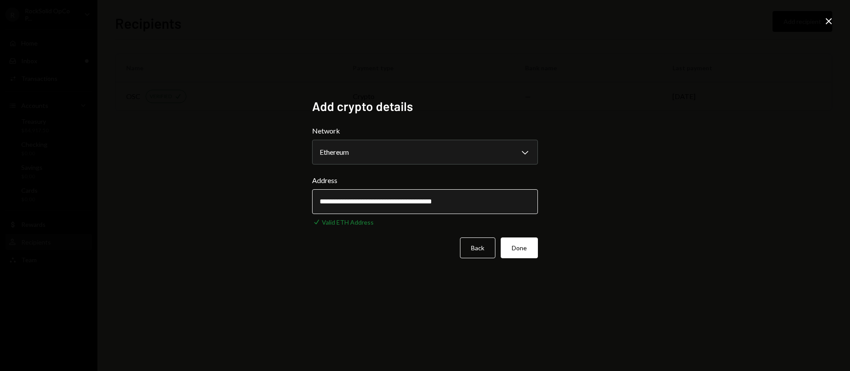
click at [327, 203] on input "**********" at bounding box center [425, 201] width 226 height 25
type input "**********"
click at [523, 249] on button "Done" at bounding box center [519, 248] width 37 height 21
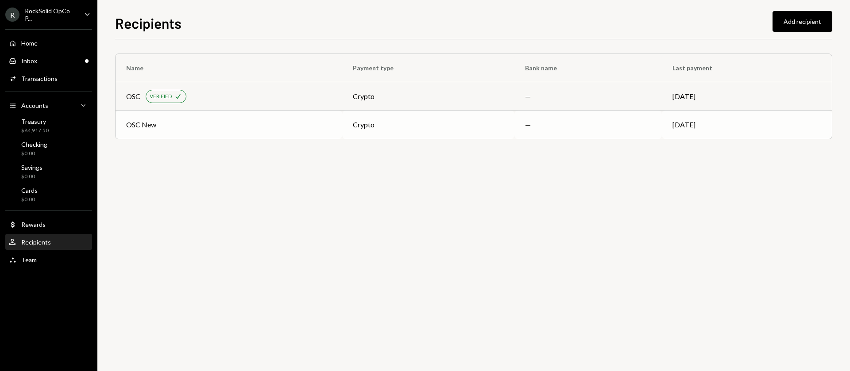
click at [544, 124] on td "—" at bounding box center [588, 125] width 148 height 28
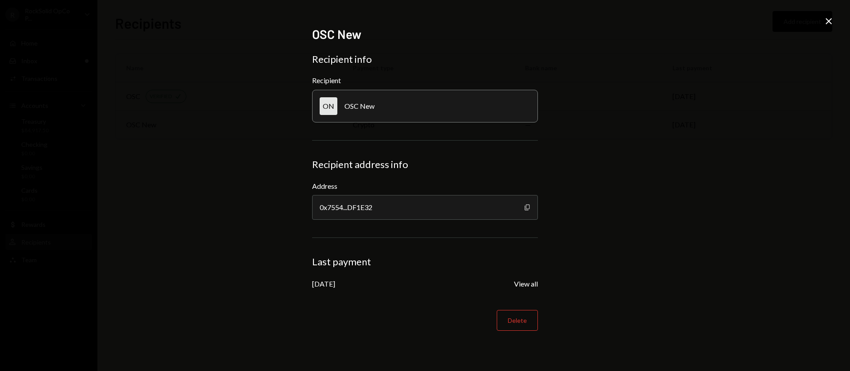
click at [527, 205] on icon "Copy" at bounding box center [527, 207] width 7 height 7
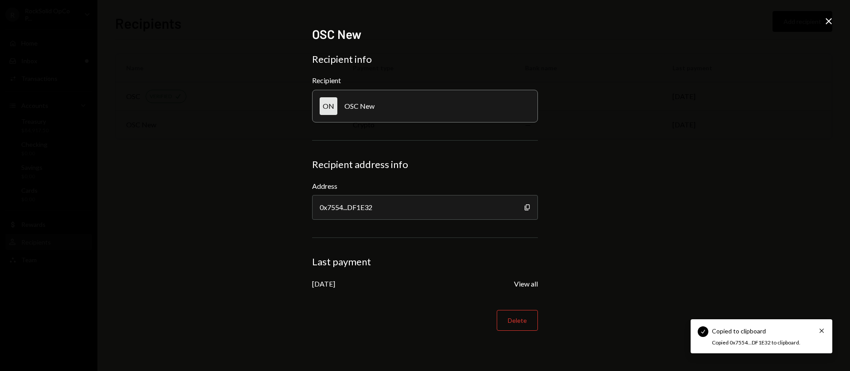
click at [576, 214] on div "OSC New Recipient info Recipient ON OSC New Recipient address info Address 0x75…" at bounding box center [425, 185] width 850 height 371
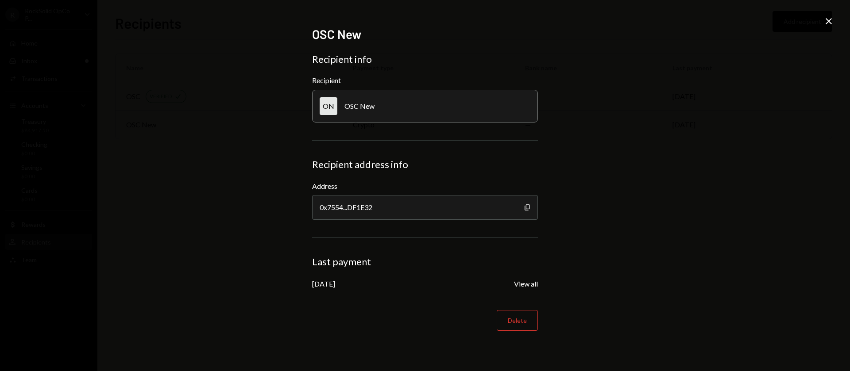
click at [830, 22] on icon at bounding box center [828, 21] width 6 height 6
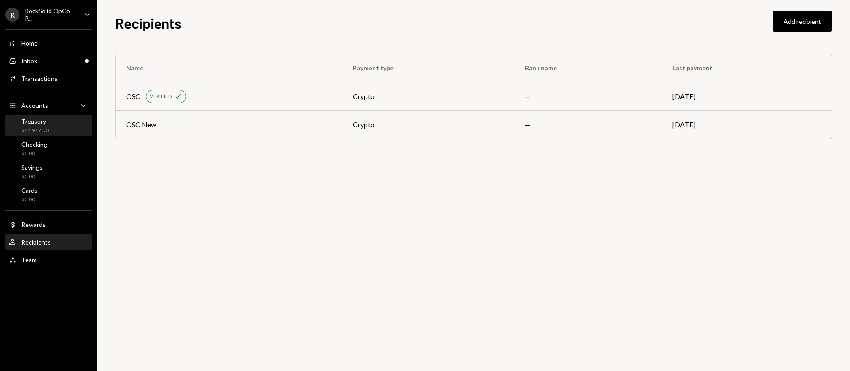
click at [45, 127] on div "Treasury $84,917.50" at bounding box center [34, 126] width 27 height 17
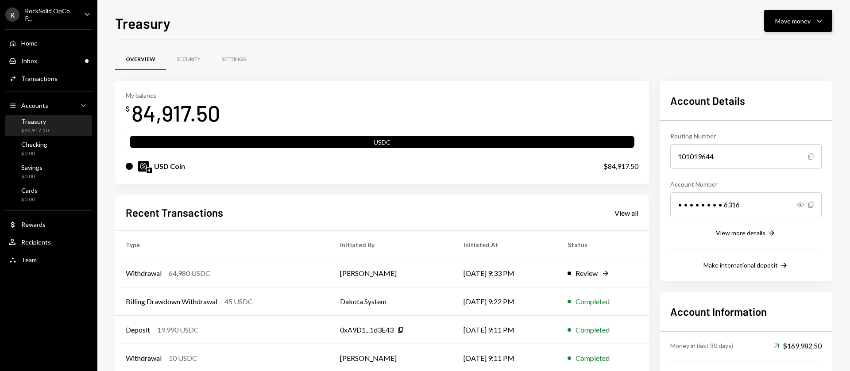
click at [775, 28] on button "Move money Caret Down" at bounding box center [798, 21] width 68 height 22
click at [772, 54] on div "Withdraw Send" at bounding box center [784, 48] width 89 height 20
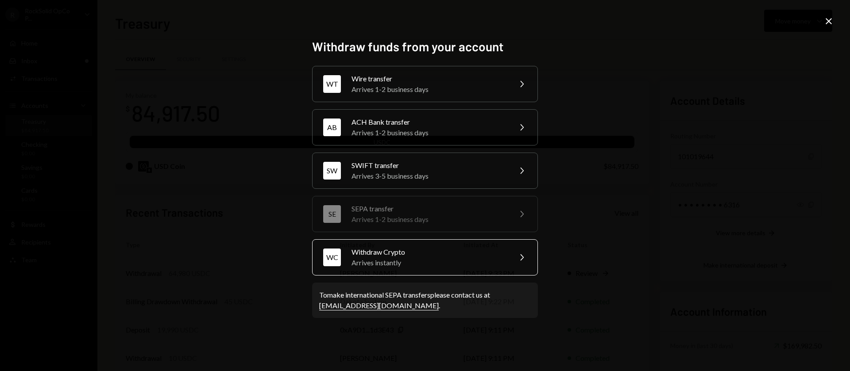
click at [397, 254] on div "Withdraw Crypto" at bounding box center [428, 252] width 154 height 11
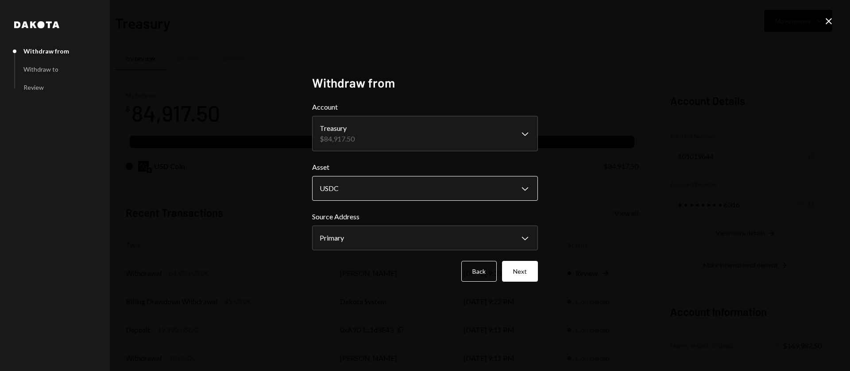
click at [366, 195] on body "R RockSolid OpCo P... Caret Down Home Home Inbox Inbox Activities Transactions …" at bounding box center [425, 185] width 850 height 371
click at [365, 237] on body "R RockSolid OpCo P... Caret Down Home Home Inbox Inbox Activities Transactions …" at bounding box center [425, 185] width 850 height 371
click at [518, 267] on button "Next" at bounding box center [520, 271] width 36 height 21
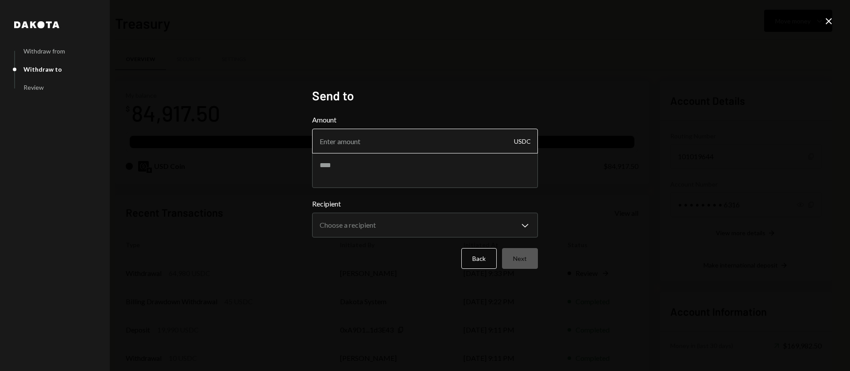
click at [366, 136] on input "Amount" at bounding box center [425, 141] width 226 height 25
type input "10"
type textarea "**********"
click at [366, 231] on body "R RockSolid OpCo P... Caret Down Home Home Inbox Inbox Activities Transactions …" at bounding box center [425, 185] width 850 height 371
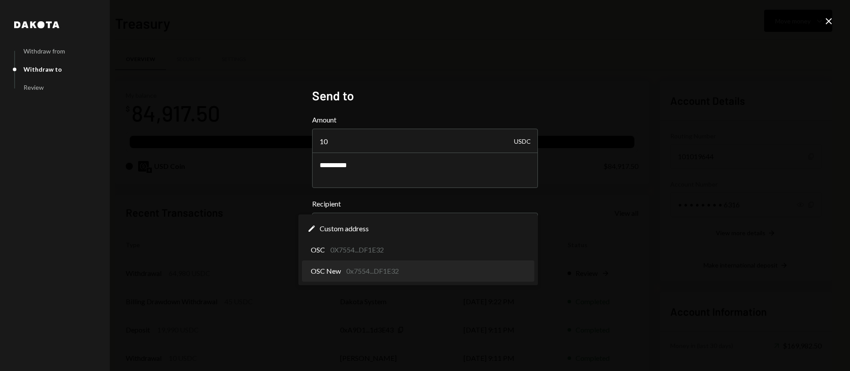
select select "**********"
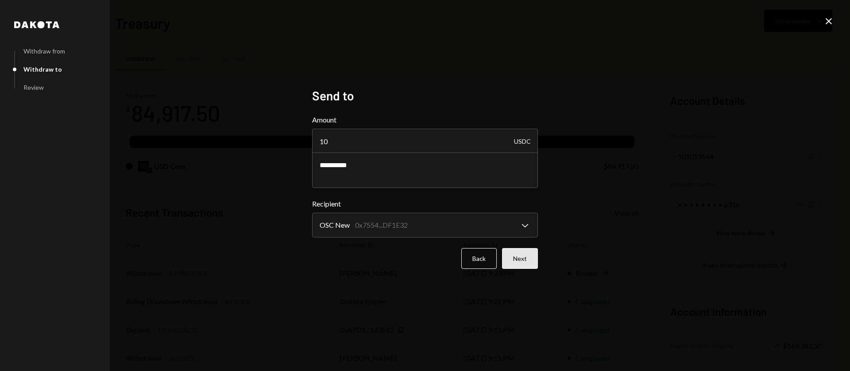
click at [524, 259] on button "Next" at bounding box center [520, 258] width 36 height 21
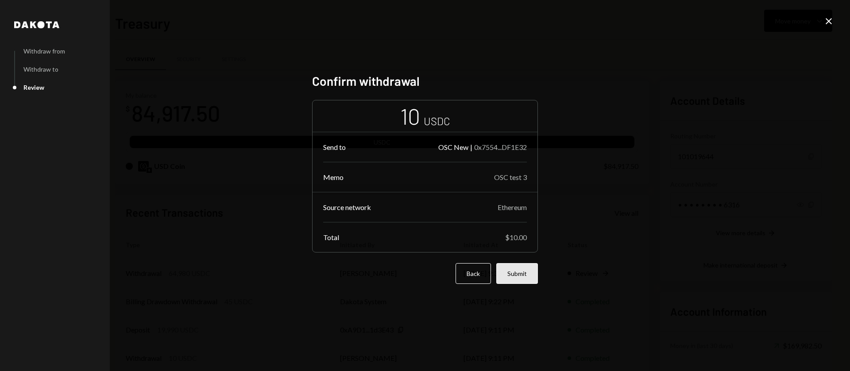
click at [503, 267] on button "Submit" at bounding box center [517, 273] width 42 height 21
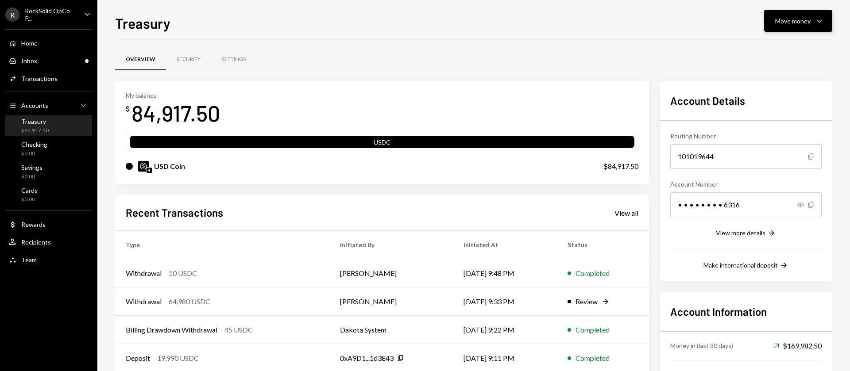
click at [803, 20] on div "Move money" at bounding box center [792, 20] width 35 height 9
click at [775, 52] on div "Withdraw Send" at bounding box center [784, 48] width 89 height 20
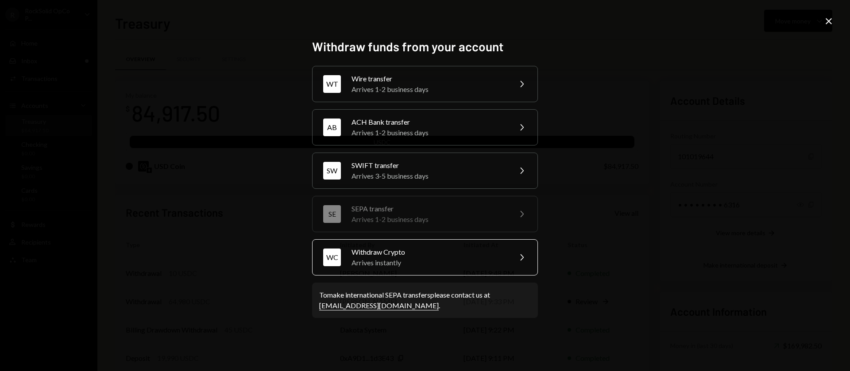
click at [374, 269] on div "WC Withdraw Crypto Arrives instantly Chevron Right" at bounding box center [425, 257] width 226 height 36
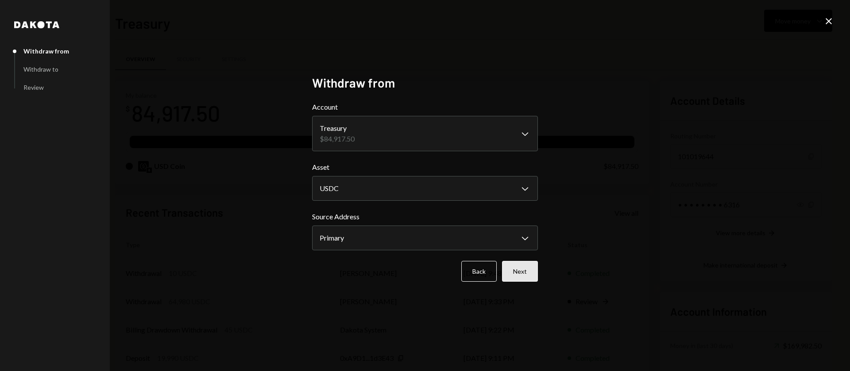
click at [524, 273] on button "Next" at bounding box center [520, 271] width 36 height 21
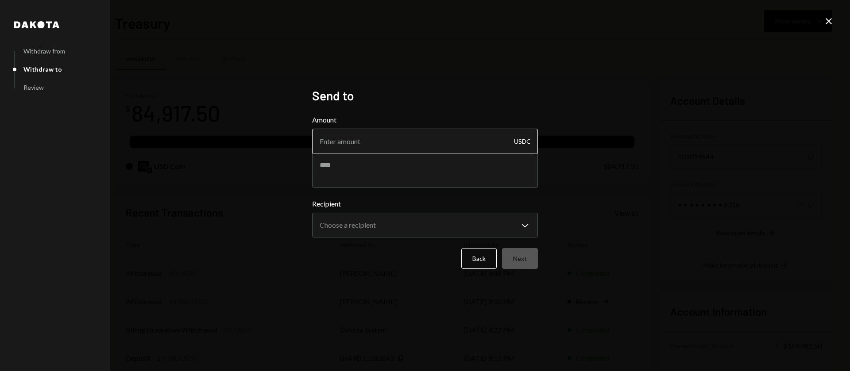
click at [385, 146] on input "Amount" at bounding box center [425, 141] width 226 height 25
type input "64970"
click at [383, 175] on textarea "***" at bounding box center [425, 170] width 226 height 35
drag, startPoint x: 351, startPoint y: 167, endPoint x: 285, endPoint y: 162, distance: 66.6
click at [285, 162] on div "**********" at bounding box center [425, 185] width 850 height 371
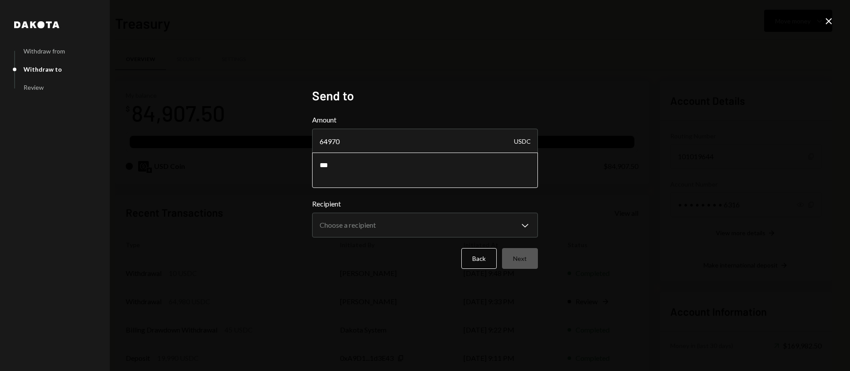
click at [355, 169] on textarea "***" at bounding box center [425, 170] width 226 height 35
paste textarea "**********"
type textarea "**********"
click at [362, 231] on body "R RockSolid OpCo P... Caret Down Home Home Inbox Inbox Activities Transactions …" at bounding box center [425, 185] width 850 height 371
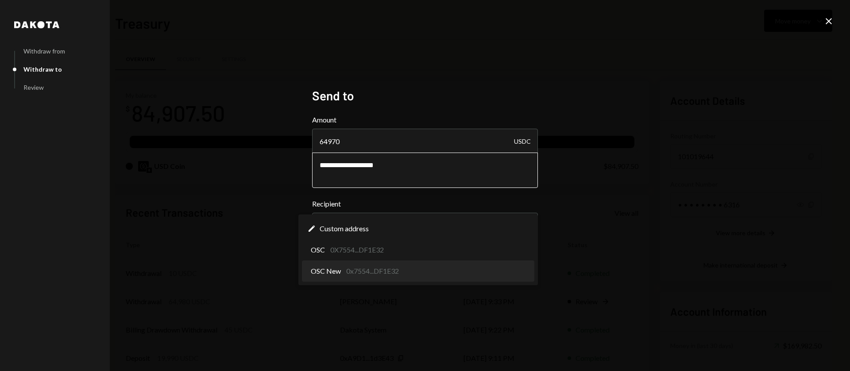
select select "**********"
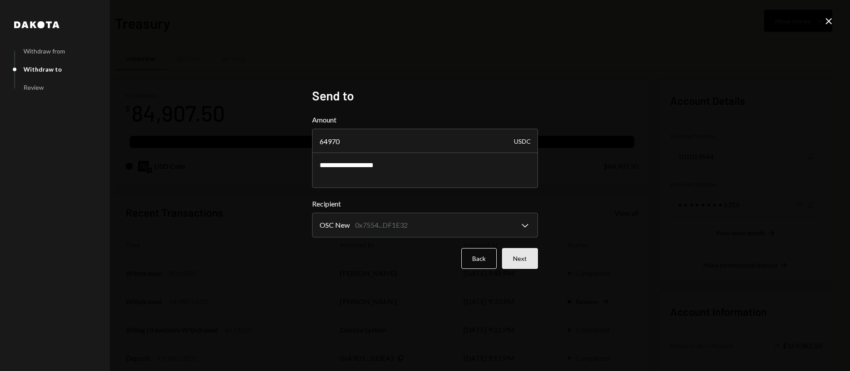
click at [519, 259] on button "Next" at bounding box center [520, 258] width 36 height 21
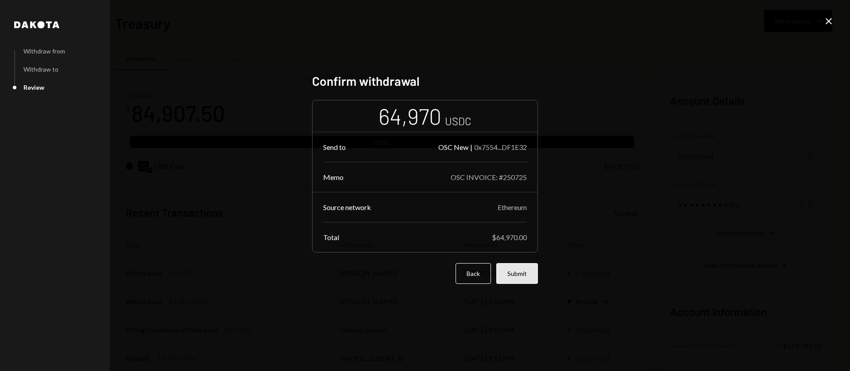
click at [515, 275] on button "Submit" at bounding box center [517, 273] width 42 height 21
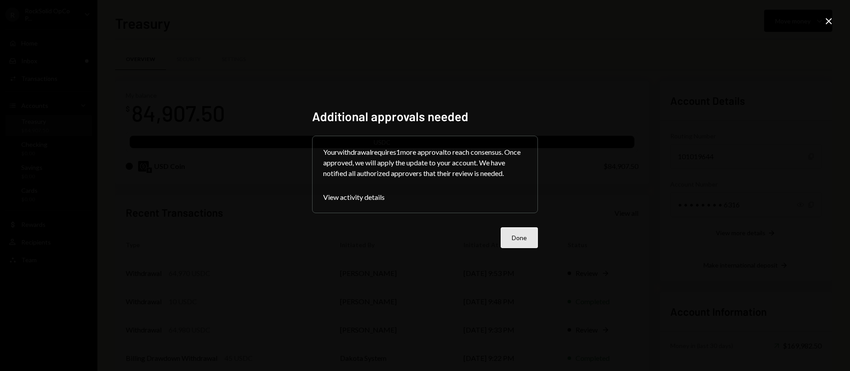
click at [519, 238] on button "Done" at bounding box center [519, 237] width 37 height 21
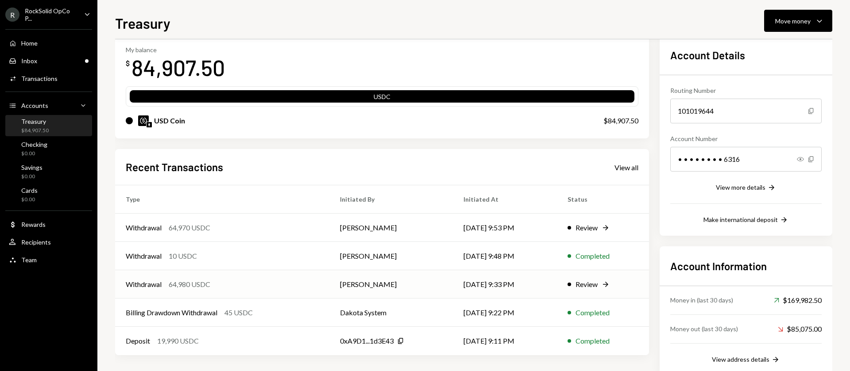
scroll to position [46, 0]
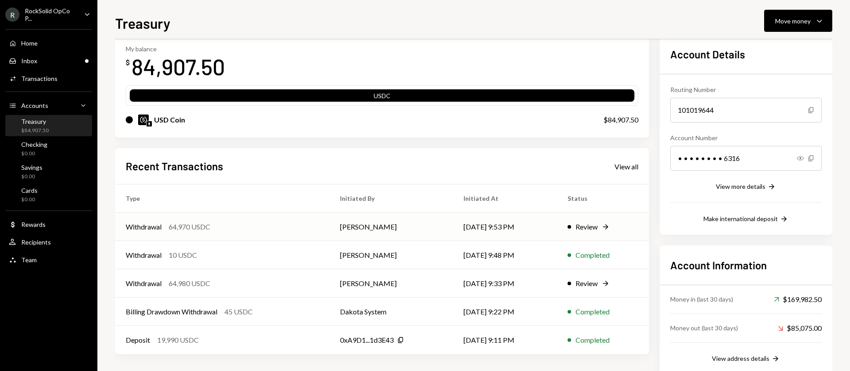
click at [307, 230] on div "Withdrawal 64,970 USDC" at bounding box center [222, 227] width 193 height 11
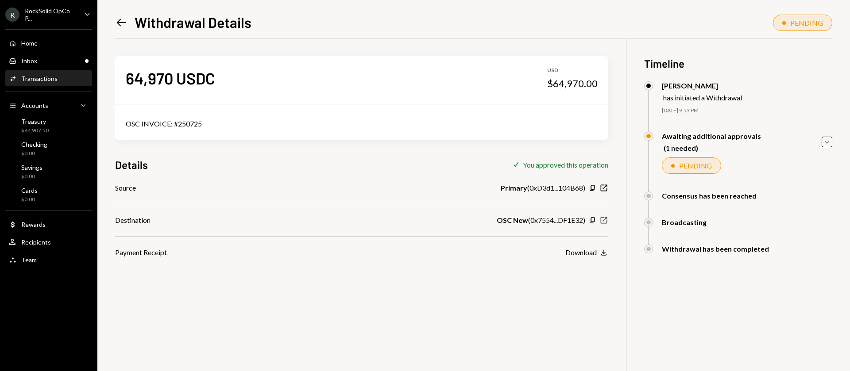
click at [605, 220] on icon "New Window" at bounding box center [603, 220] width 9 height 9
click at [44, 42] on div "Home Home" at bounding box center [49, 43] width 80 height 8
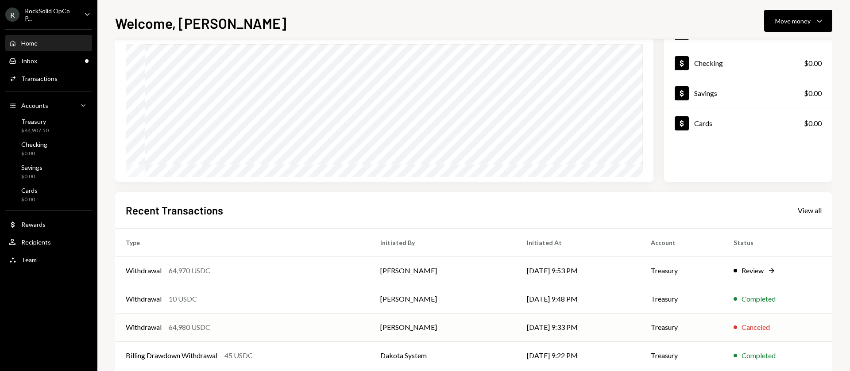
scroll to position [120, 0]
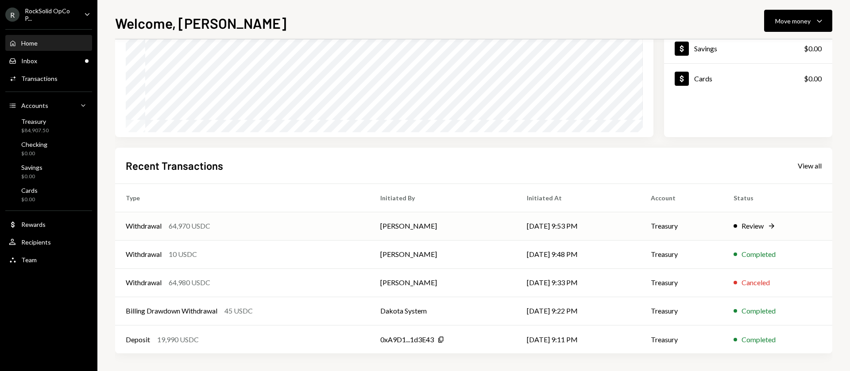
click at [287, 227] on div "Withdrawal 64,970 USDC" at bounding box center [242, 226] width 233 height 11
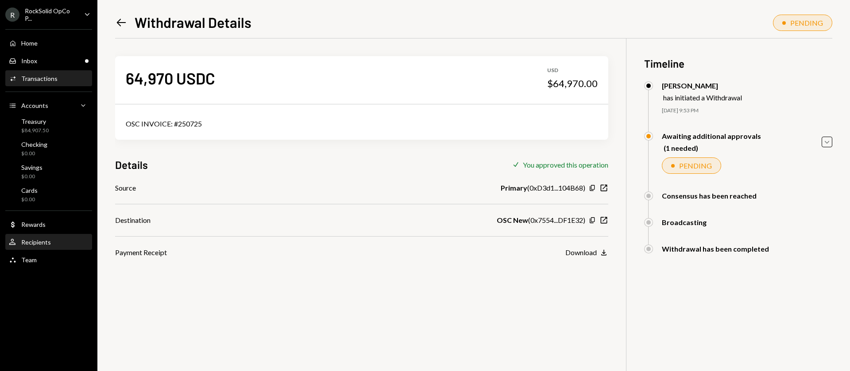
click at [35, 241] on div "Recipients" at bounding box center [36, 243] width 30 height 8
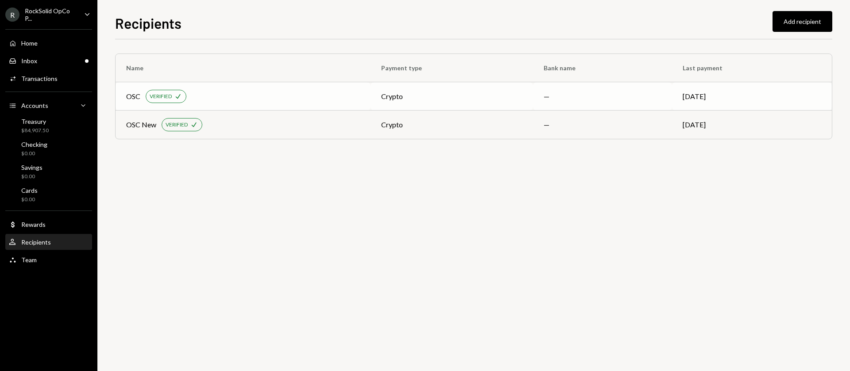
click at [719, 99] on td "Aug 26" at bounding box center [752, 96] width 160 height 28
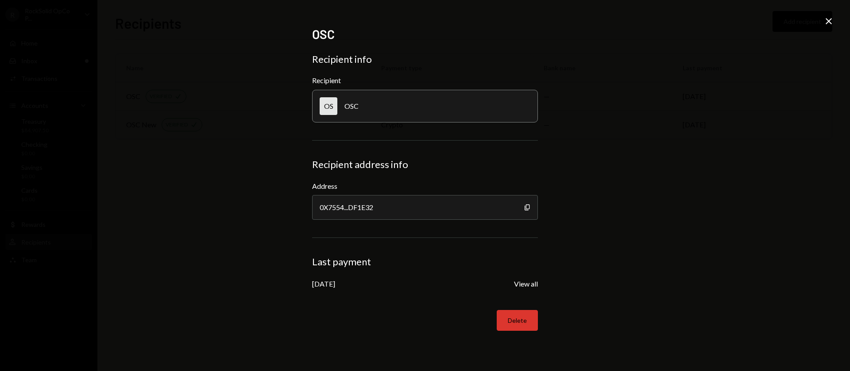
click at [517, 322] on button "Delete" at bounding box center [517, 320] width 41 height 21
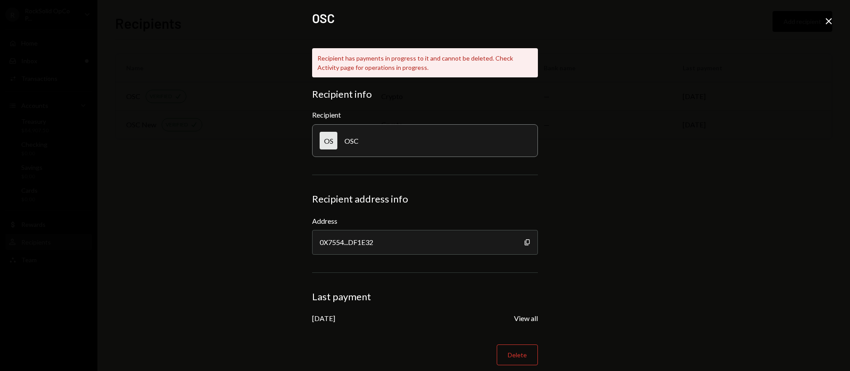
click at [827, 23] on icon at bounding box center [828, 21] width 6 height 6
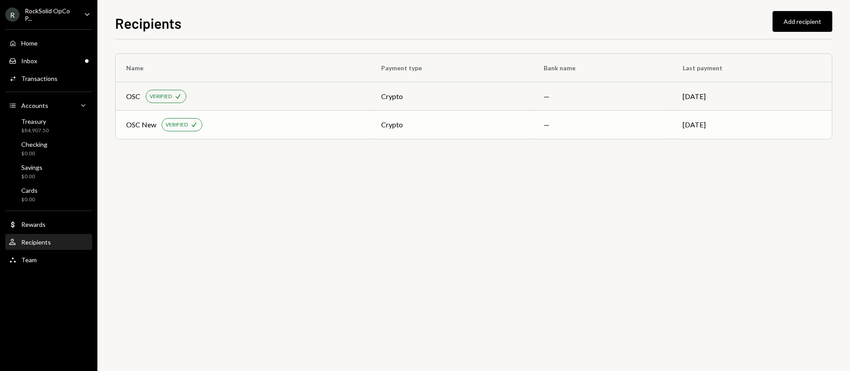
click at [182, 129] on div "VERIFIED Check" at bounding box center [182, 124] width 41 height 13
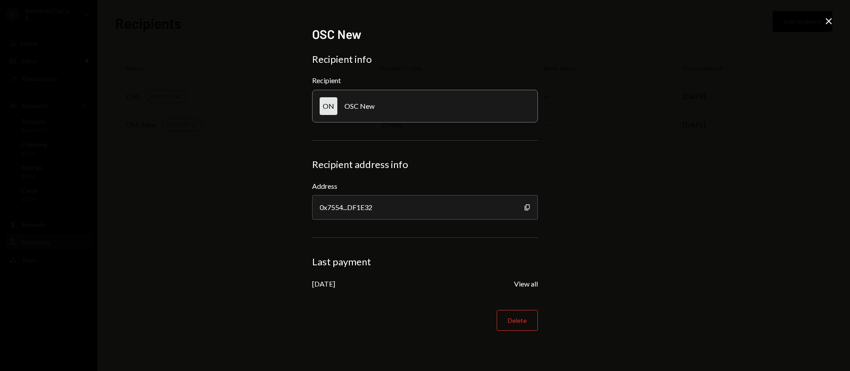
drag, startPoint x: 826, startPoint y: 20, endPoint x: 820, endPoint y: 22, distance: 6.0
click at [826, 21] on icon "Close" at bounding box center [828, 21] width 11 height 11
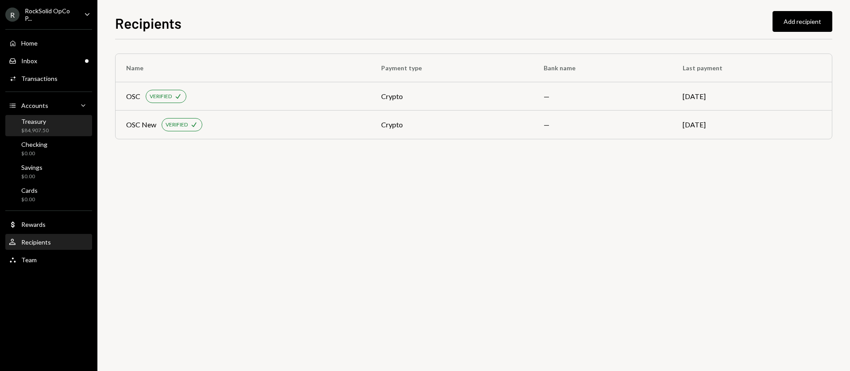
click at [47, 128] on div "$84,907.50" at bounding box center [34, 131] width 27 height 8
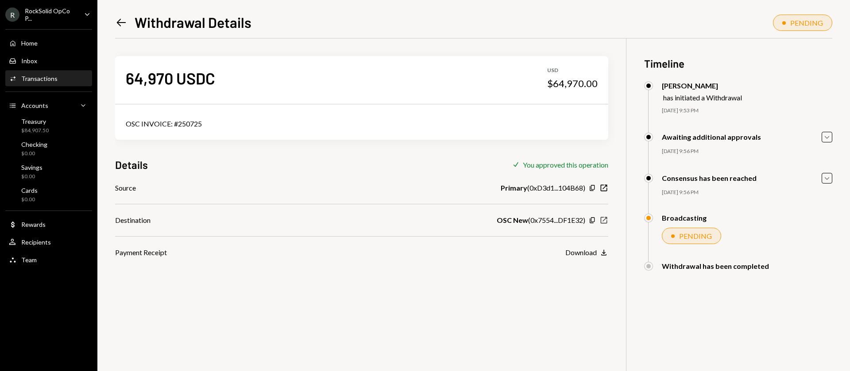
click at [601, 221] on icon "New Window" at bounding box center [603, 220] width 9 height 9
